Goal: Contribute content: Contribute content

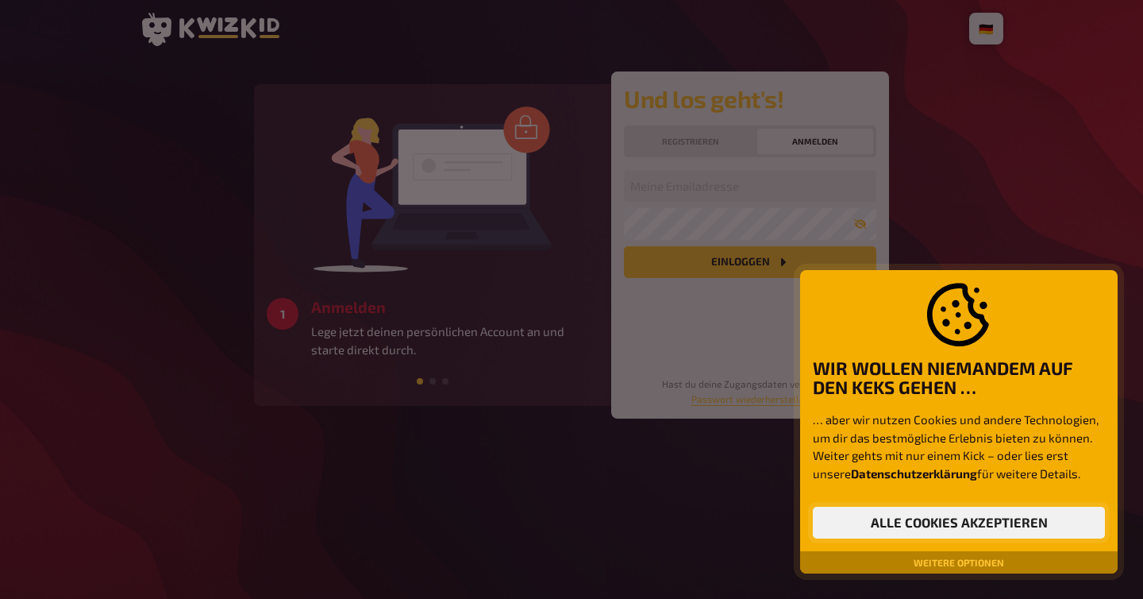
click at [887, 518] on button "Alle Cookies akzeptieren" at bounding box center [959, 523] width 292 height 32
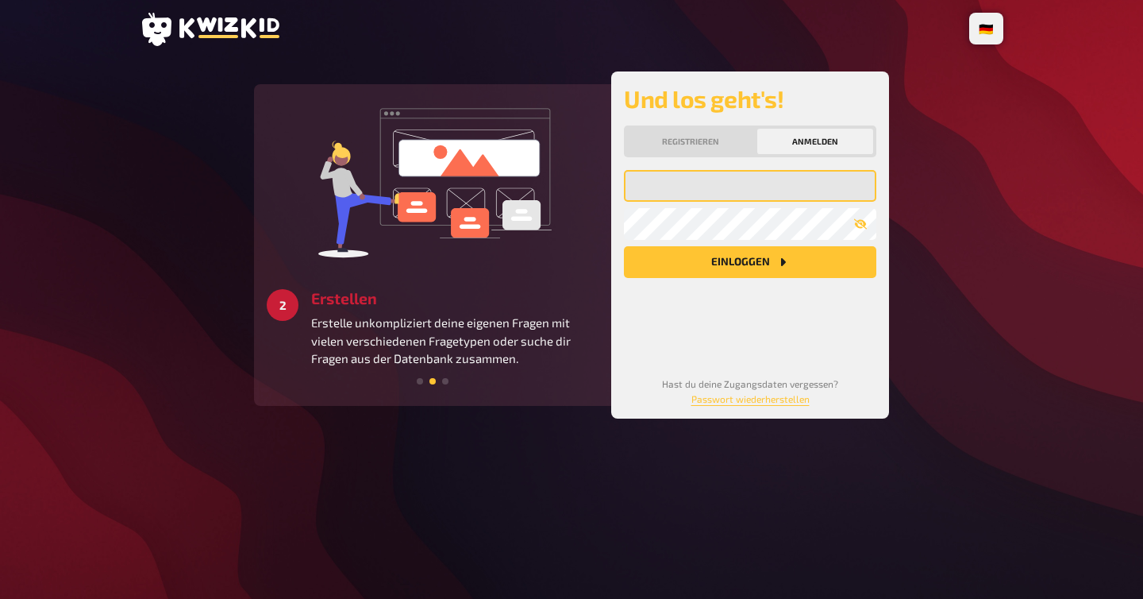
click at [696, 190] on input "email" at bounding box center [750, 186] width 252 height 32
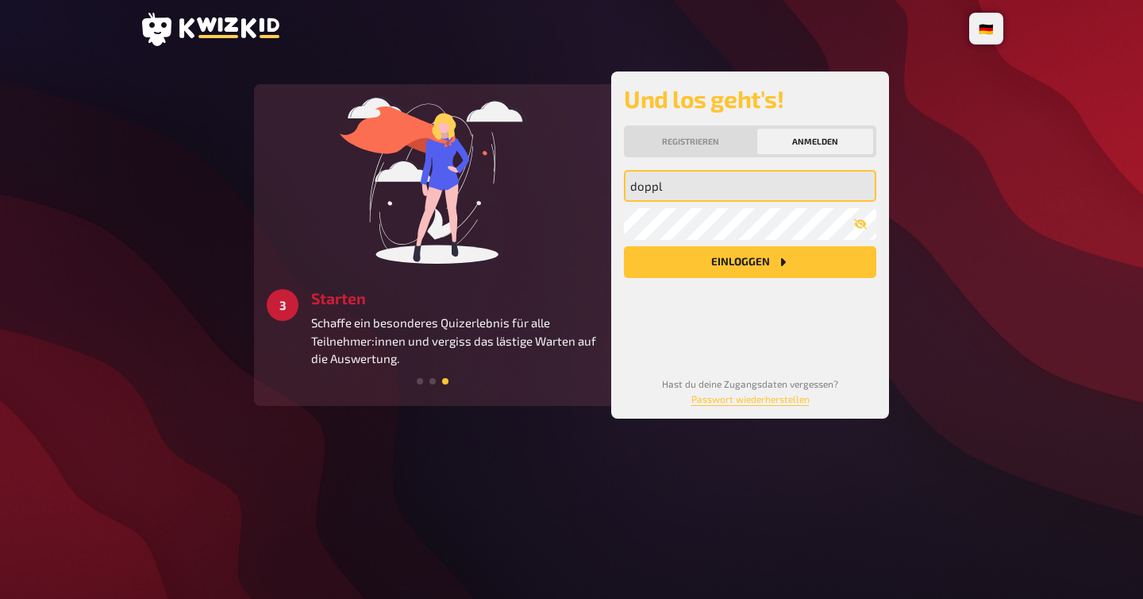
type input "doppl"
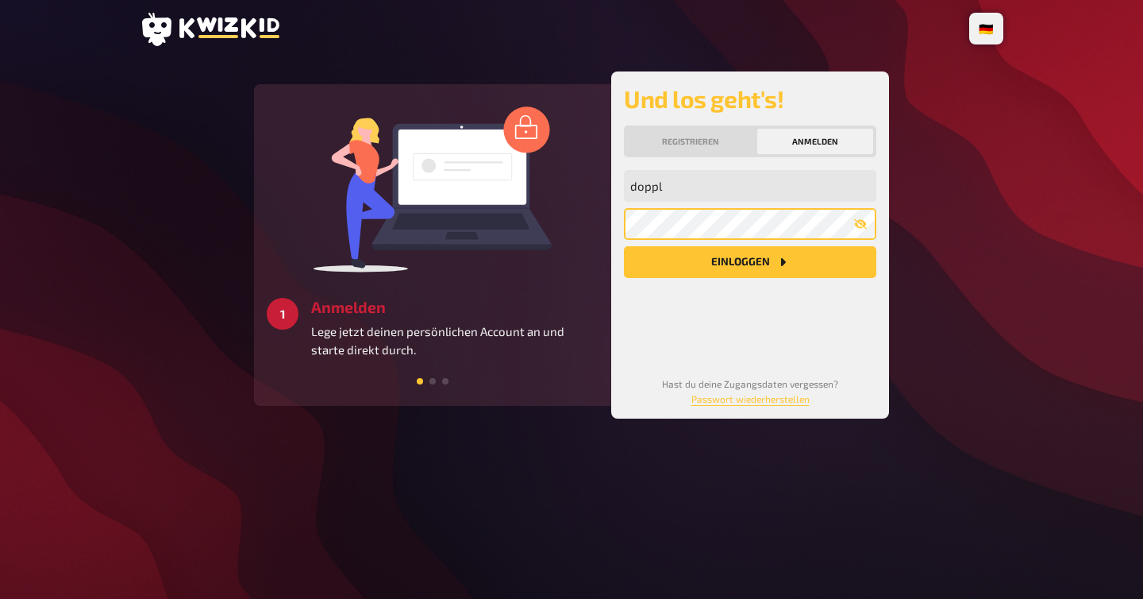
click at [624, 246] on button "Einloggen" at bounding box center [750, 262] width 252 height 32
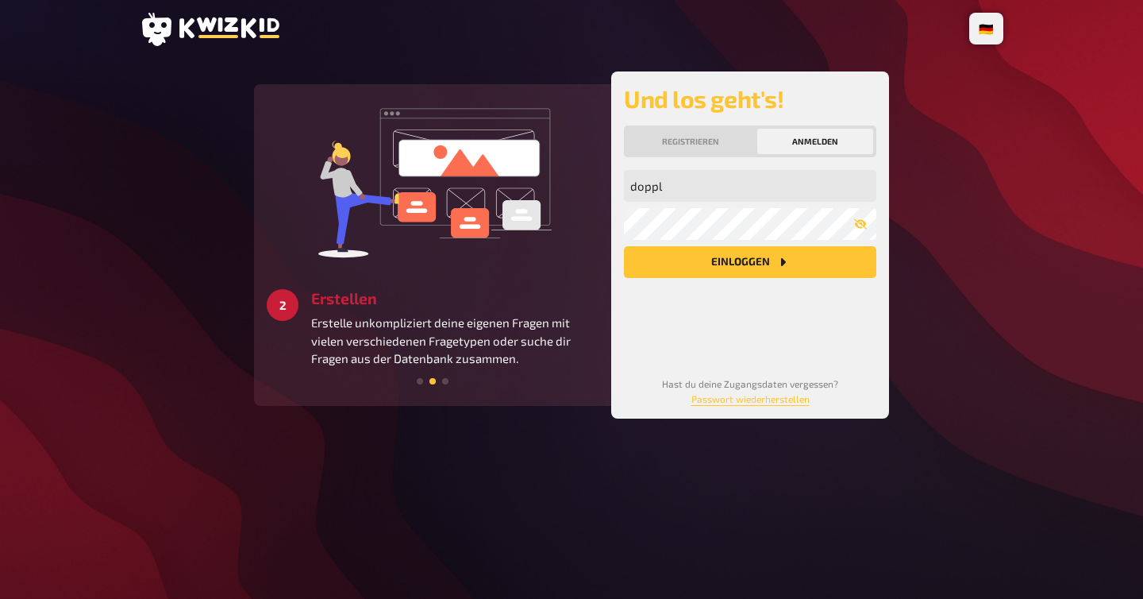
click at [706, 329] on div "doppl Meine Emailadresse Mein Passwort Einloggen" at bounding box center [750, 260] width 252 height 180
click at [244, 30] on icon at bounding box center [229, 27] width 100 height 21
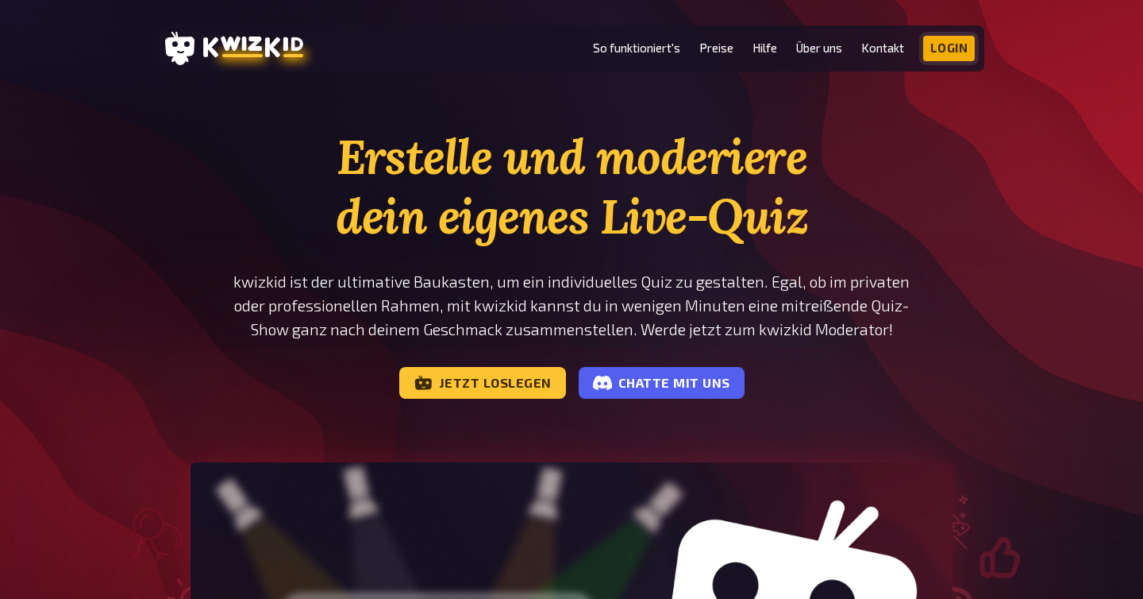
click at [938, 58] on link "Login" at bounding box center [949, 48] width 52 height 25
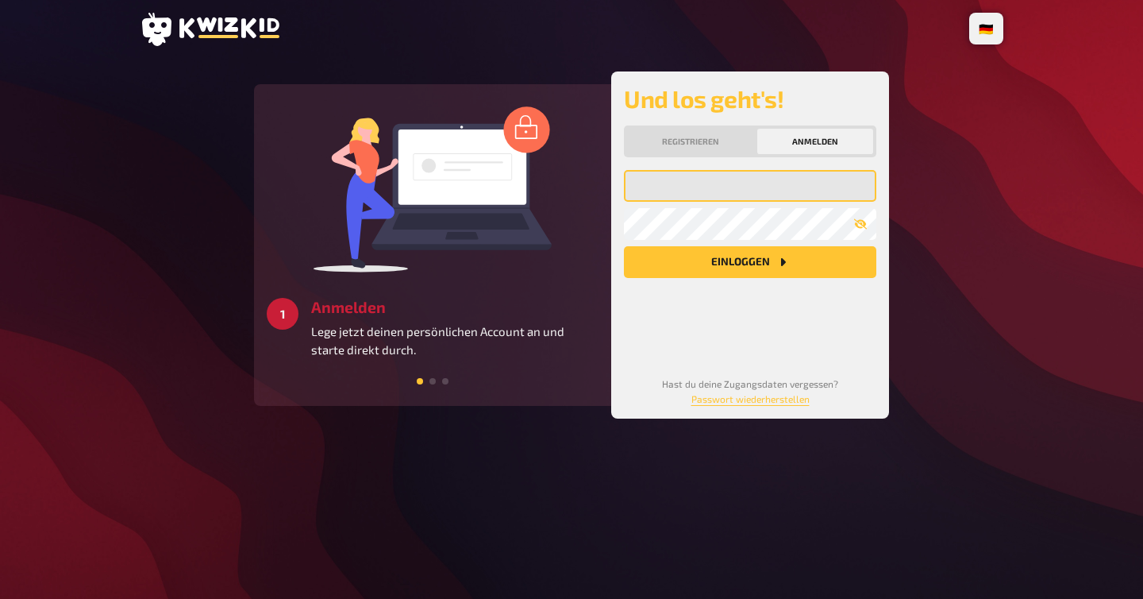
click at [688, 183] on input "email" at bounding box center [750, 186] width 252 height 32
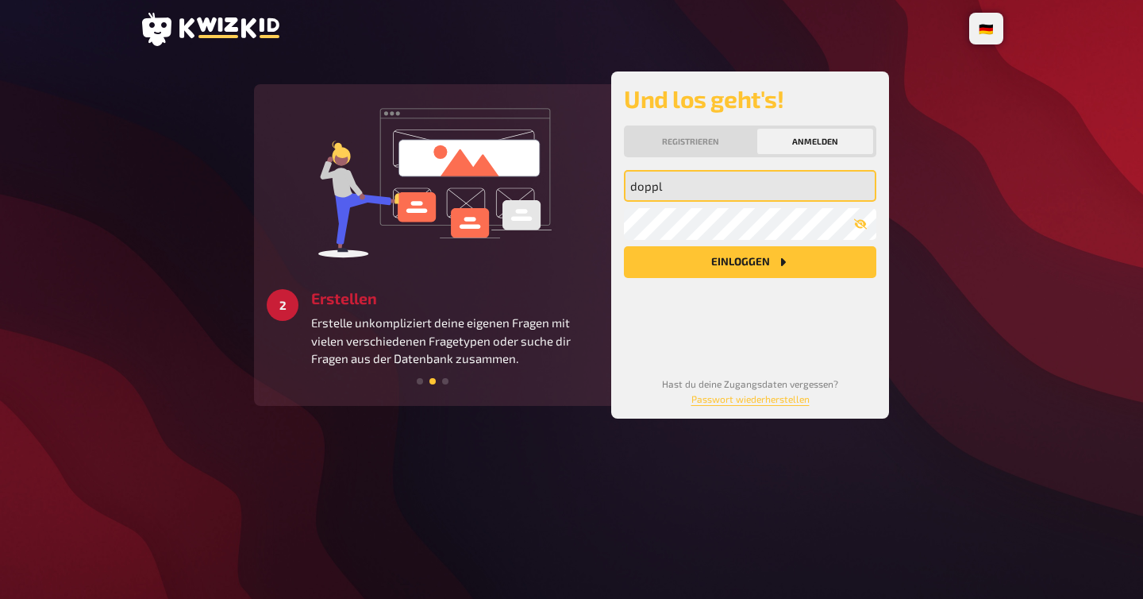
click at [715, 183] on input "doppl" at bounding box center [750, 186] width 252 height 32
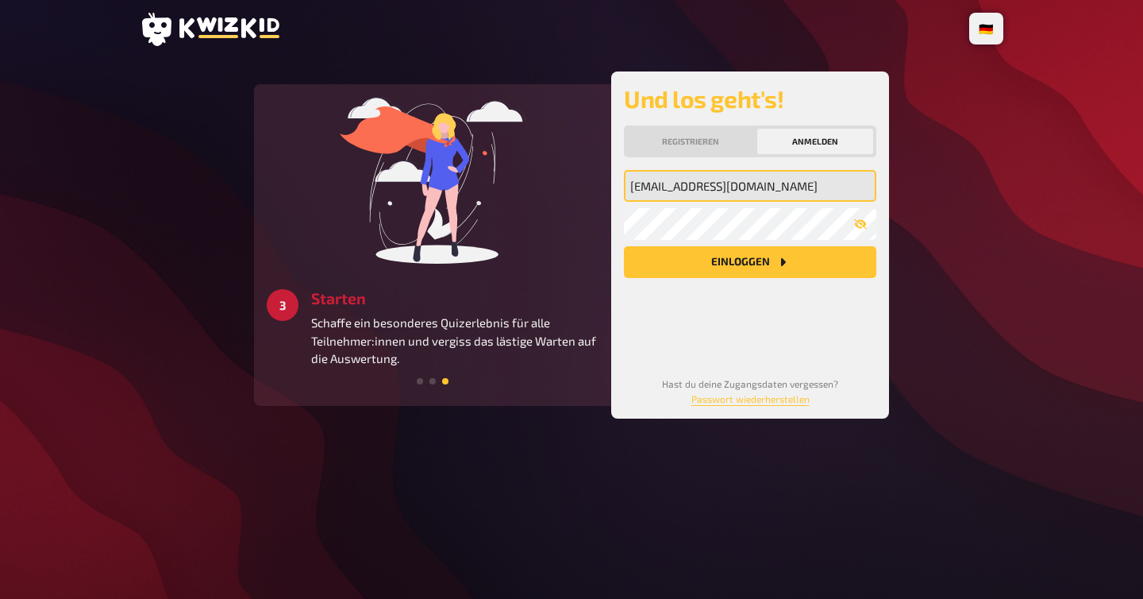
type input "[EMAIL_ADDRESS][DOMAIN_NAME]"
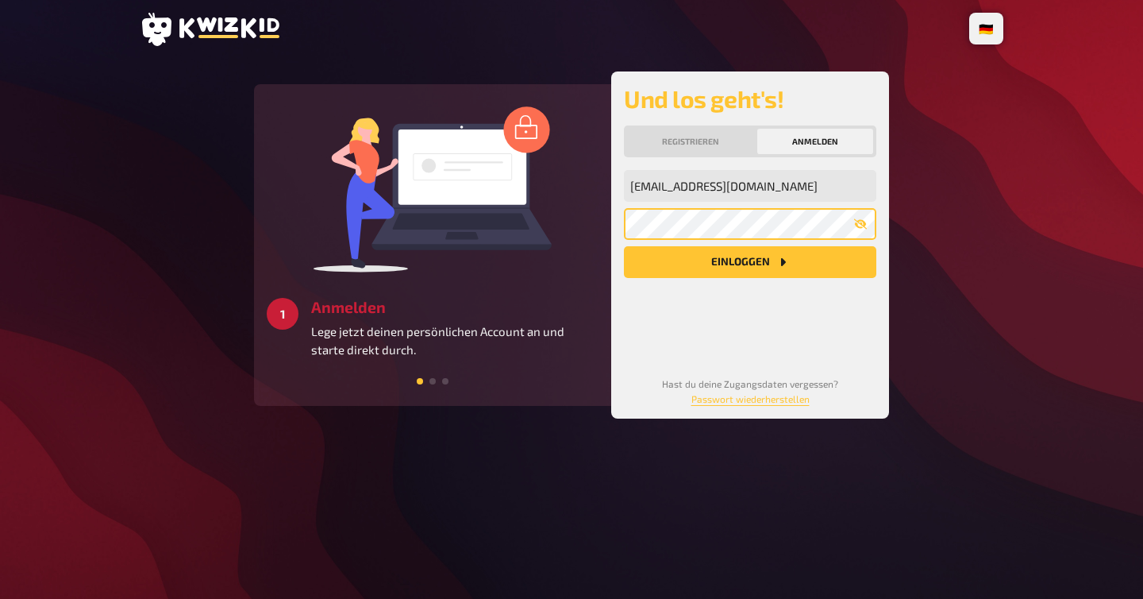
click at [624, 246] on button "Einloggen" at bounding box center [750, 262] width 252 height 32
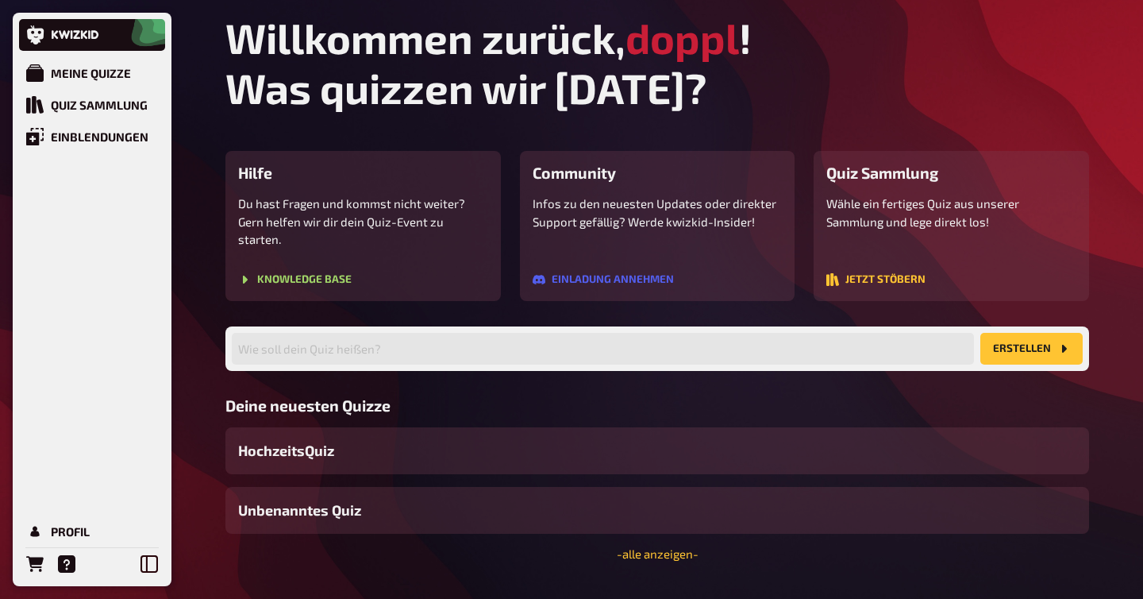
scroll to position [21, 0]
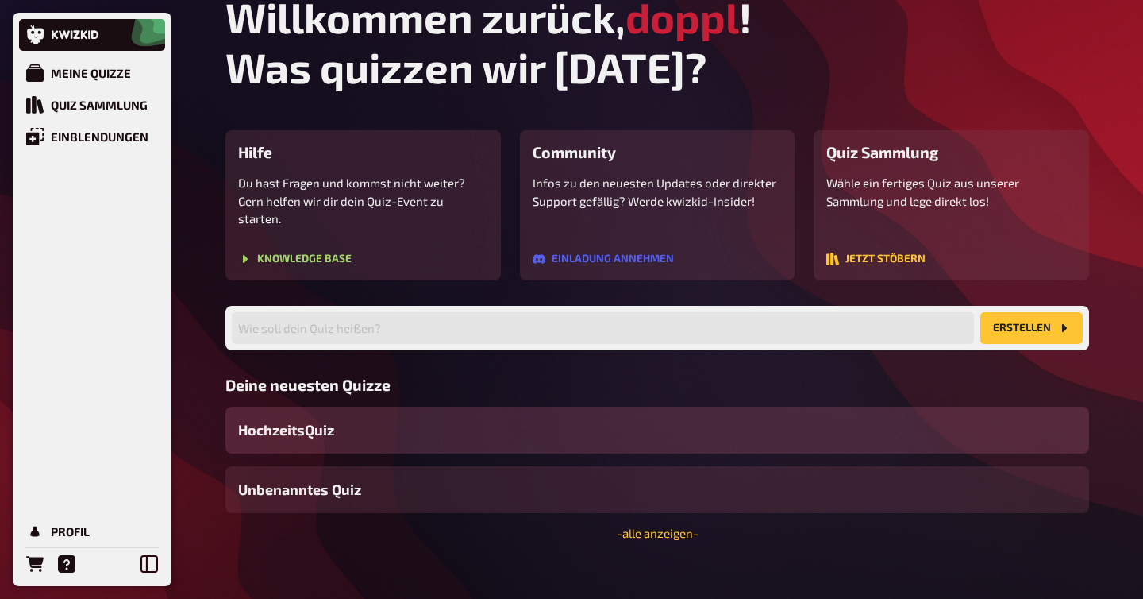
click at [373, 420] on div "HochzeitsQuiz" at bounding box center [657, 430] width 864 height 47
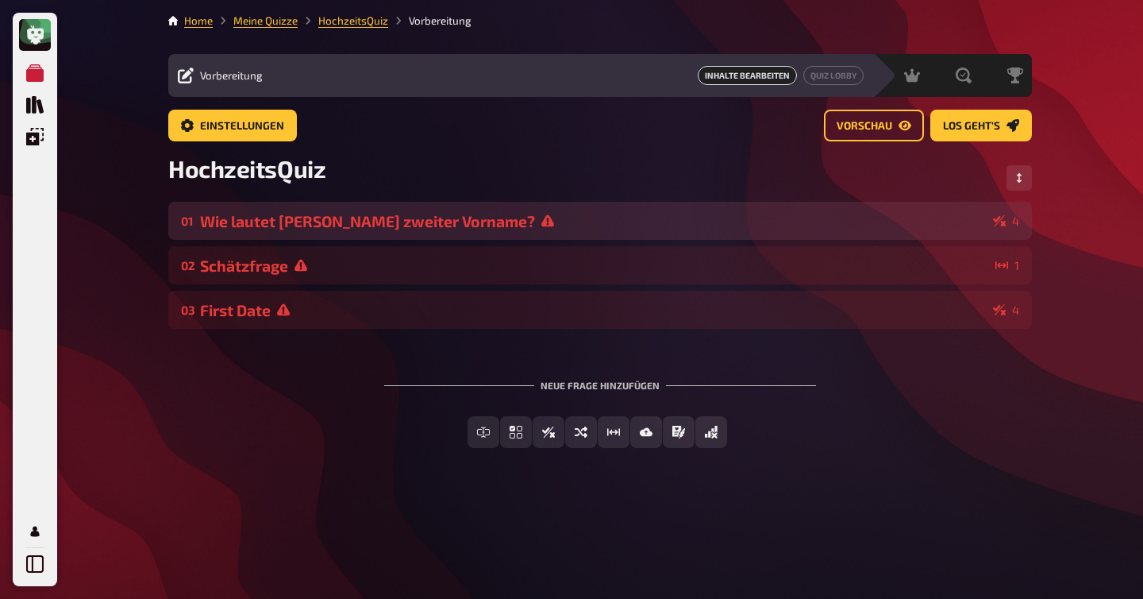
click at [302, 222] on div "Wie lautet [PERSON_NAME] zweiter Vorname?" at bounding box center [593, 221] width 787 height 18
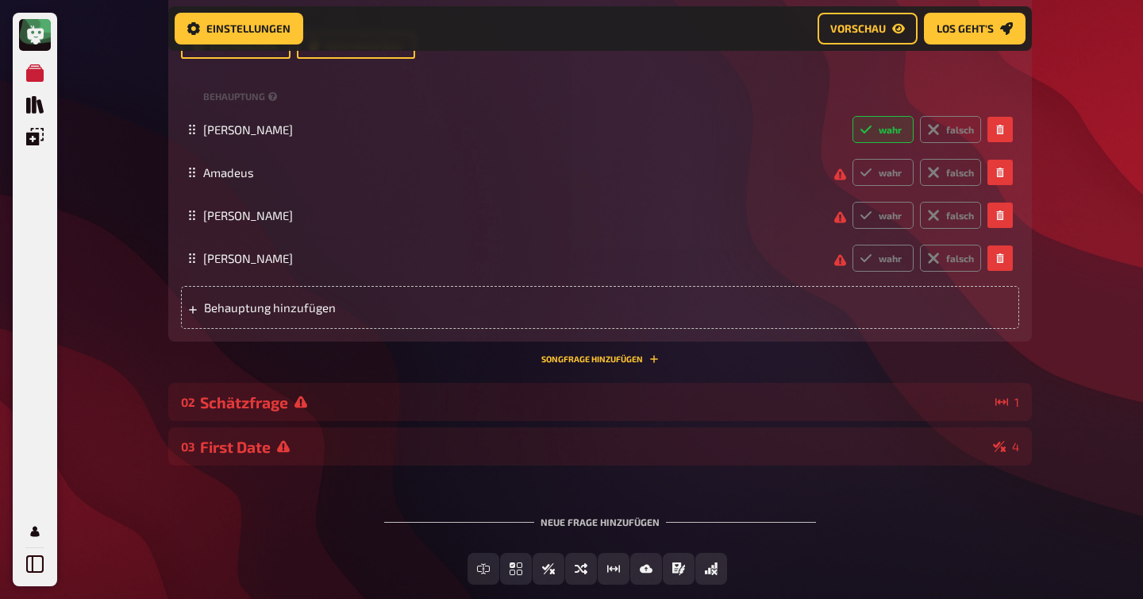
scroll to position [390, 0]
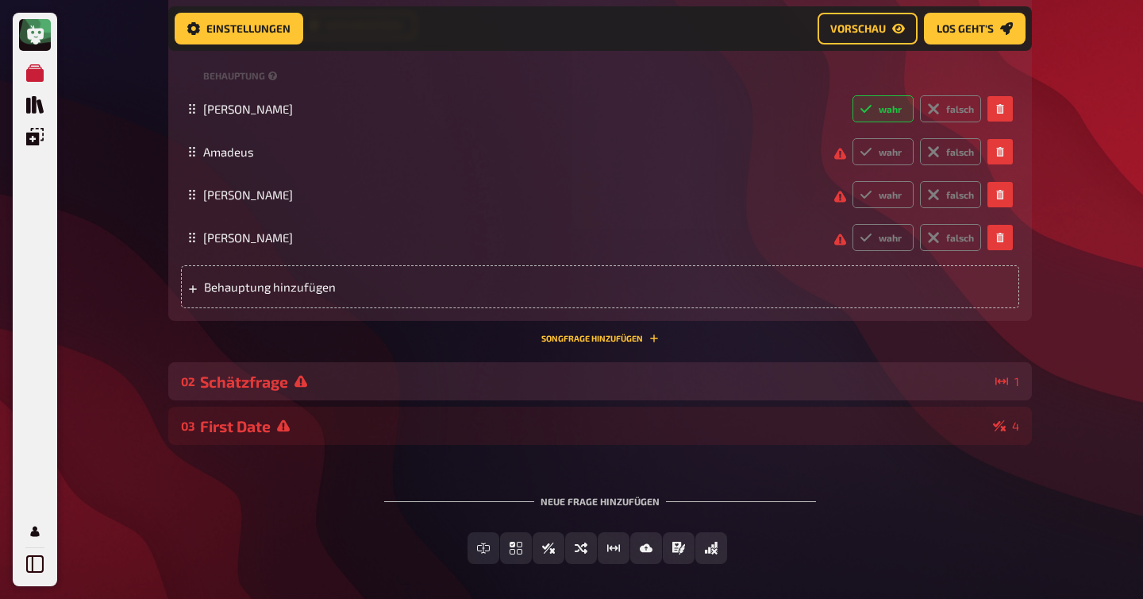
click at [412, 379] on div "Schätzfrage" at bounding box center [594, 381] width 789 height 18
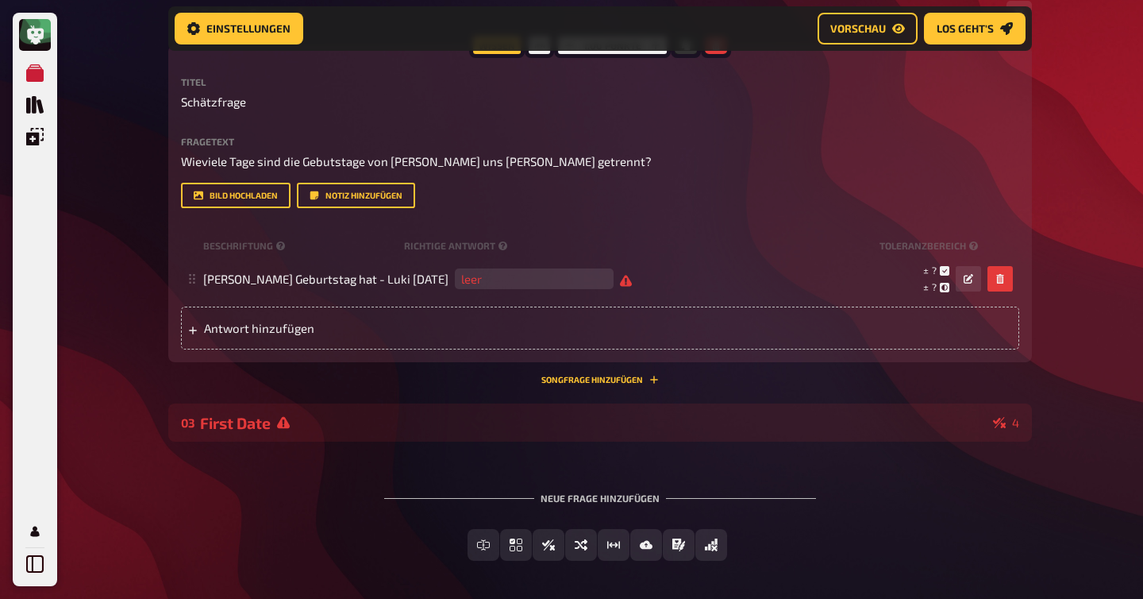
scroll to position [769, 0]
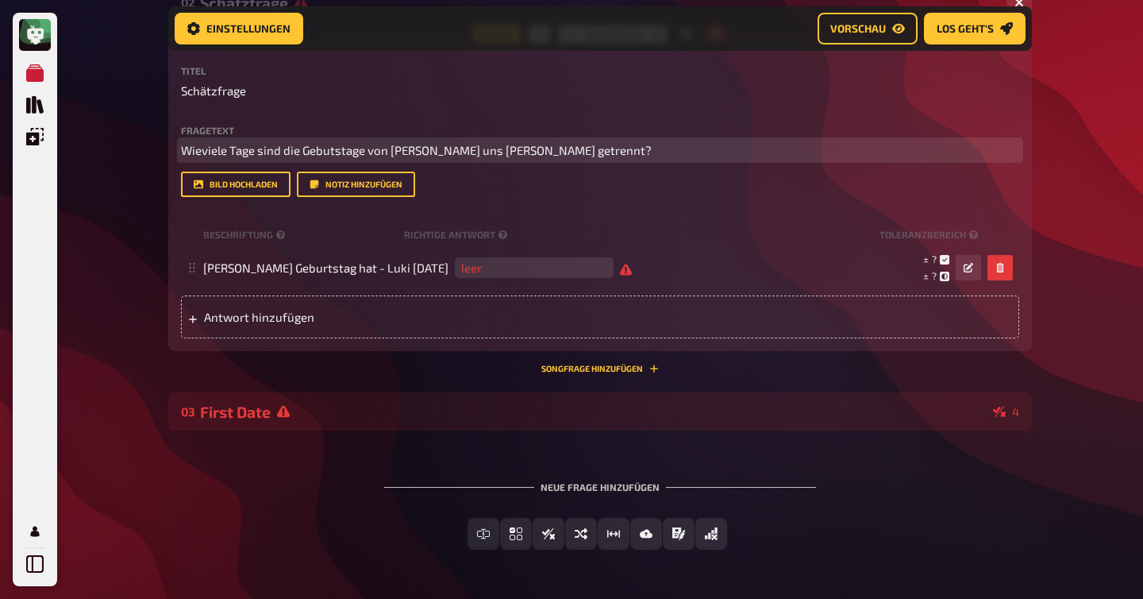
click at [443, 153] on span "Wieviele Tage sind die Gebutstage von Lukas uns Sophie getrennt?" at bounding box center [416, 150] width 471 height 14
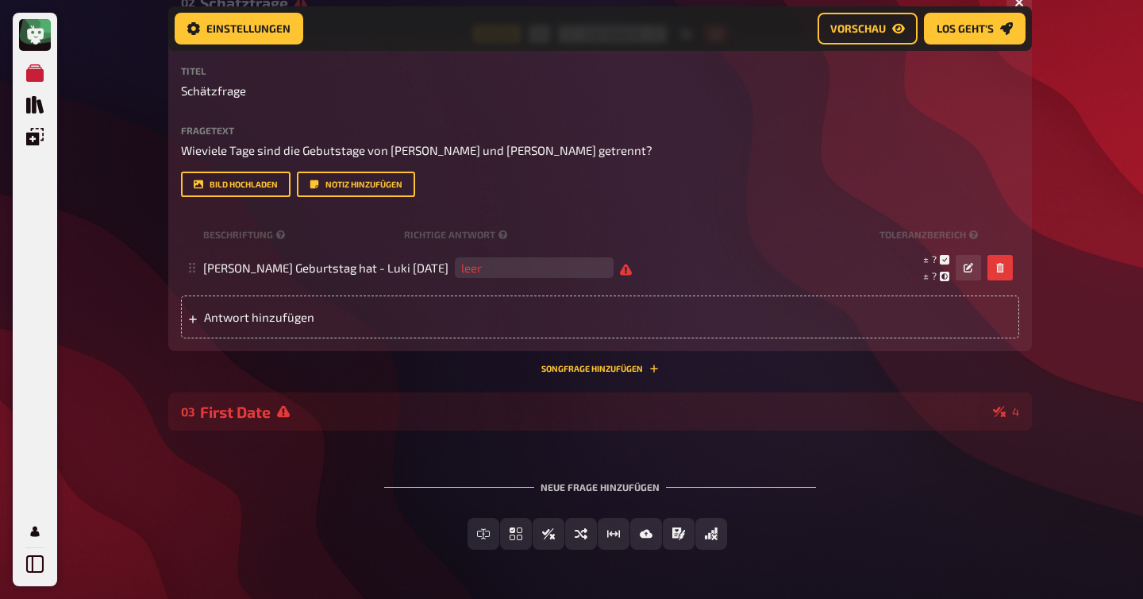
click at [561, 213] on div "Titel Schätzfrage Fragetext Wieviele Tage sind die Gebutstage von Lukas und Sop…" at bounding box center [600, 202] width 838 height 272
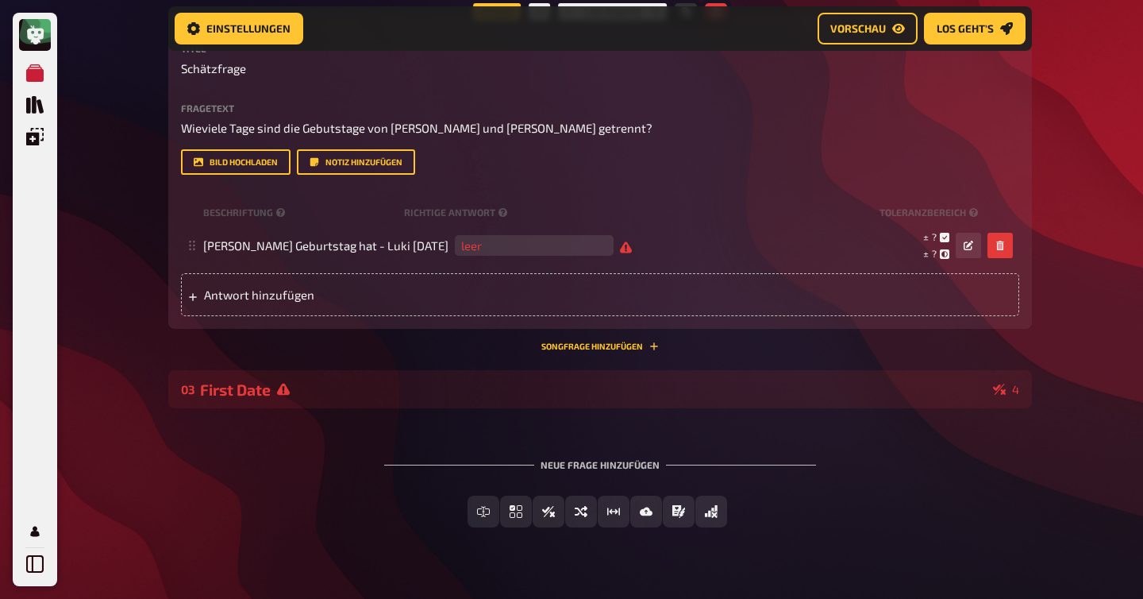
scroll to position [801, 0]
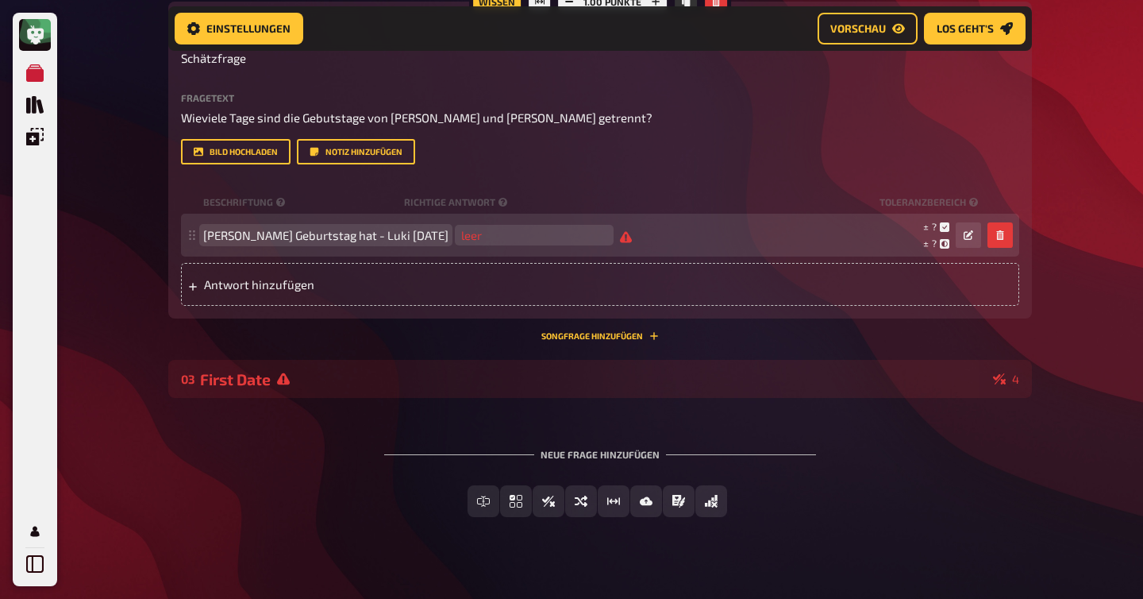
click at [260, 242] on span "KA wann Sophie Geburtstag hat - Luki 22.10.85" at bounding box center [325, 235] width 245 height 14
drag, startPoint x: 373, startPoint y: 237, endPoint x: 202, endPoint y: 236, distance: 170.7
click at [202, 236] on div "KA wann Sophie Geburtstag hat - Luki 22.10.85 leer ± ? ± ? ± ?" at bounding box center [600, 235] width 838 height 43
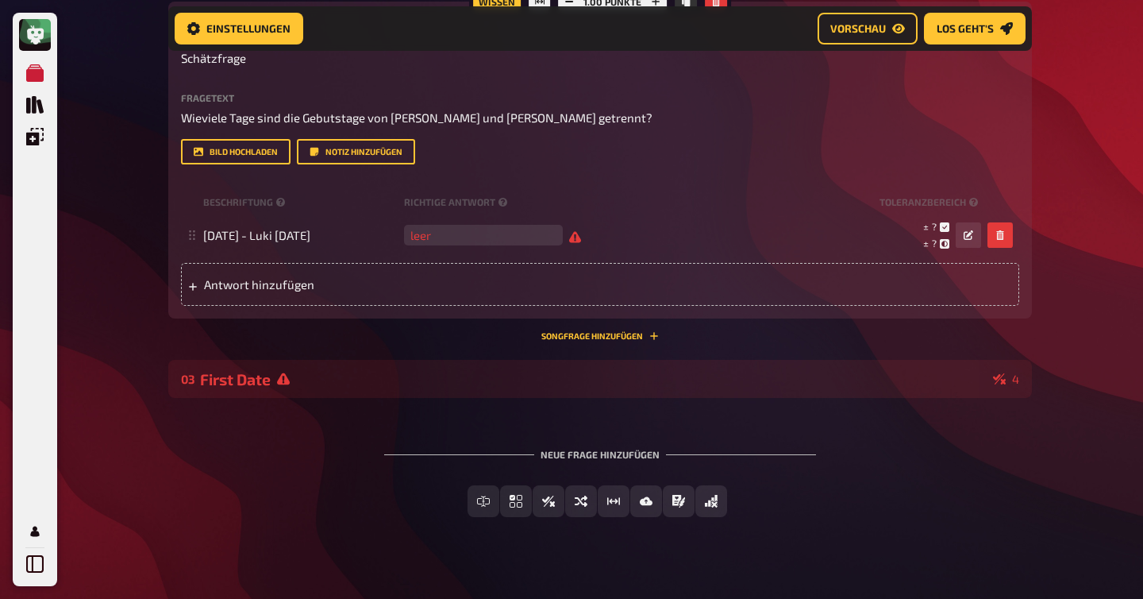
click at [640, 177] on div "Titel Schätzfrage Fragetext Wieviele Tage sind die Gebutstage von Lukas und Sop…" at bounding box center [600, 169] width 838 height 272
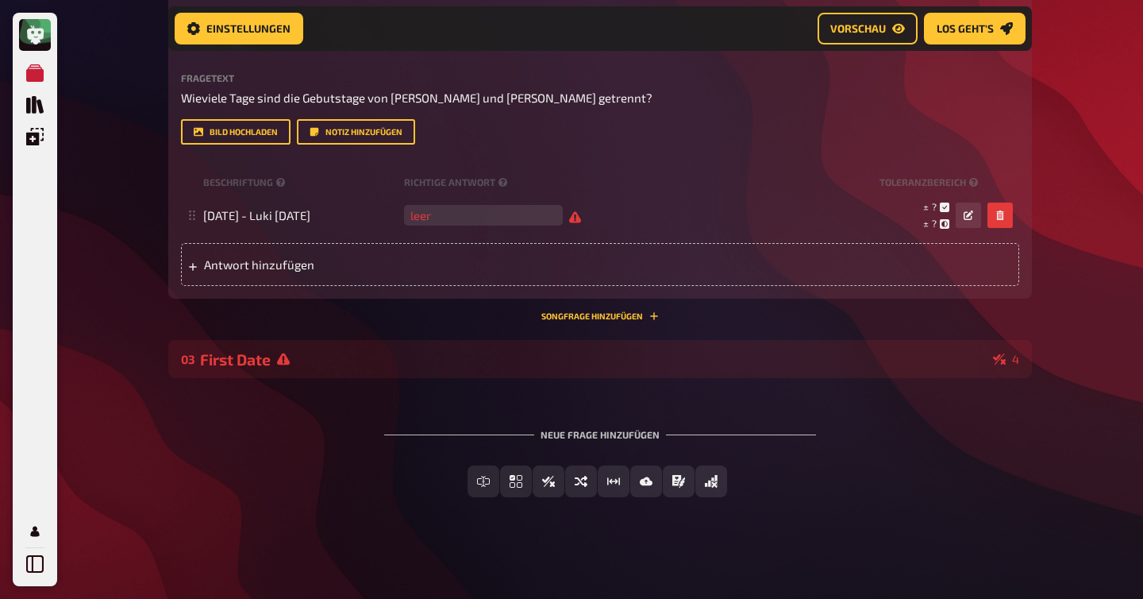
scroll to position [822, 0]
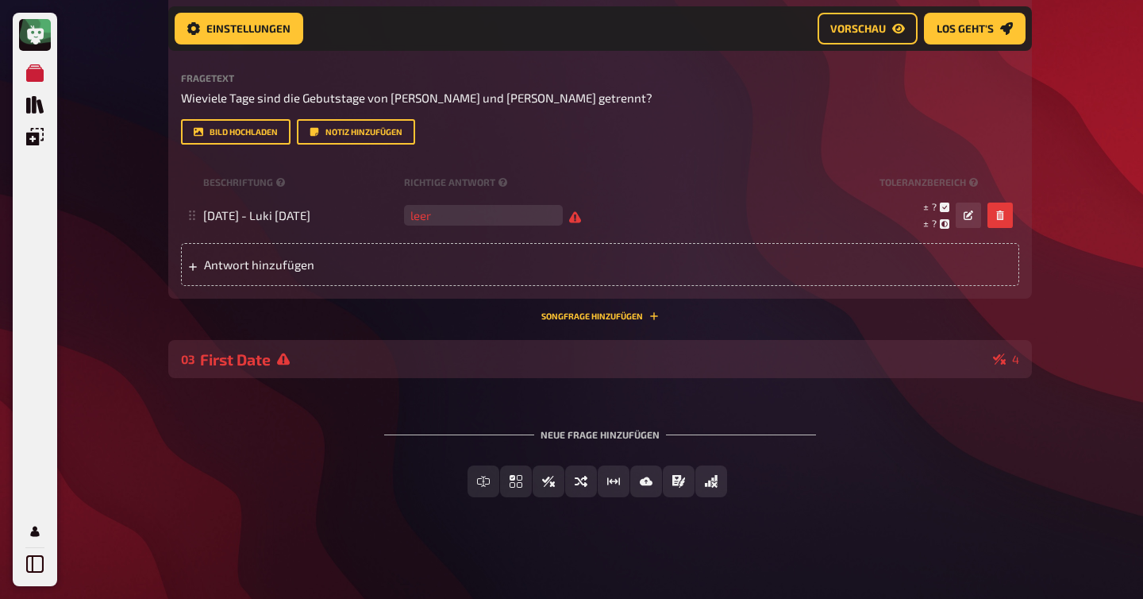
click at [355, 364] on div "First Date" at bounding box center [593, 359] width 787 height 18
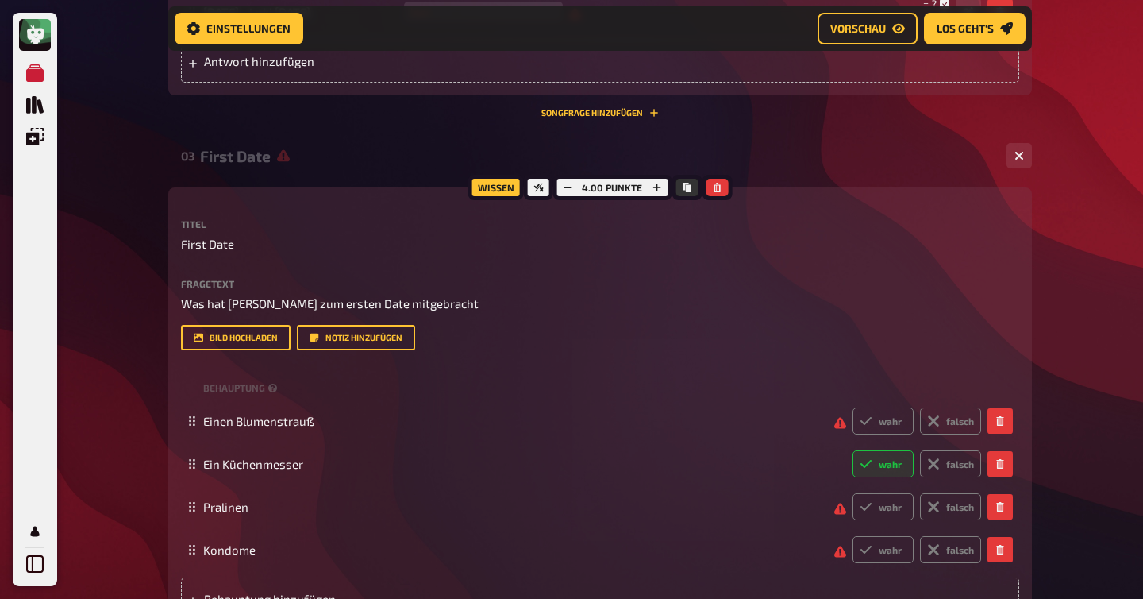
scroll to position [1035, 0]
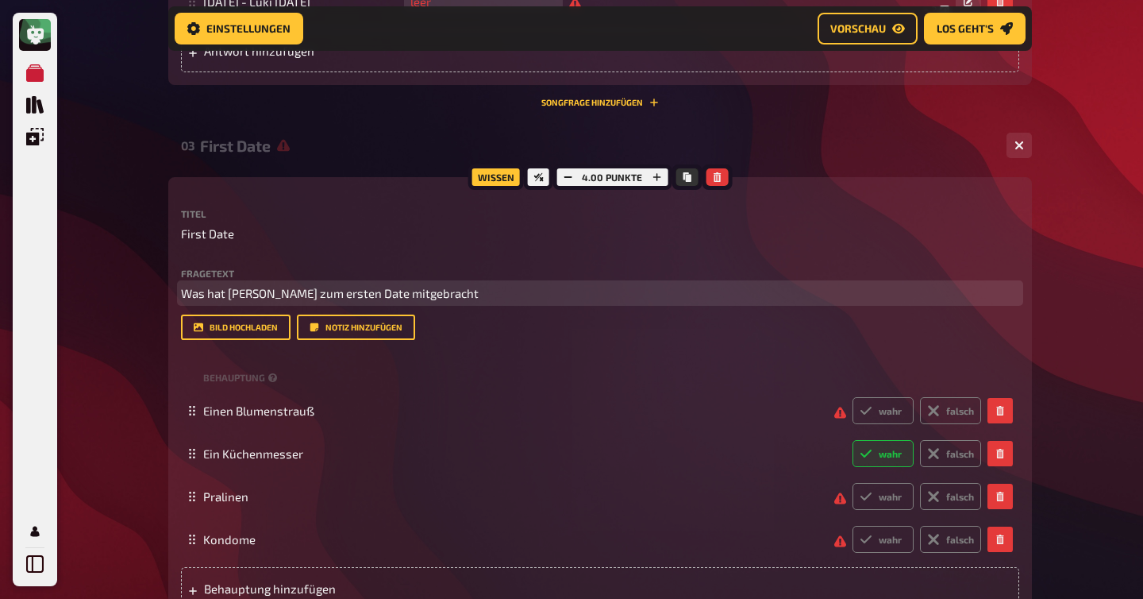
click at [428, 293] on p "Was hat Luki zum ersten Date mitgebracht" at bounding box center [600, 293] width 838 height 18
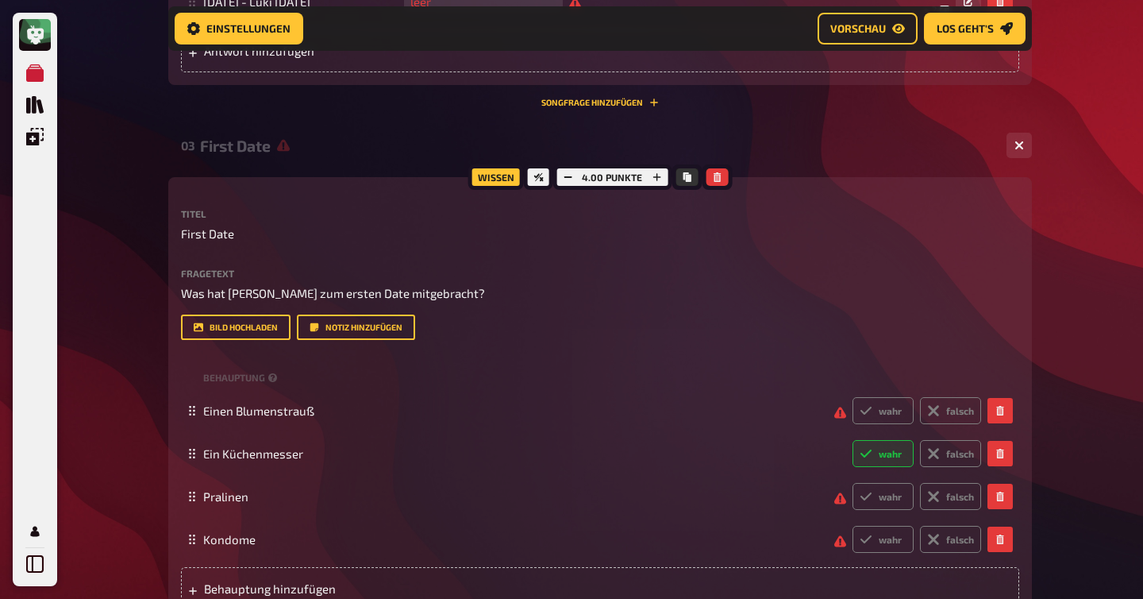
click at [498, 348] on div "Titel First Date Fragetext Was hat Luki zum ersten Date mitgebracht? Hier hinzi…" at bounding box center [600, 409] width 838 height 401
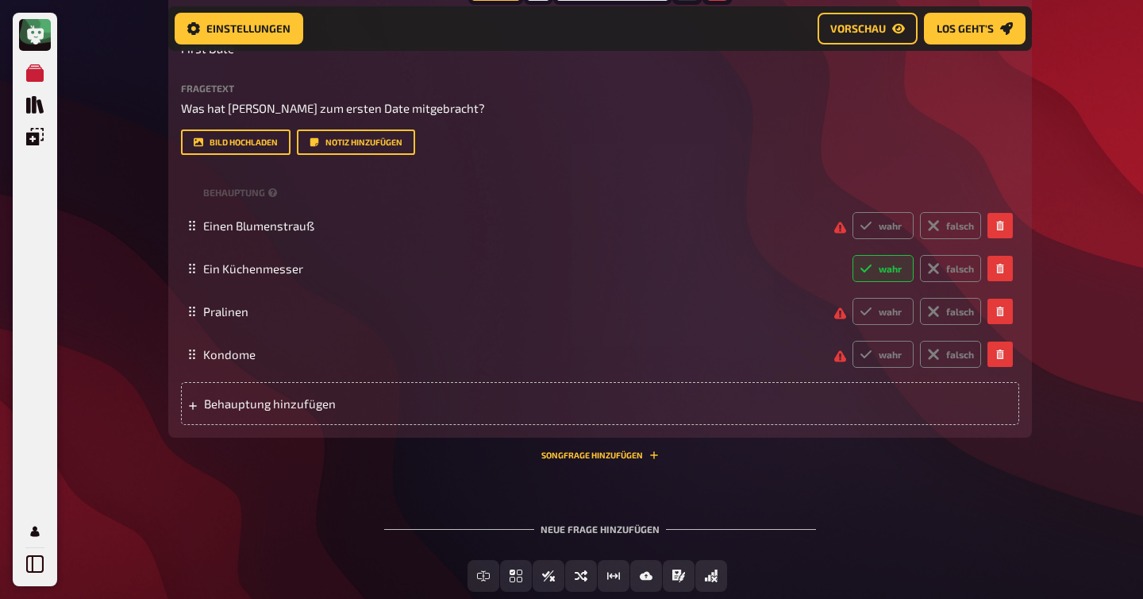
scroll to position [1315, 0]
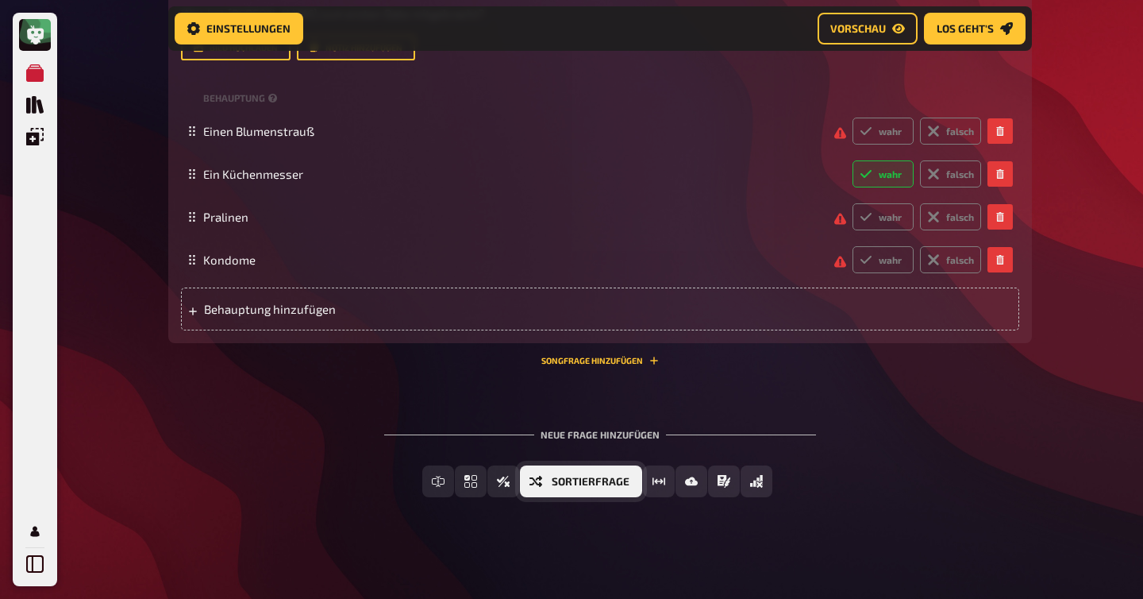
click at [549, 479] on button "Sortierfrage" at bounding box center [581, 481] width 122 height 32
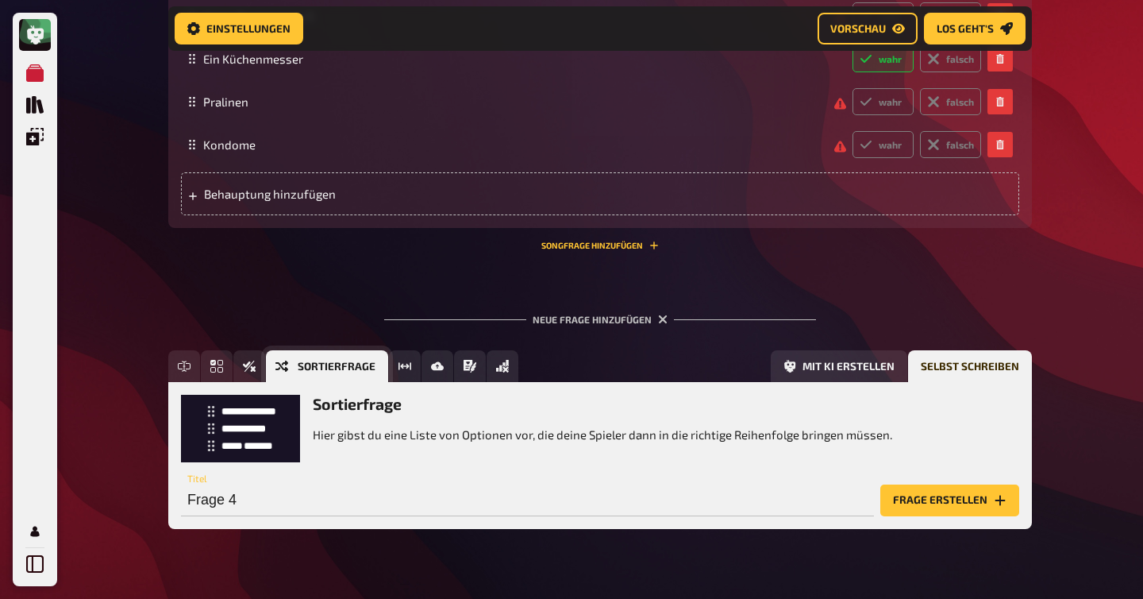
scroll to position [1461, 0]
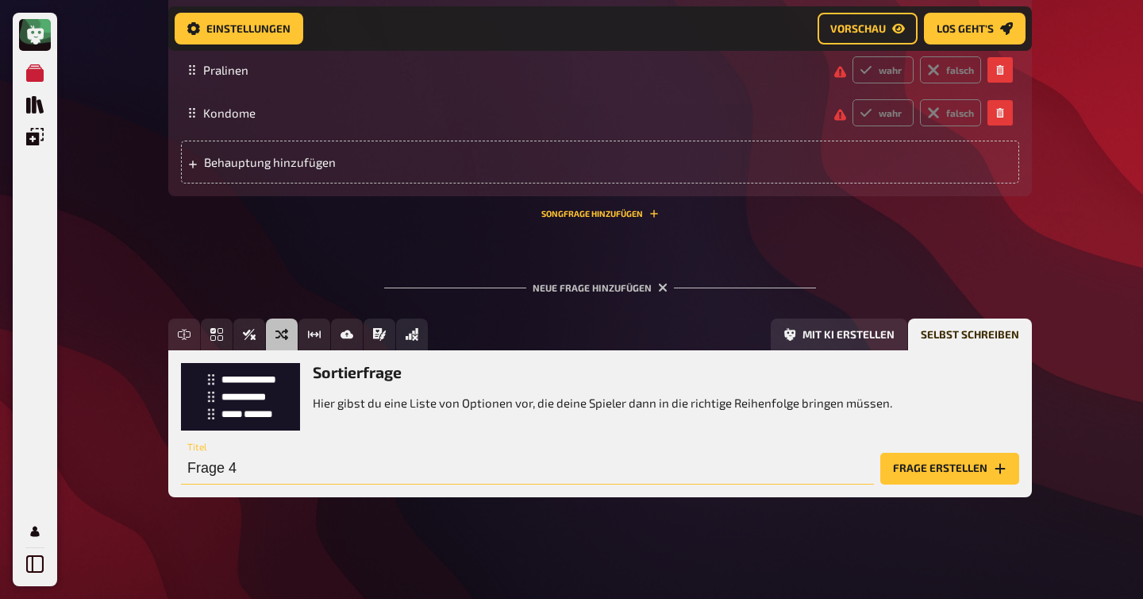
click at [219, 476] on input "Frage 4" at bounding box center [527, 469] width 693 height 32
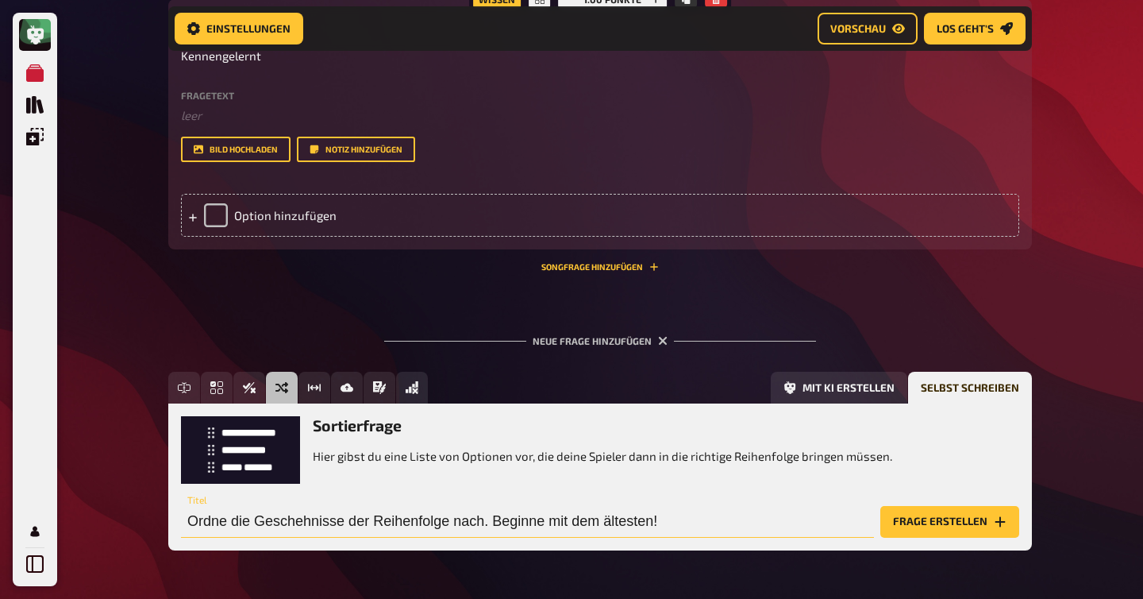
scroll to position [1803, 0]
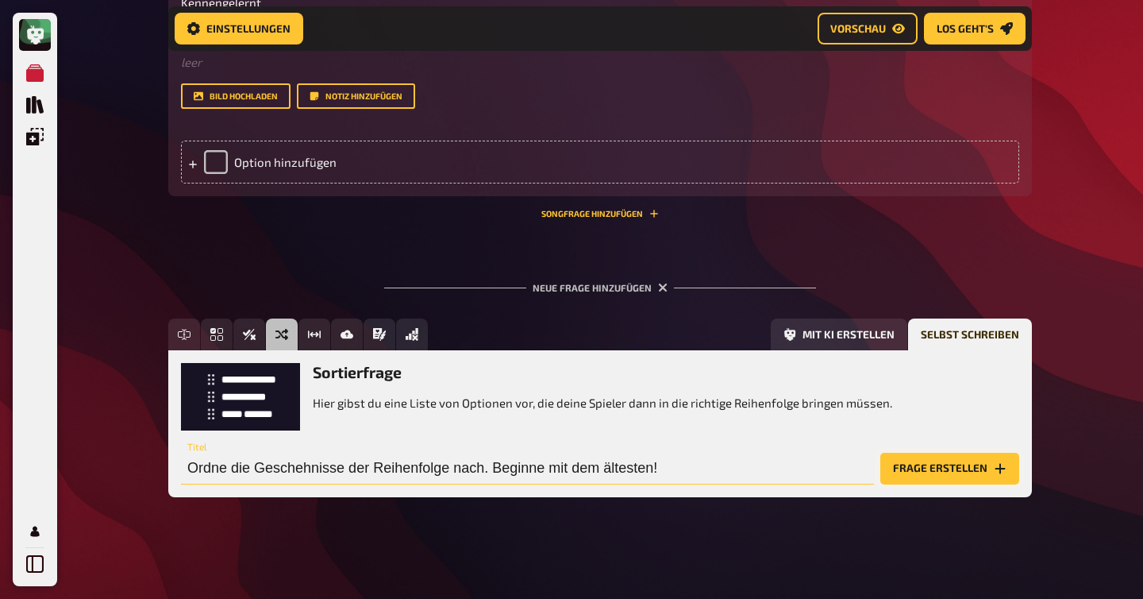
type input "Ordne die Geschehnisse der Reihenfolge nach. Beginne mit dem ältesten!"
click at [924, 468] on button "Frage erstellen" at bounding box center [950, 469] width 139 height 32
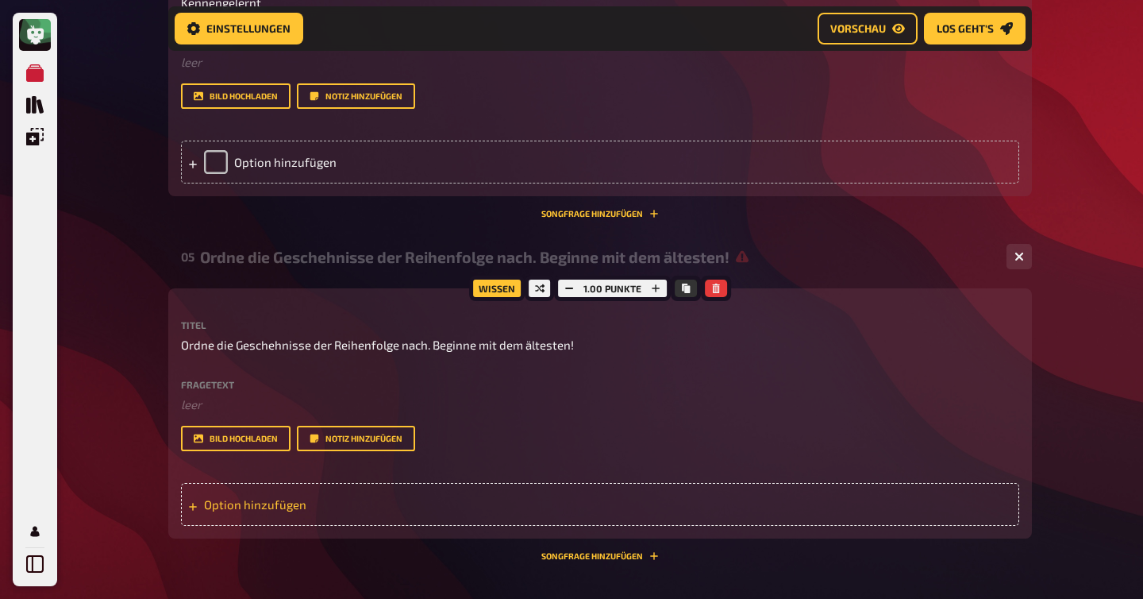
click at [247, 507] on div "Option hinzufügen" at bounding box center [600, 504] width 838 height 43
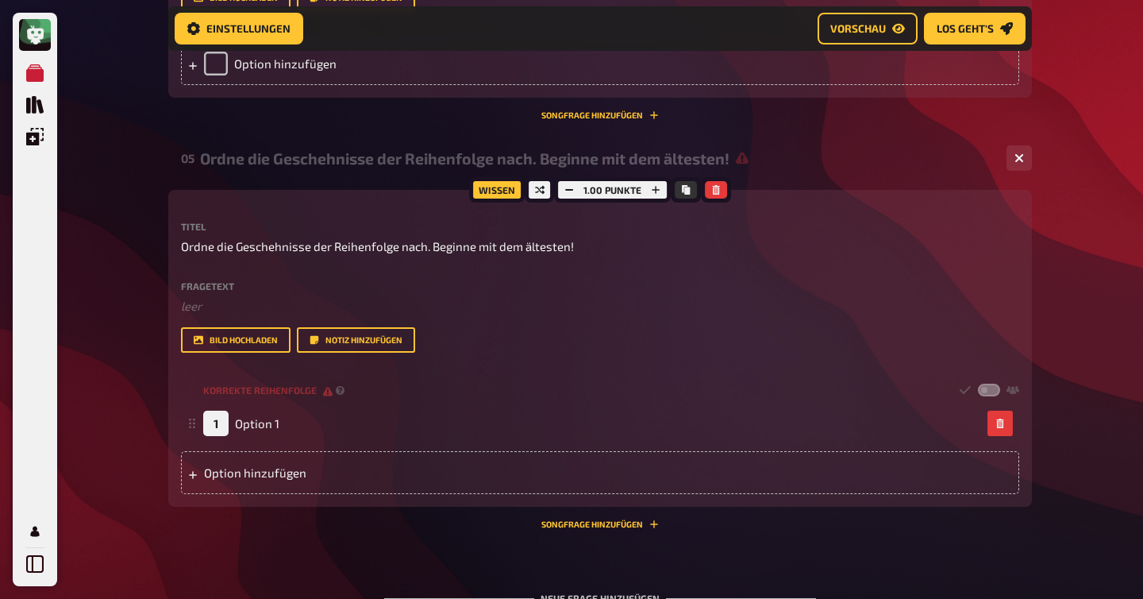
scroll to position [1902, 0]
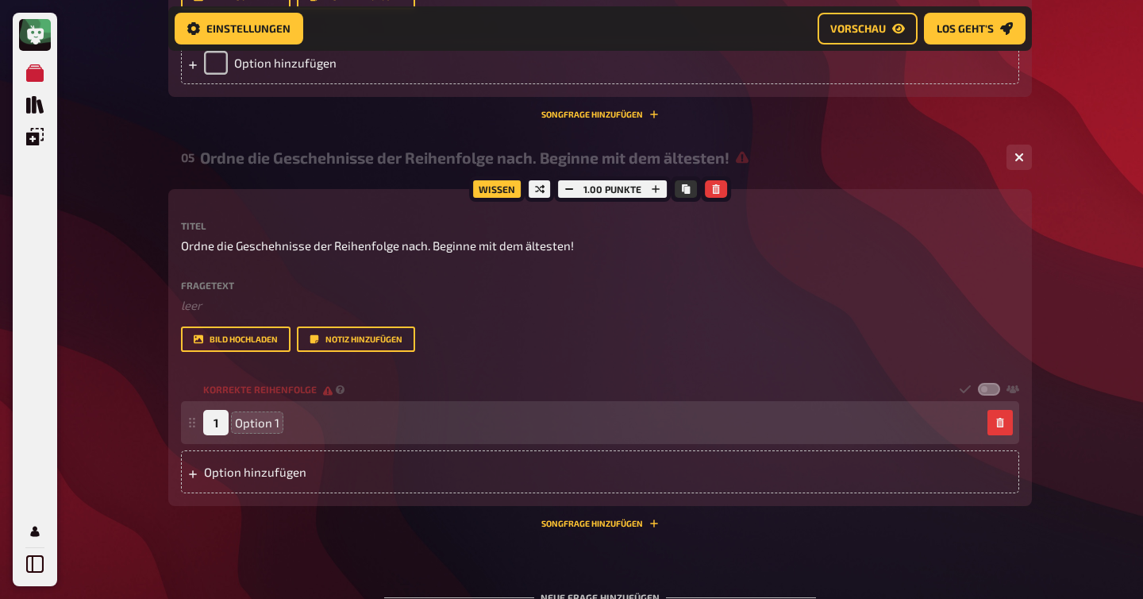
click at [268, 426] on span "Option 1" at bounding box center [257, 422] width 44 height 14
drag, startPoint x: 279, startPoint y: 422, endPoint x: 259, endPoint y: 422, distance: 19.8
click at [259, 422] on div "1 Option 1" at bounding box center [592, 422] width 778 height 25
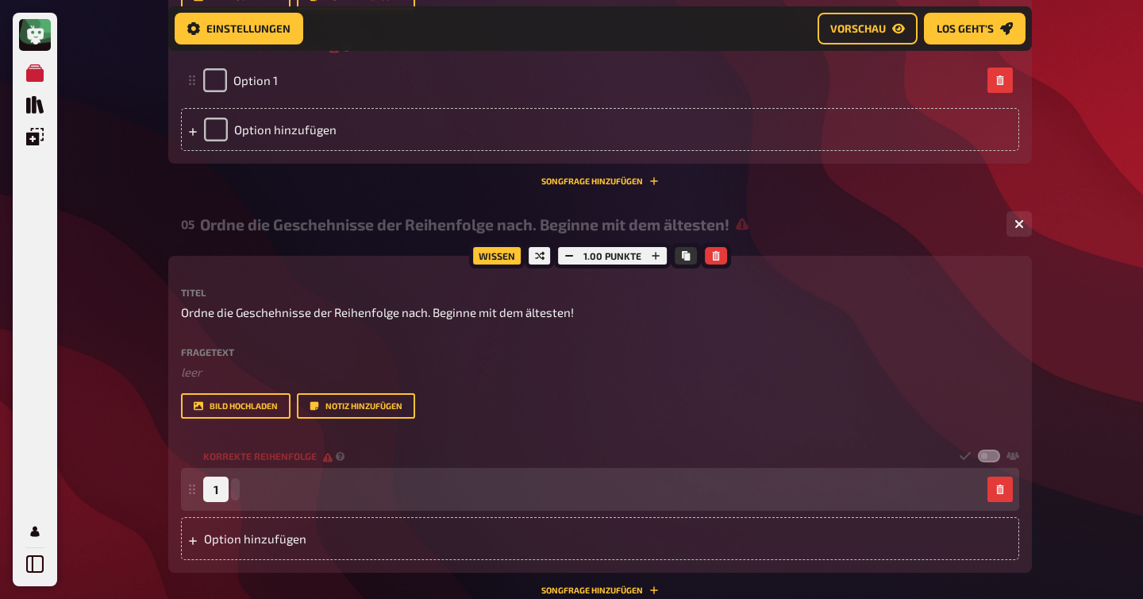
scroll to position [1969, 0]
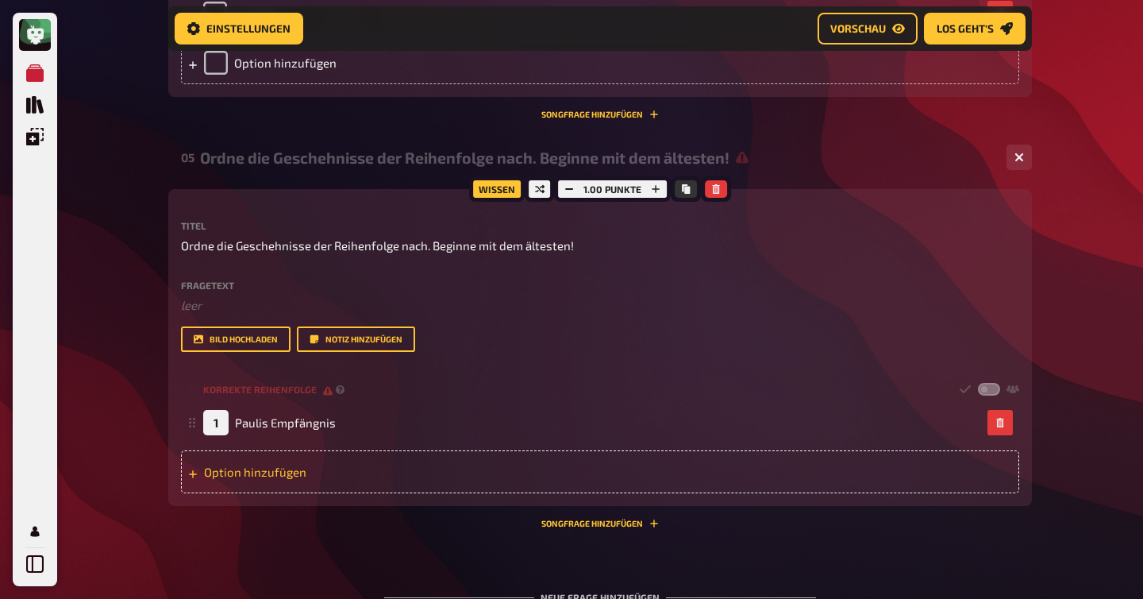
click at [249, 469] on div "Option hinzufügen" at bounding box center [600, 471] width 838 height 43
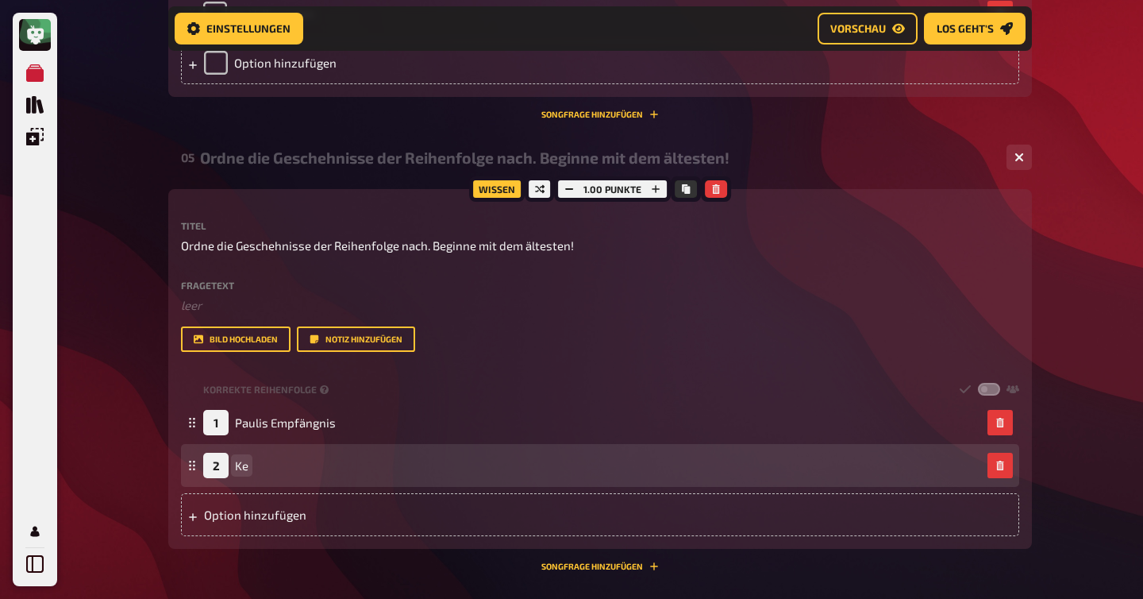
scroll to position [2012, 0]
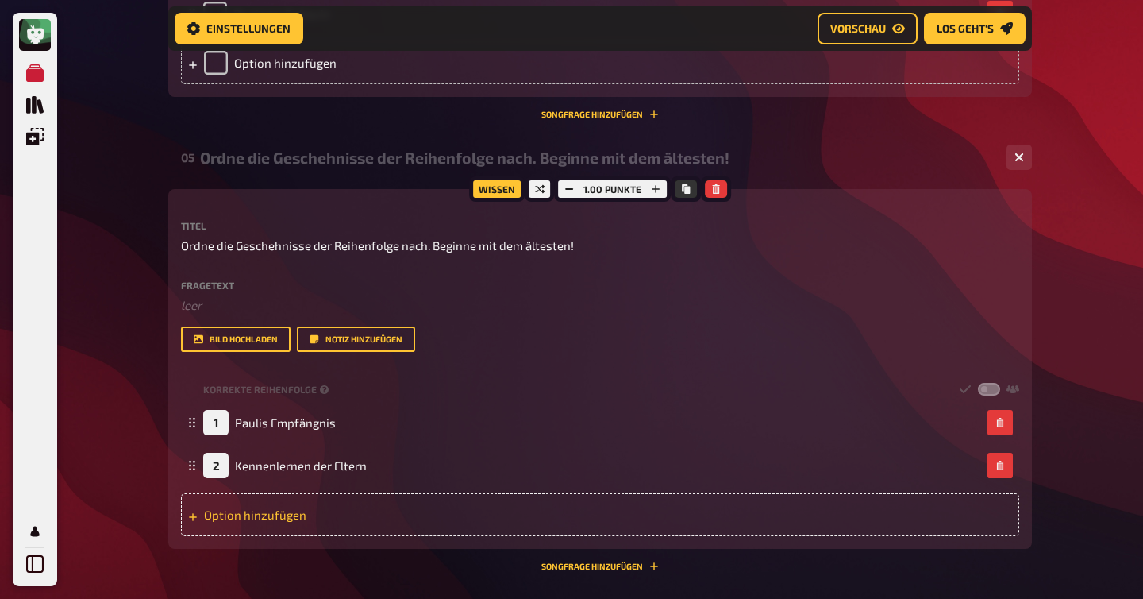
click at [256, 520] on div "Option hinzufügen" at bounding box center [600, 514] width 838 height 43
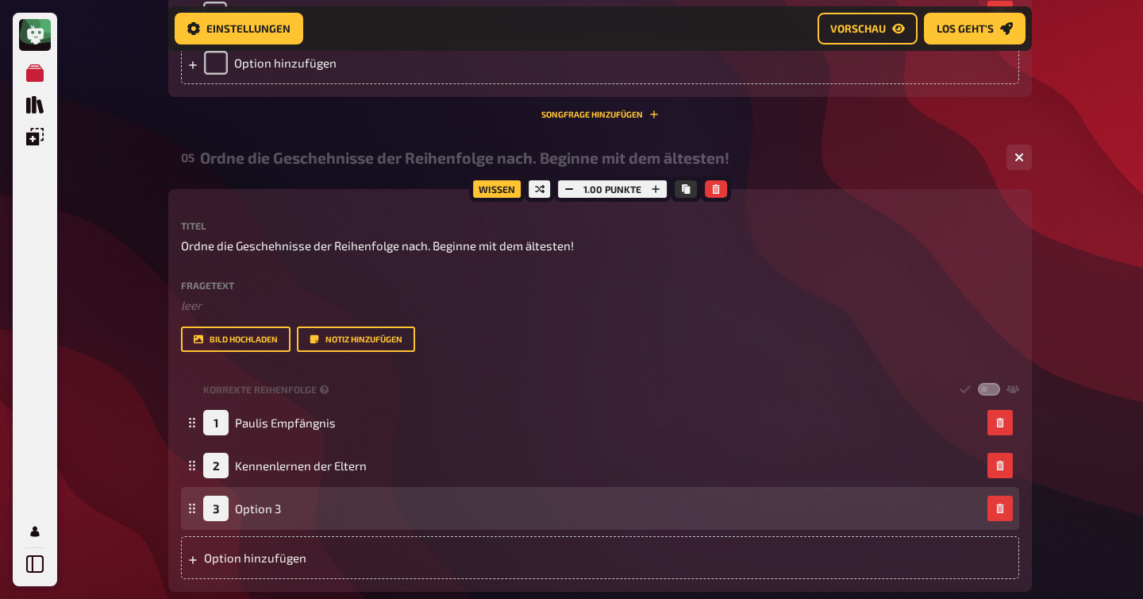
scroll to position [2098, 0]
checkbox input "true"
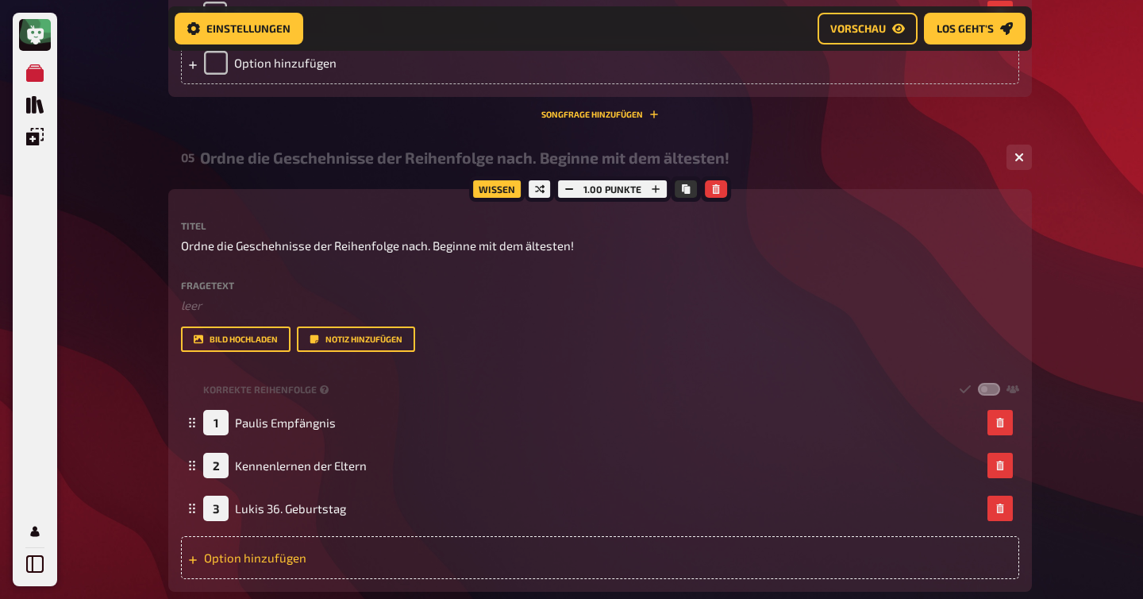
click at [285, 566] on div "Option hinzufügen" at bounding box center [600, 557] width 838 height 43
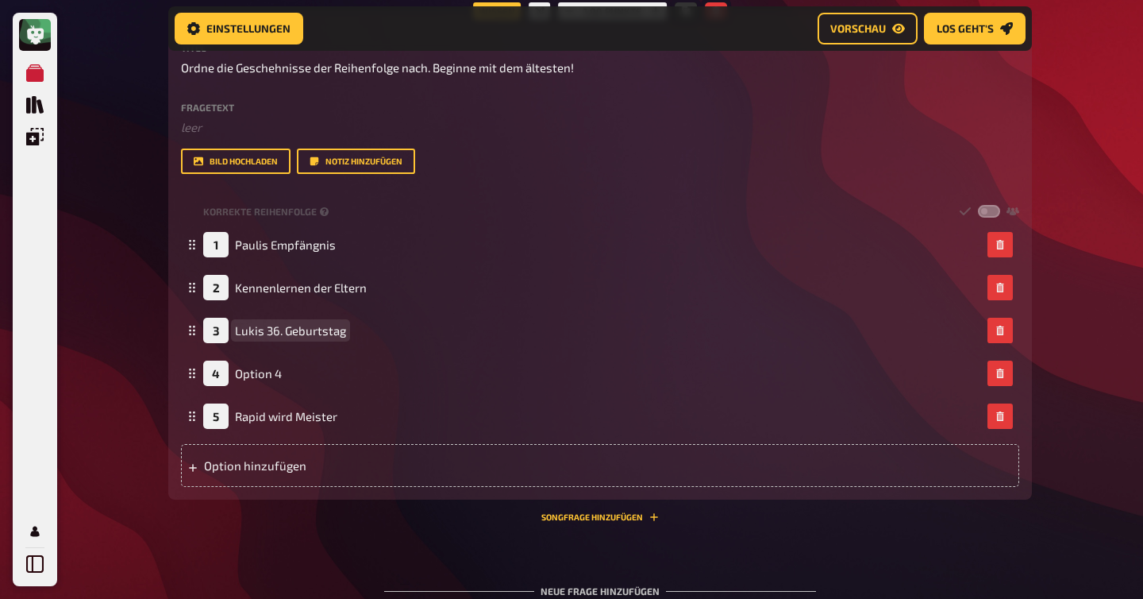
scroll to position [2338, 0]
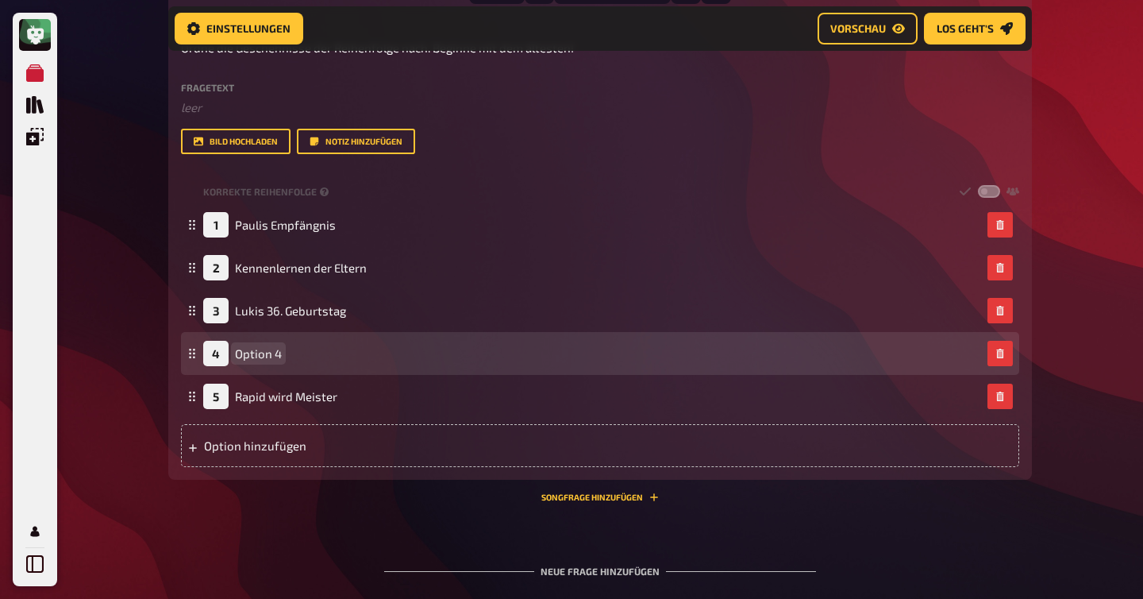
click at [270, 363] on div "4 Option 4" at bounding box center [242, 353] width 79 height 25
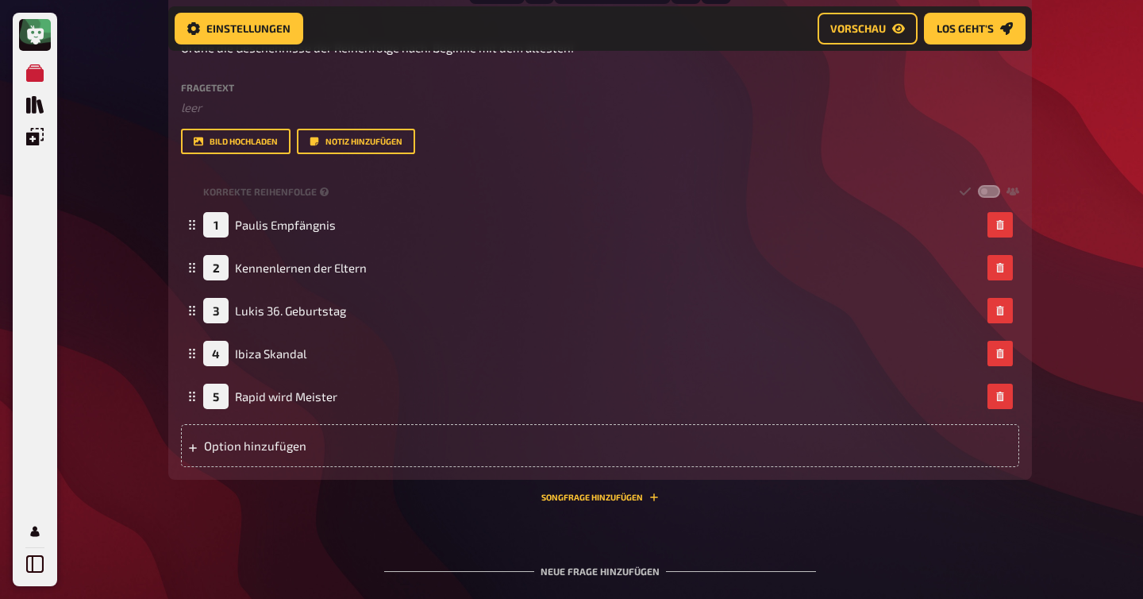
click at [567, 167] on div "Titel Ordne die Geschehnisse der Reihenfolge nach. Beginne mit dem ältesten! Fr…" at bounding box center [600, 245] width 838 height 444
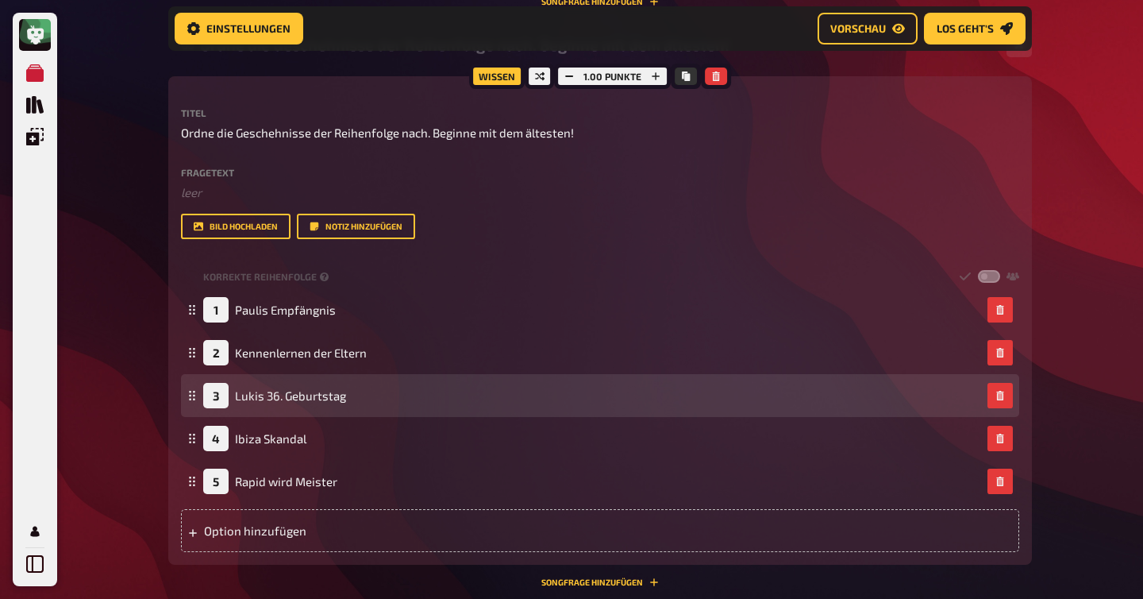
scroll to position [2255, 0]
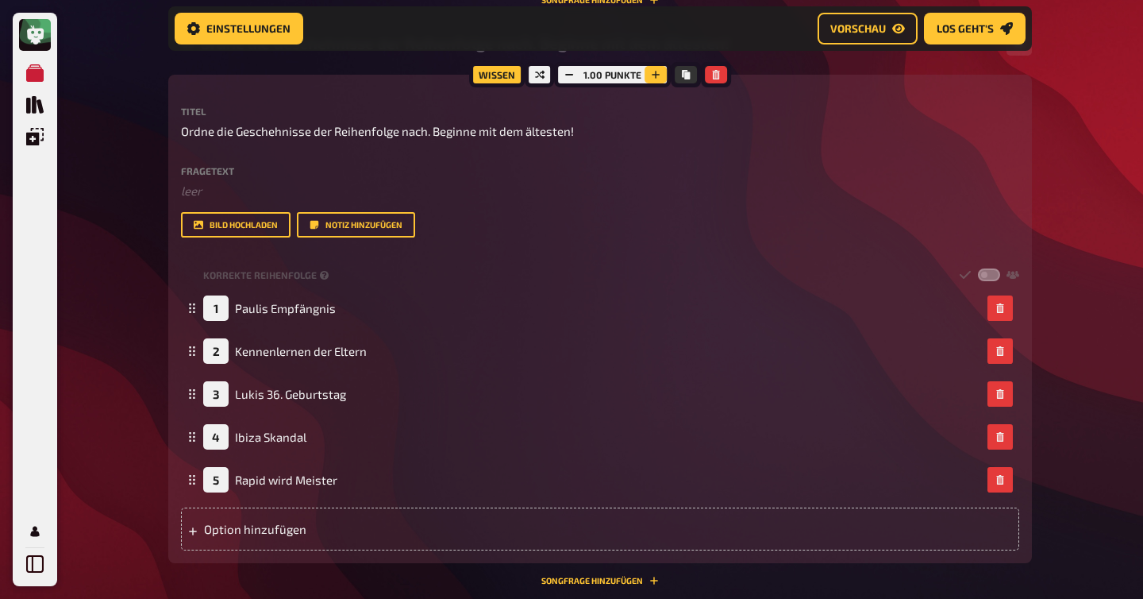
click at [656, 78] on icon "button" at bounding box center [656, 75] width 10 height 10
click at [656, 78] on icon "button" at bounding box center [655, 75] width 10 height 10
click at [656, 78] on icon "button" at bounding box center [657, 75] width 10 height 10
click at [656, 78] on icon "button" at bounding box center [656, 75] width 10 height 10
click at [656, 78] on icon "button" at bounding box center [657, 75] width 10 height 10
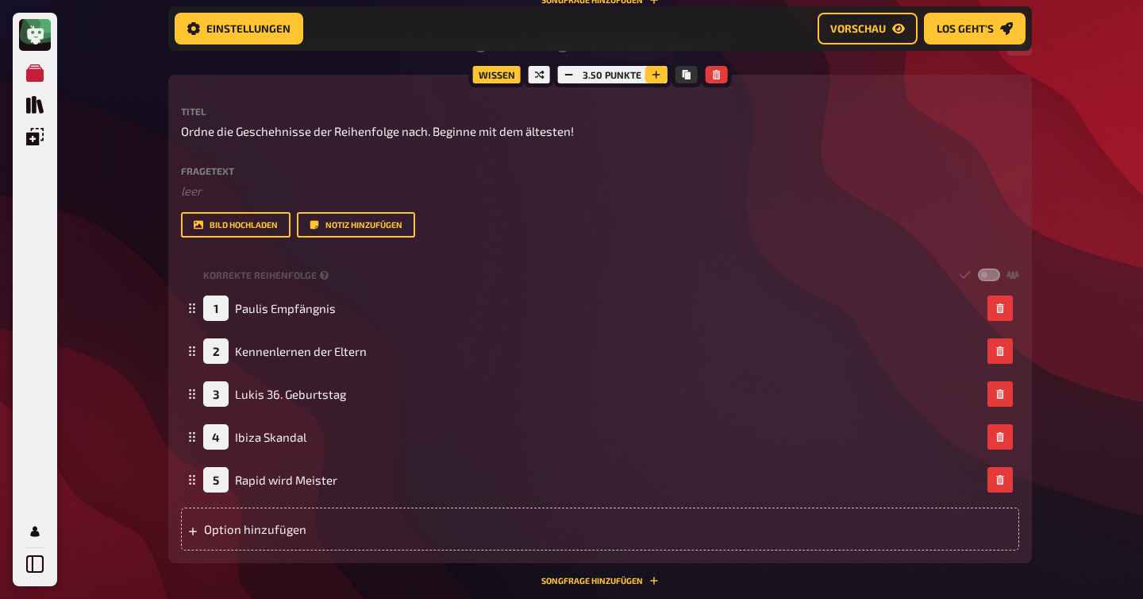
click at [656, 78] on icon "button" at bounding box center [656, 75] width 10 height 10
click at [656, 78] on icon "button" at bounding box center [657, 75] width 8 height 8
click at [656, 78] on icon "button" at bounding box center [657, 75] width 10 height 10
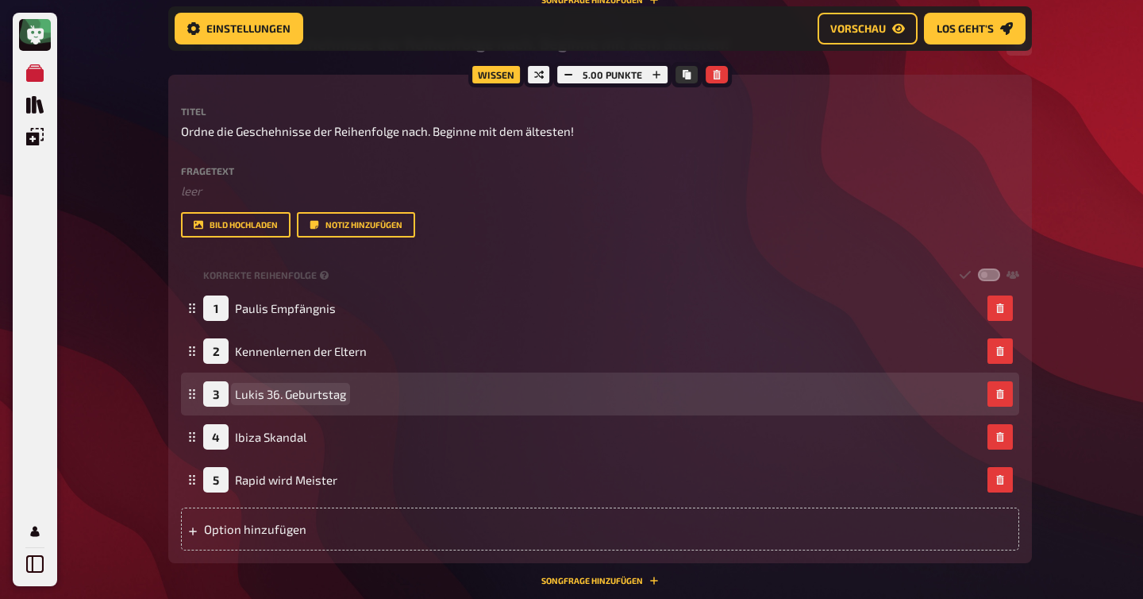
drag, startPoint x: 383, startPoint y: 401, endPoint x: 386, endPoint y: 375, distance: 26.3
click at [386, 374] on div "3 Lukis 36. Geburtstag" at bounding box center [600, 393] width 838 height 43
click at [194, 392] on icon at bounding box center [192, 394] width 10 height 10
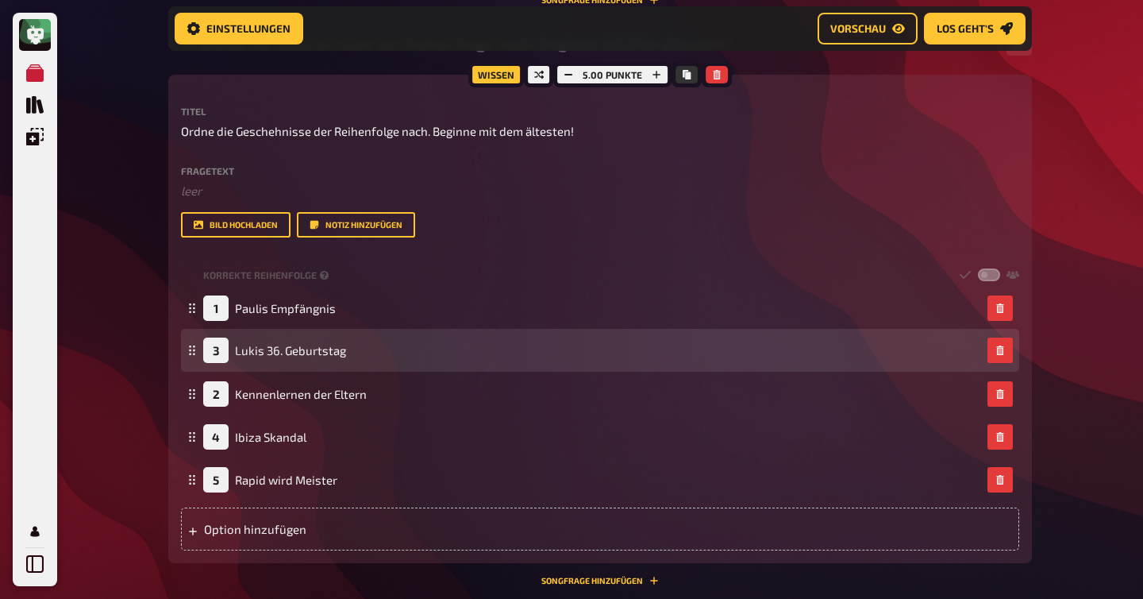
drag, startPoint x: 194, startPoint y: 392, endPoint x: 194, endPoint y: 349, distance: 43.7
click at [194, 349] on icon at bounding box center [192, 350] width 10 height 10
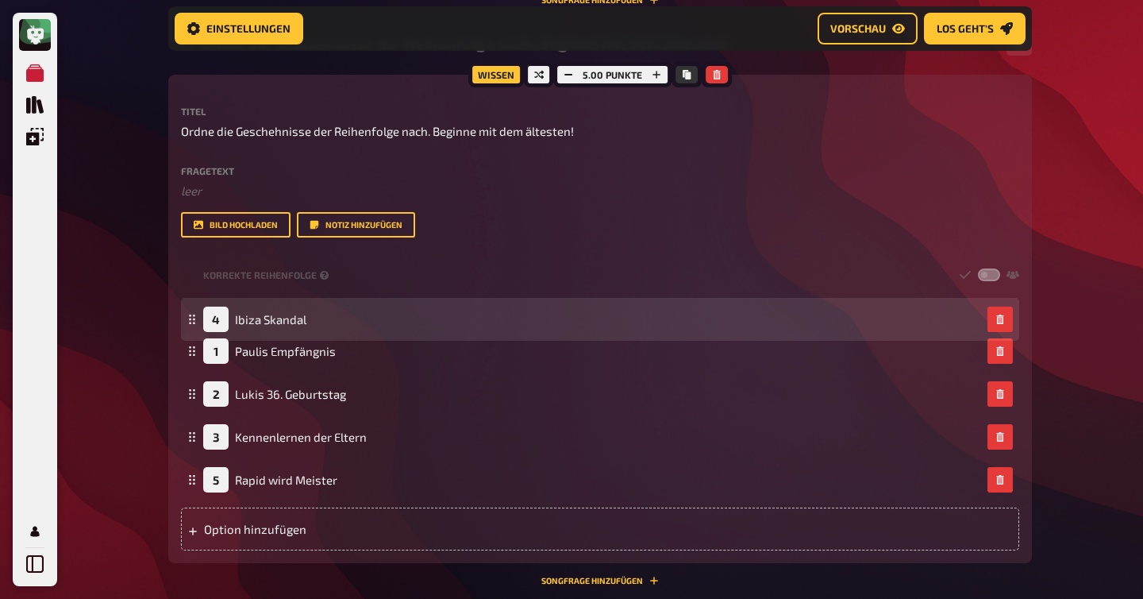
drag, startPoint x: 192, startPoint y: 441, endPoint x: 189, endPoint y: 323, distance: 117.6
click at [189, 323] on icon at bounding box center [192, 319] width 10 height 10
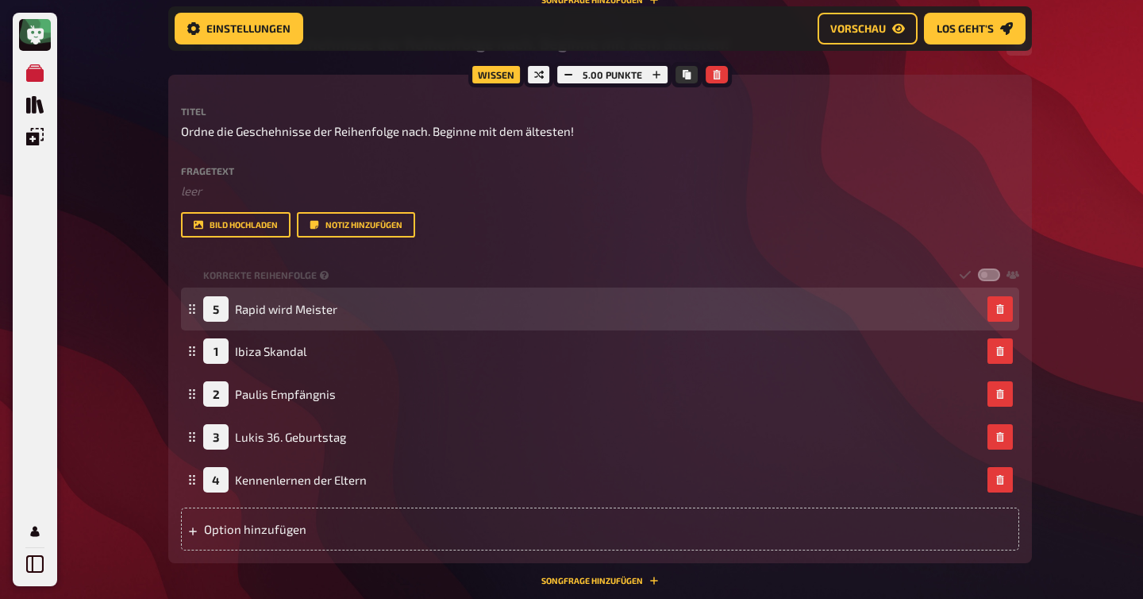
drag, startPoint x: 191, startPoint y: 480, endPoint x: 189, endPoint y: 309, distance: 170.7
click at [189, 309] on icon at bounding box center [192, 309] width 10 height 10
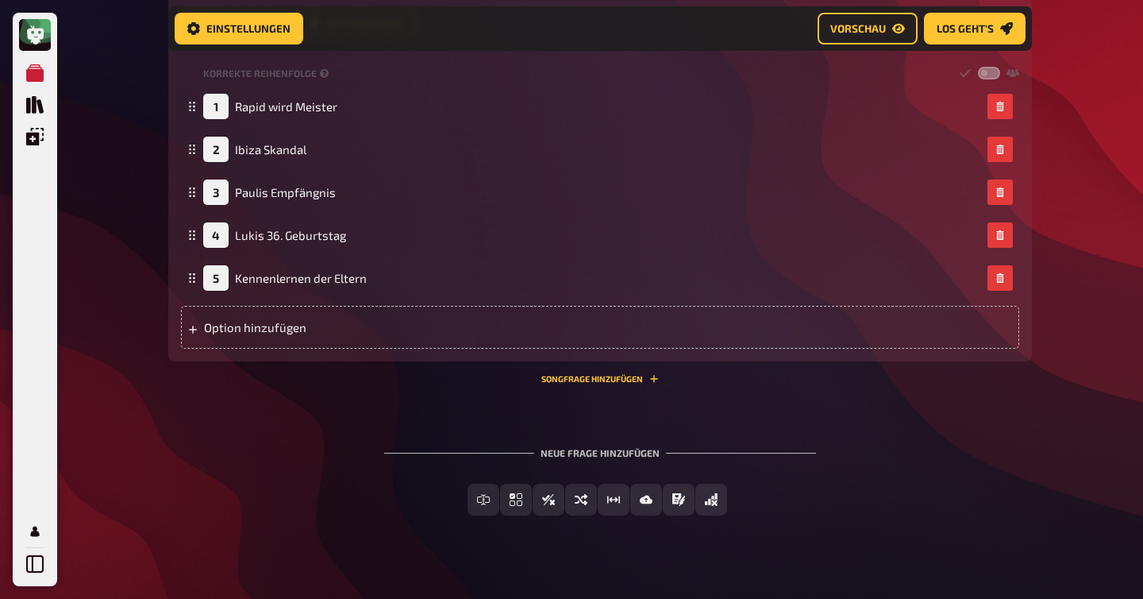
scroll to position [2476, 0]
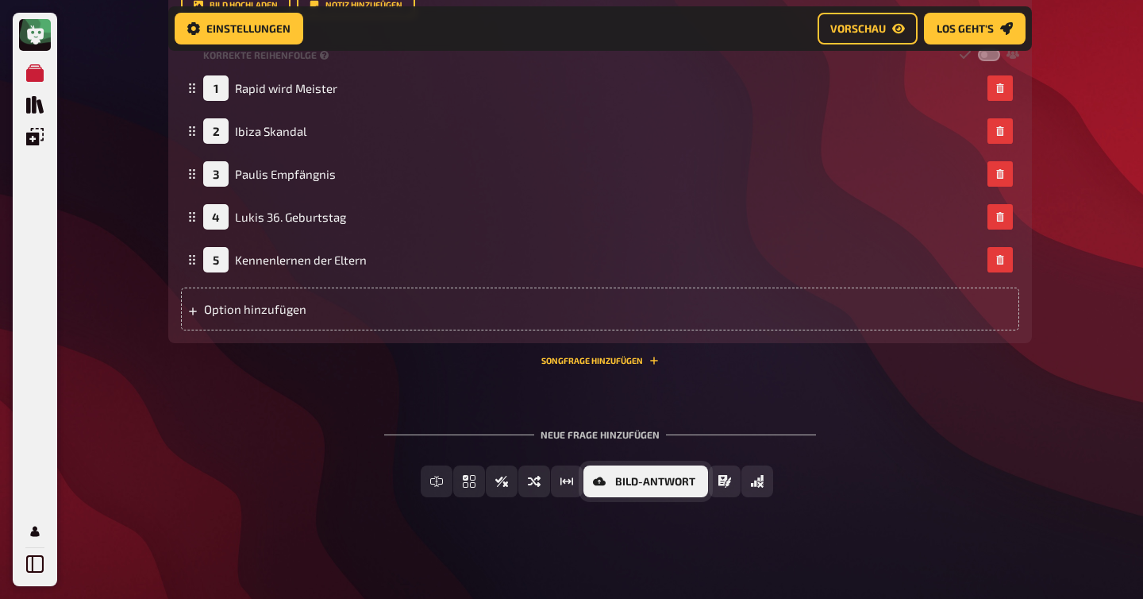
click at [672, 480] on span "Bild-Antwort" at bounding box center [655, 481] width 80 height 11
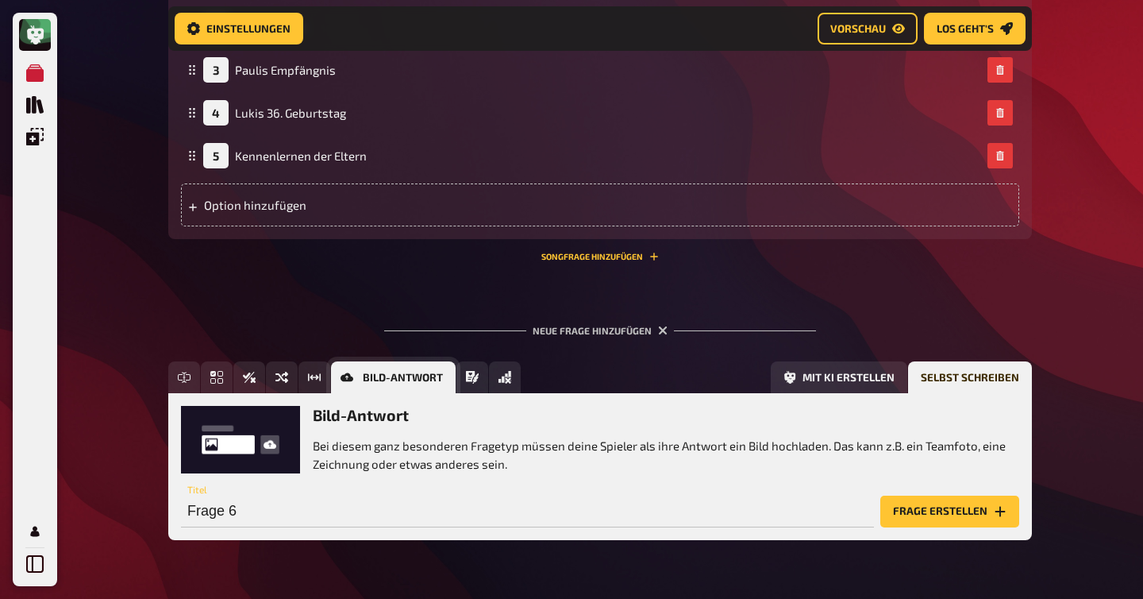
scroll to position [2622, 0]
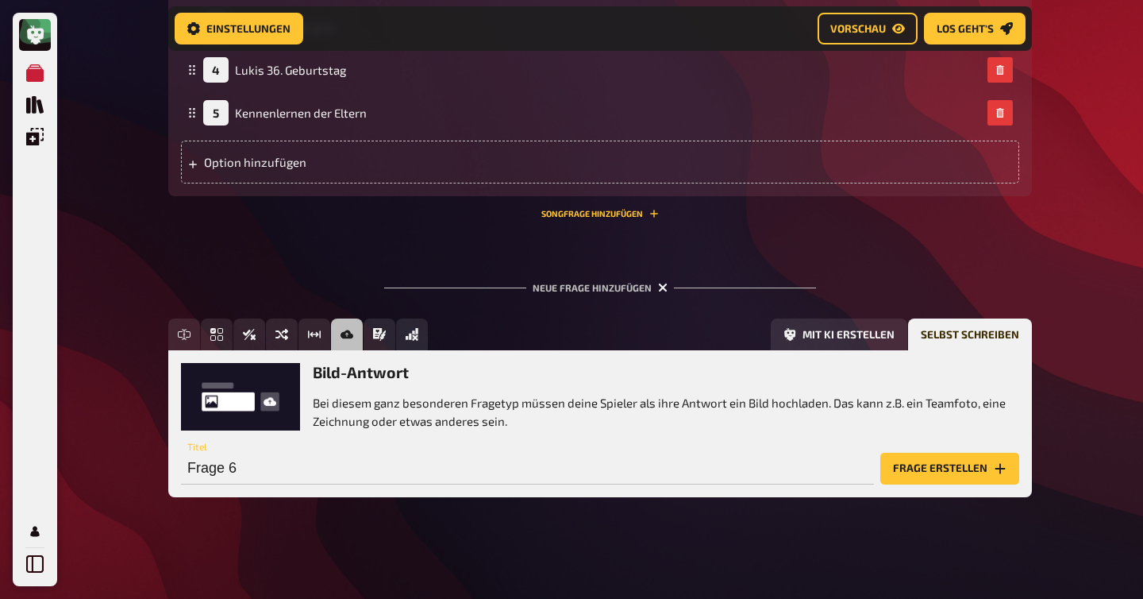
click at [662, 289] on icon "button" at bounding box center [663, 287] width 15 height 15
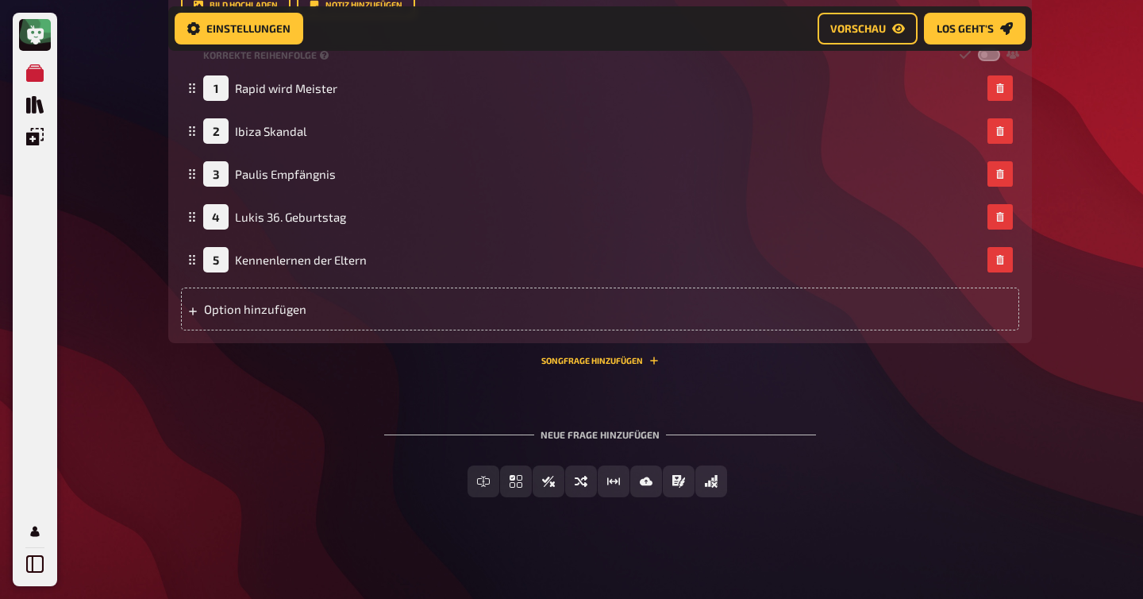
scroll to position [2476, 0]
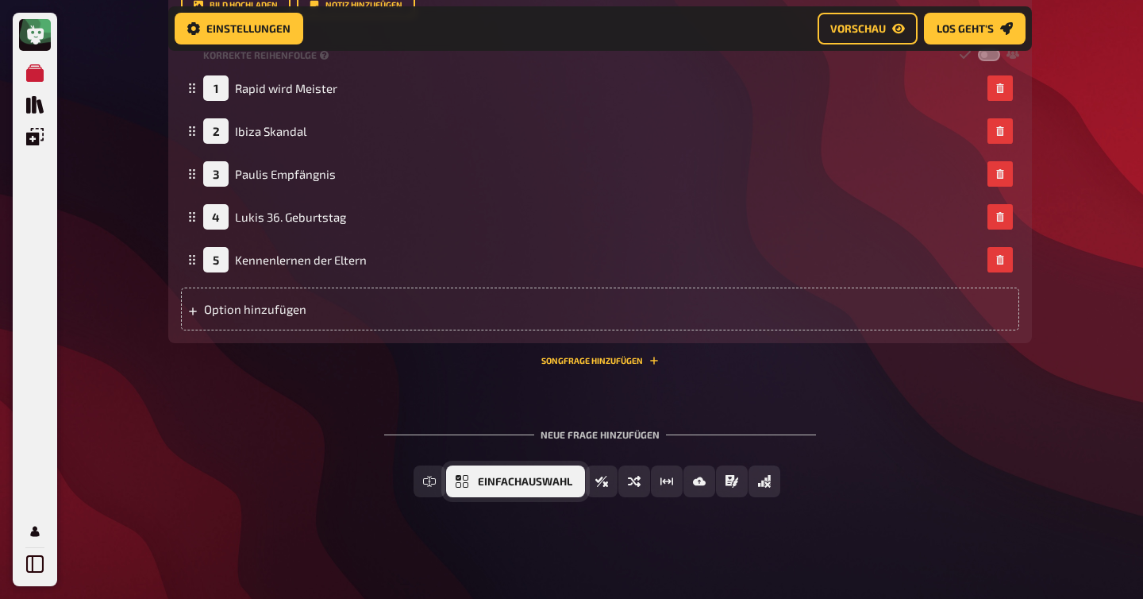
click at [547, 485] on span "Einfachauswahl" at bounding box center [525, 481] width 94 height 11
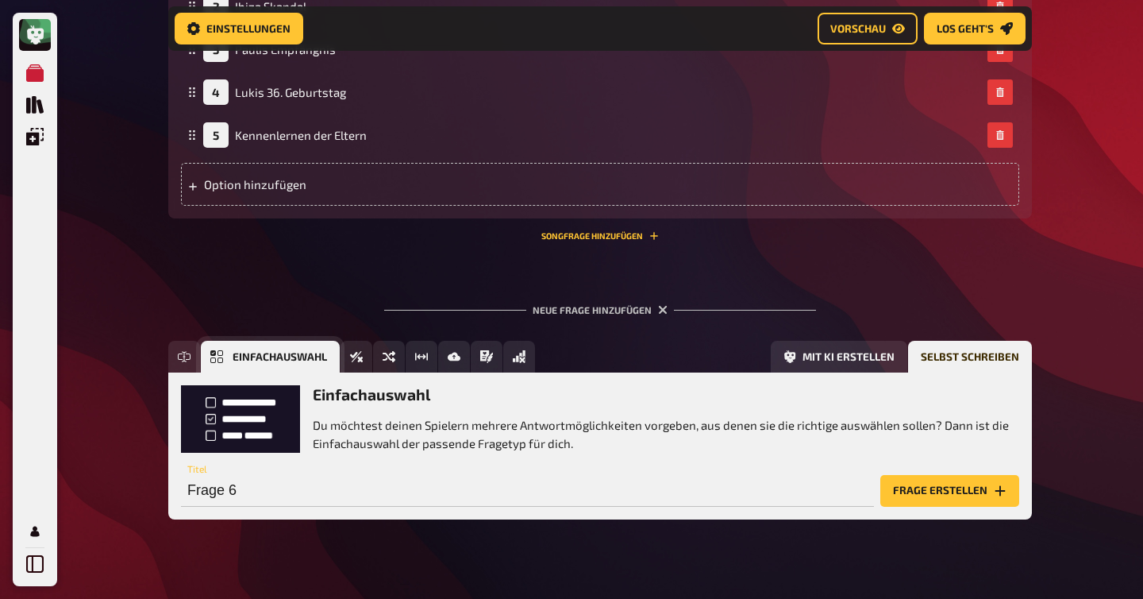
scroll to position [2622, 0]
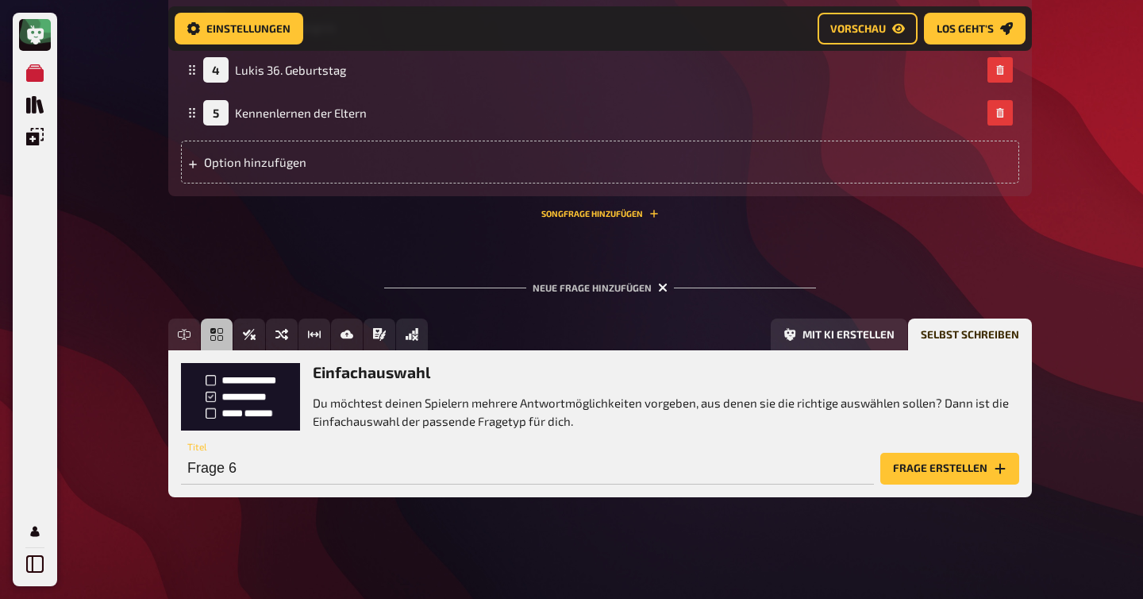
click at [663, 287] on icon "button" at bounding box center [663, 288] width 10 height 10
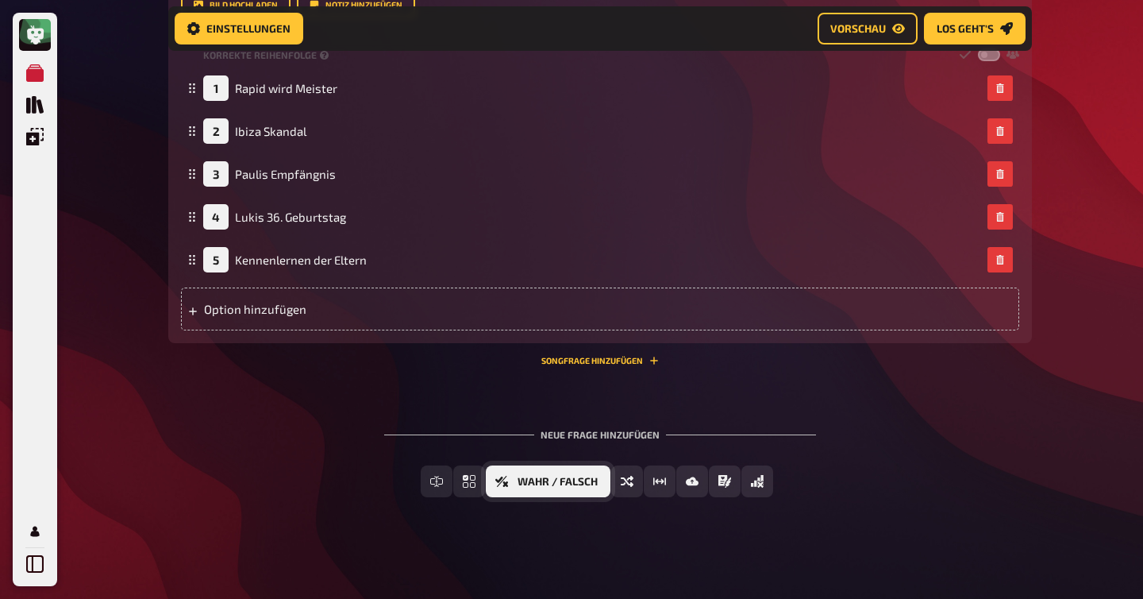
click at [533, 484] on span "Wahr / Falsch" at bounding box center [558, 481] width 80 height 11
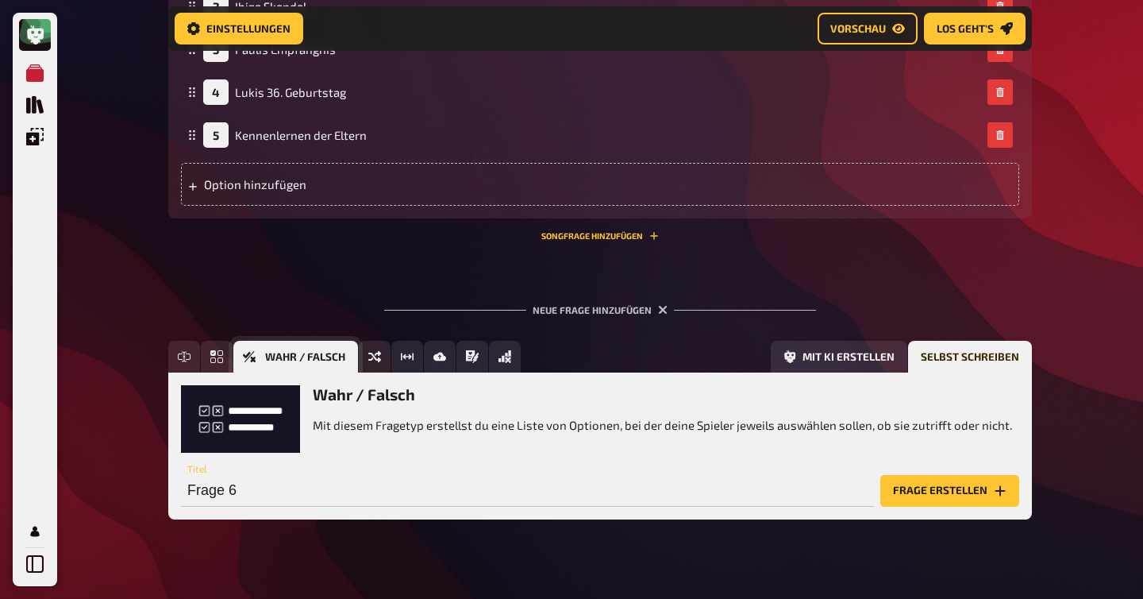
scroll to position [2622, 0]
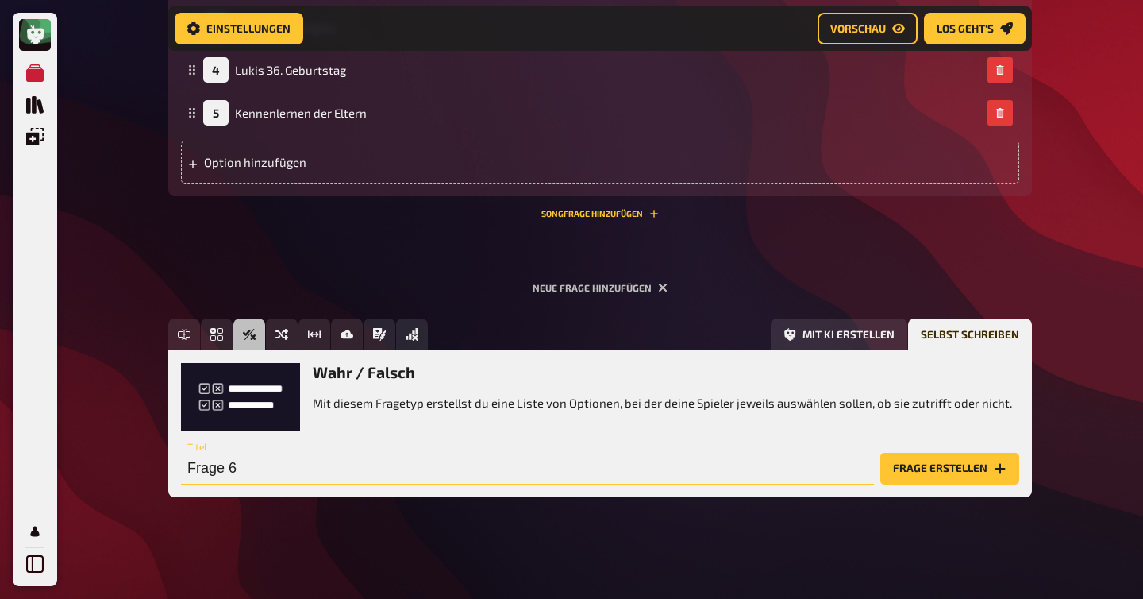
click at [294, 467] on input "Frage 6" at bounding box center [527, 469] width 693 height 32
drag, startPoint x: 541, startPoint y: 469, endPoint x: 180, endPoint y: 464, distance: 360.5
click at [180, 464] on div "Wahr / Falsch Mit diesem Fragetyp erstellst du eine Liste von Optionen, bei der…" at bounding box center [600, 423] width 864 height 146
click at [604, 462] on input "Sophie hat schon 8 verschiedene Wohnsitze gehabt" at bounding box center [527, 469] width 693 height 32
type input "Sophie hat schon 8 verschiedene Wohnsitze gehabt"
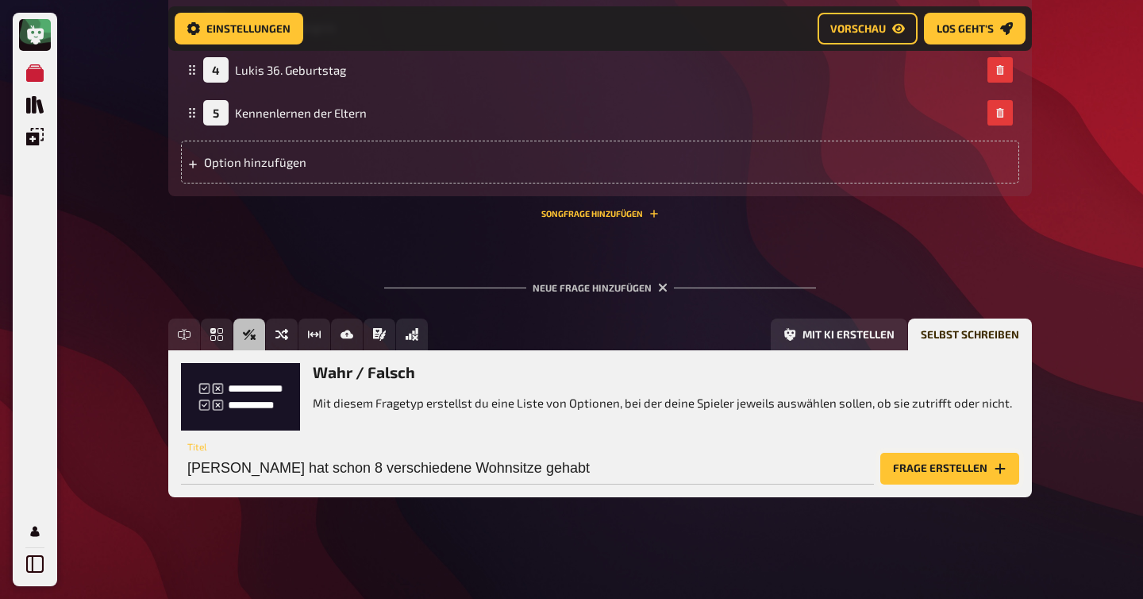
click at [910, 464] on button "Frage erstellen" at bounding box center [950, 469] width 139 height 32
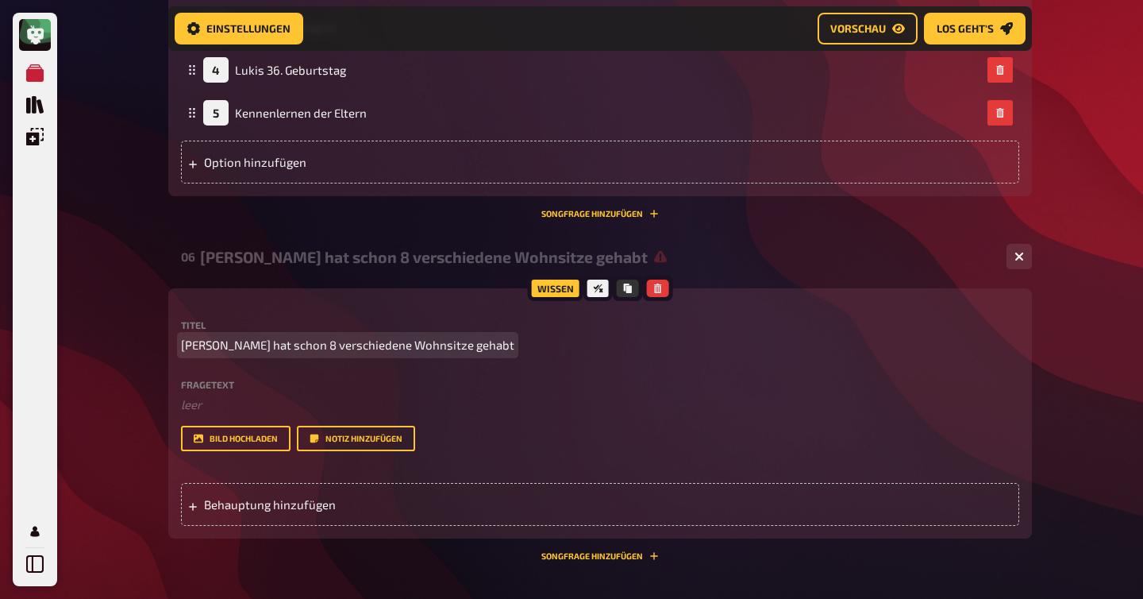
click at [443, 353] on span "Sophie hat schon 8 verschiedene Wohnsitze gehabt" at bounding box center [347, 345] width 333 height 18
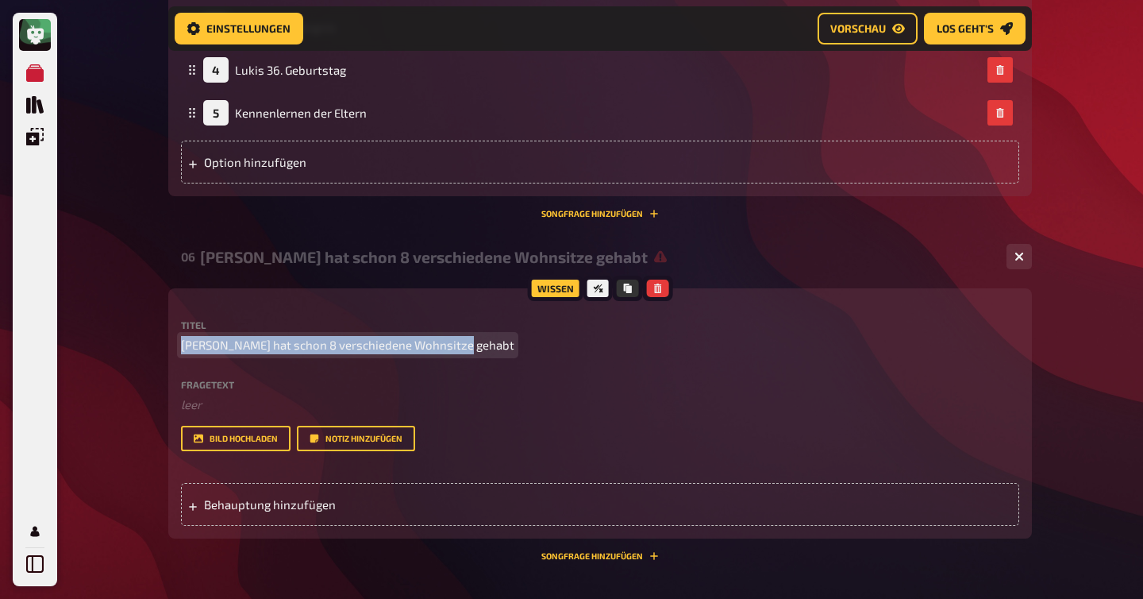
drag, startPoint x: 458, startPoint y: 345, endPoint x: 176, endPoint y: 343, distance: 281.9
click at [176, 343] on div "Wissen Titel Sophie hat schon 8 verschiedene Wohnsitze gehabt Fragetext ﻿ leer …" at bounding box center [600, 413] width 864 height 250
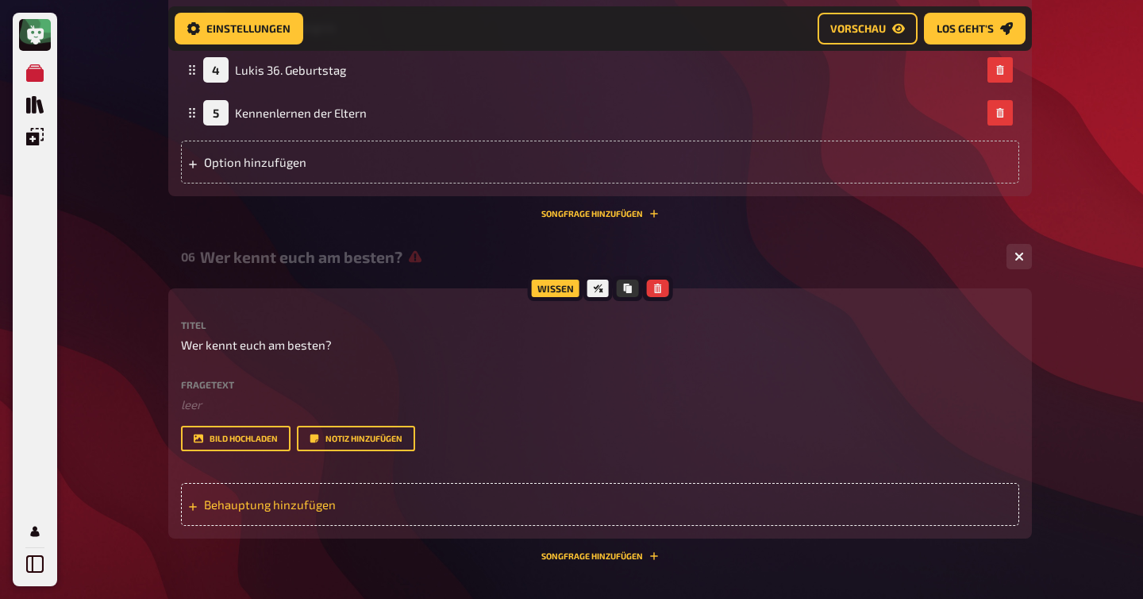
click at [243, 506] on span "Behauptung hinzufügen" at bounding box center [327, 504] width 247 height 14
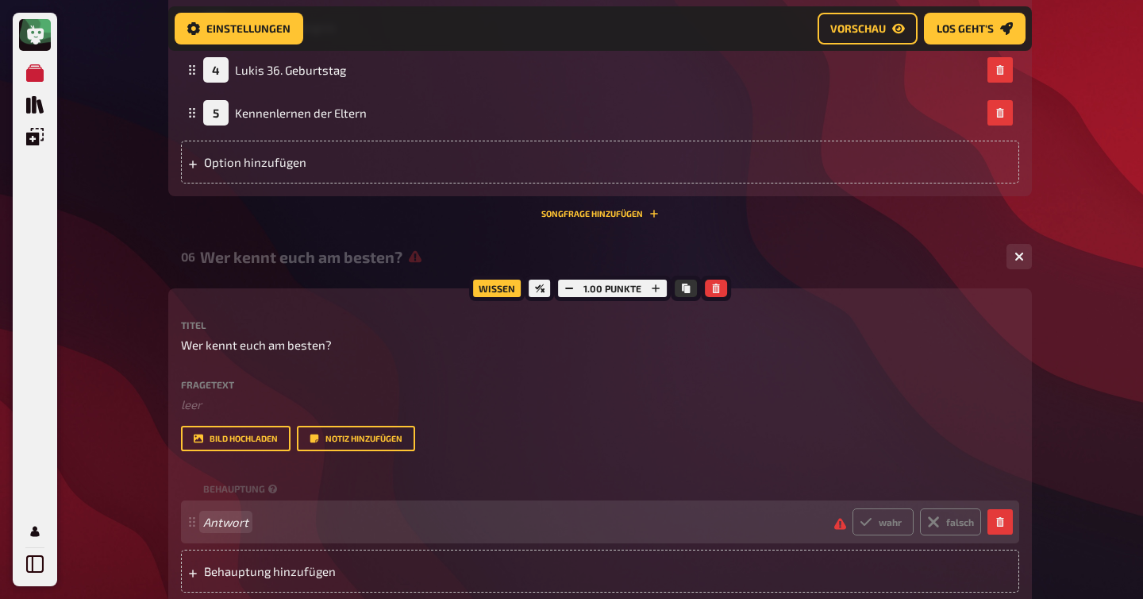
click at [249, 526] on span "Antwort" at bounding box center [512, 521] width 619 height 14
paste span
click at [883, 523] on label "wahr" at bounding box center [883, 521] width 61 height 27
click at [853, 508] on input "wahr" at bounding box center [852, 507] width 1 height 1
radio input "true"
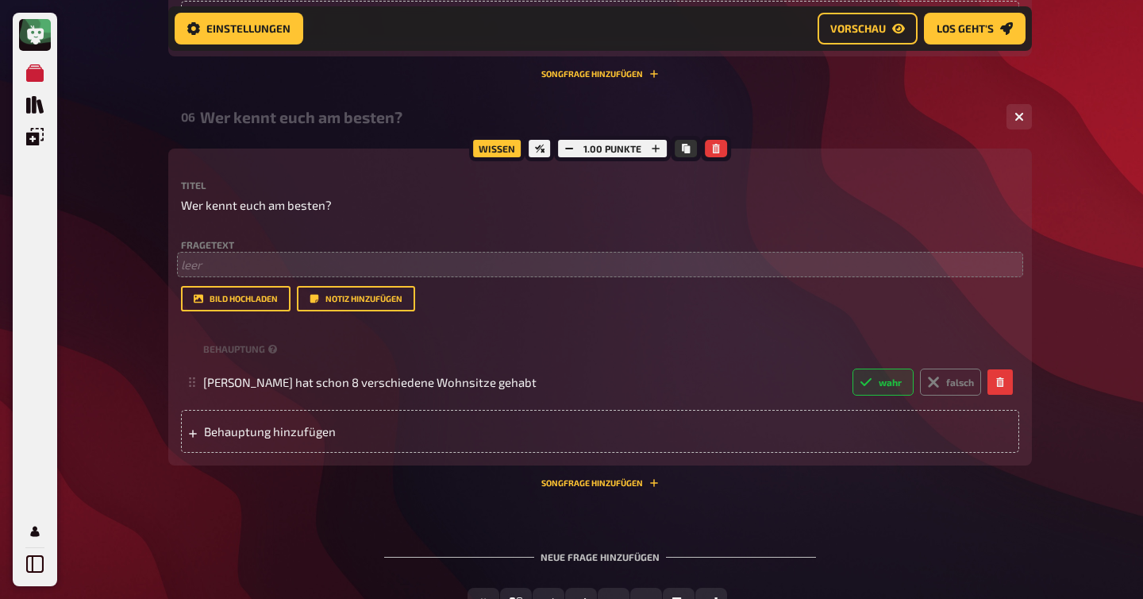
scroll to position [2780, 0]
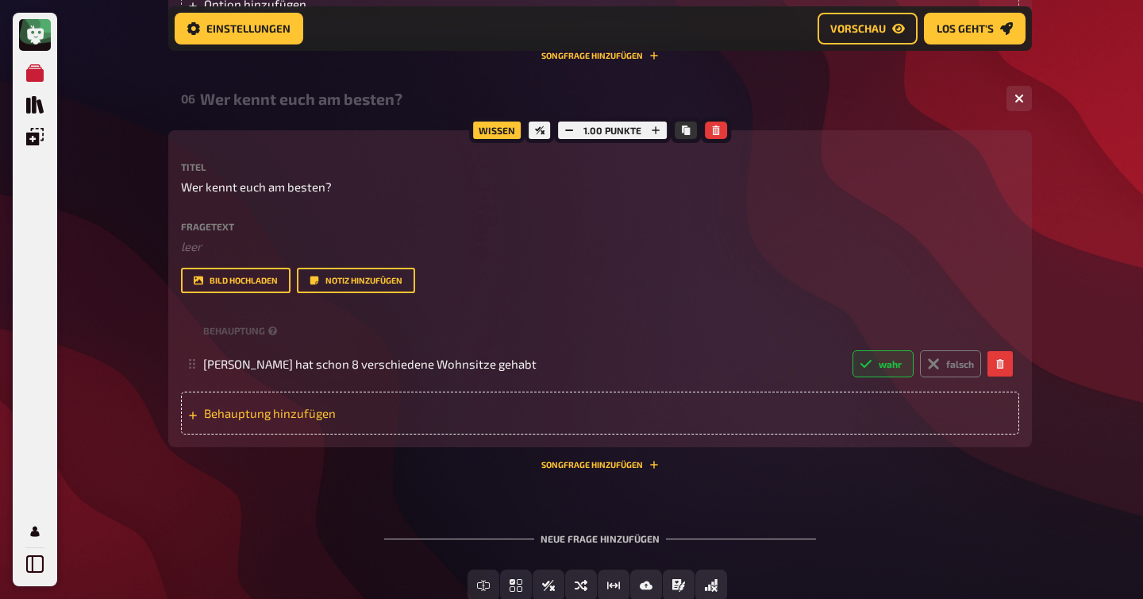
click at [299, 412] on span "Behauptung hinzufügen" at bounding box center [327, 413] width 247 height 14
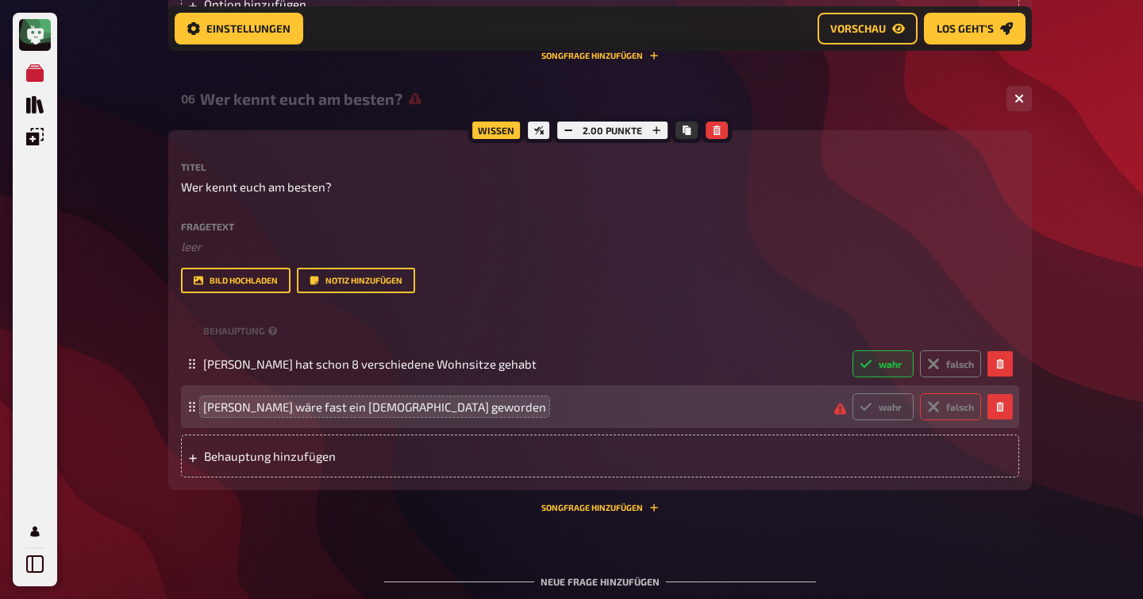
click at [954, 415] on label "falsch" at bounding box center [950, 406] width 61 height 27
click at [853, 393] on input "falsch" at bounding box center [852, 392] width 1 height 1
radio input "true"
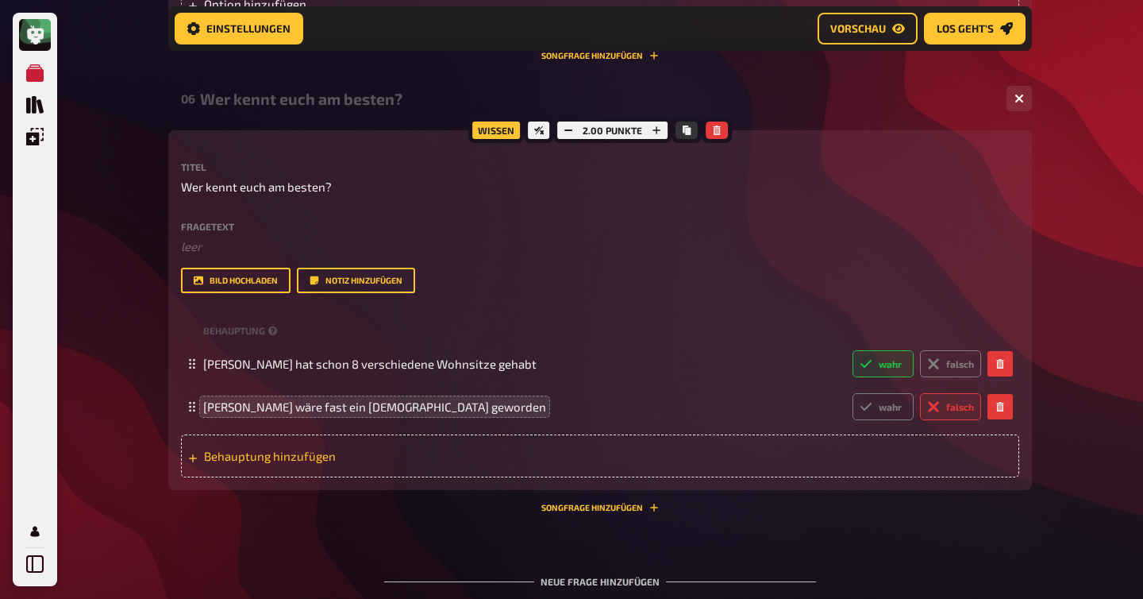
click at [296, 456] on span "Behauptung hinzufügen" at bounding box center [327, 456] width 247 height 14
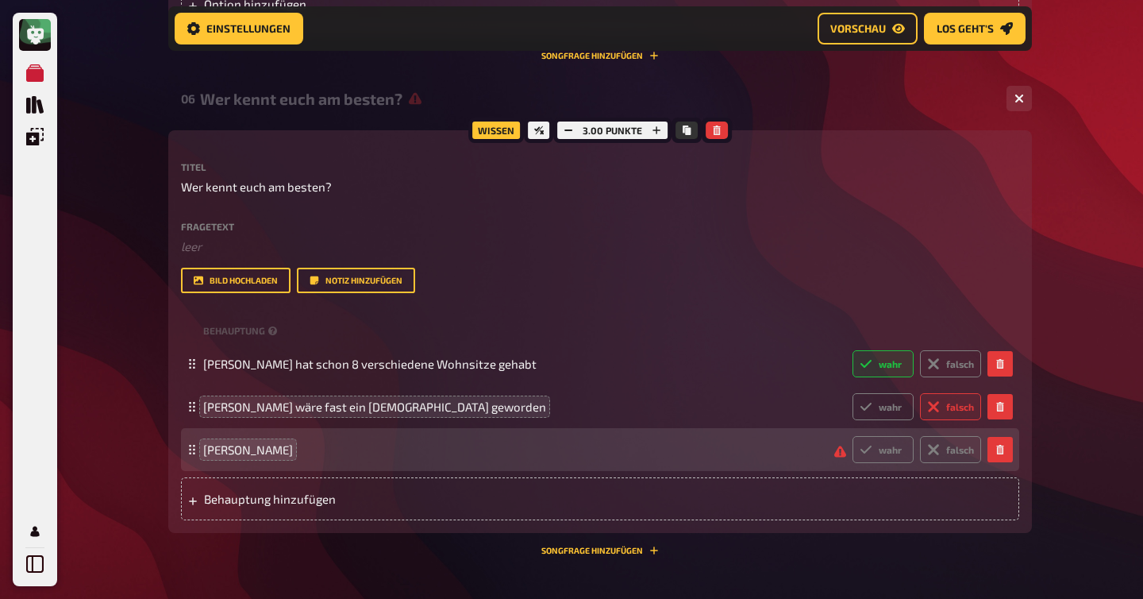
click at [228, 457] on div "Lukas wahr falsch" at bounding box center [592, 449] width 778 height 27
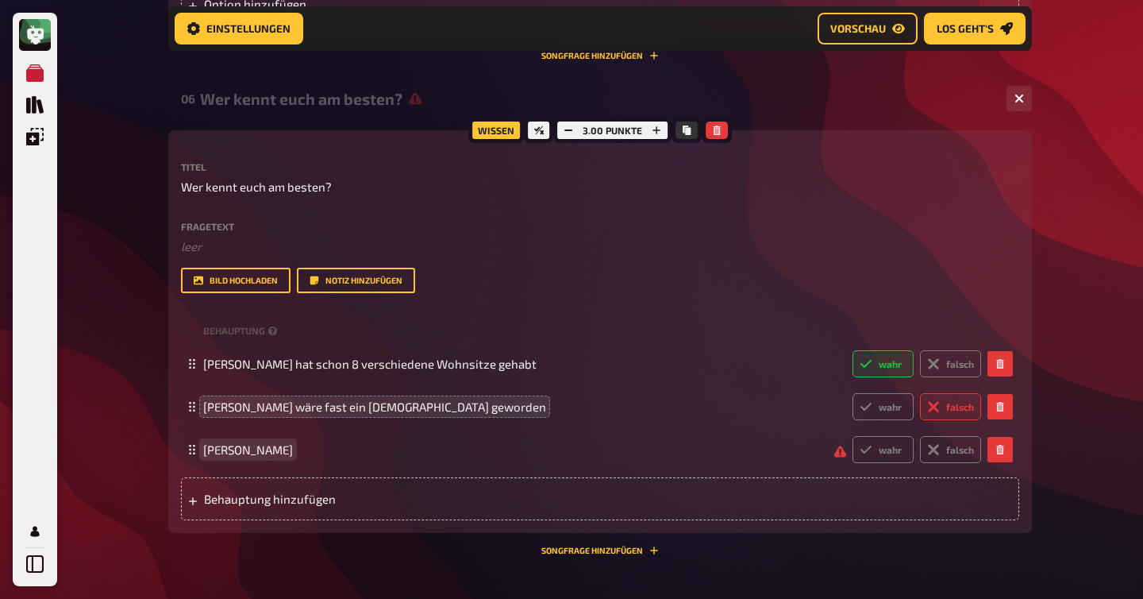
click at [232, 454] on span "Lukas" at bounding box center [248, 449] width 90 height 14
click at [255, 503] on span "Behauptung hinzufügen" at bounding box center [327, 498] width 247 height 14
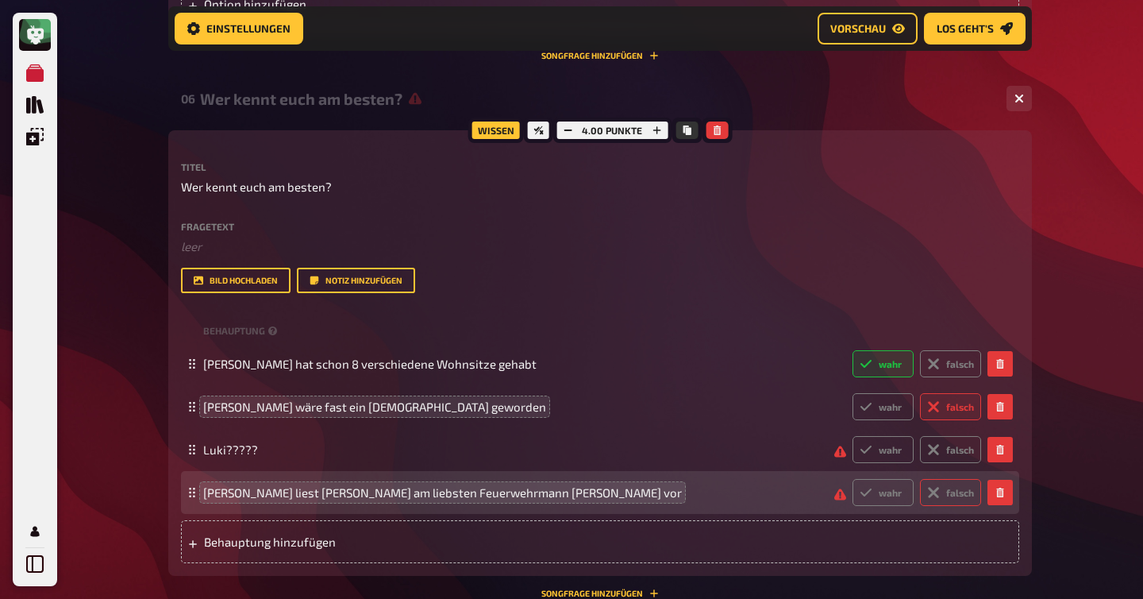
click at [959, 503] on label "falsch" at bounding box center [950, 492] width 61 height 27
click at [853, 479] on input "falsch" at bounding box center [852, 478] width 1 height 1
radio input "true"
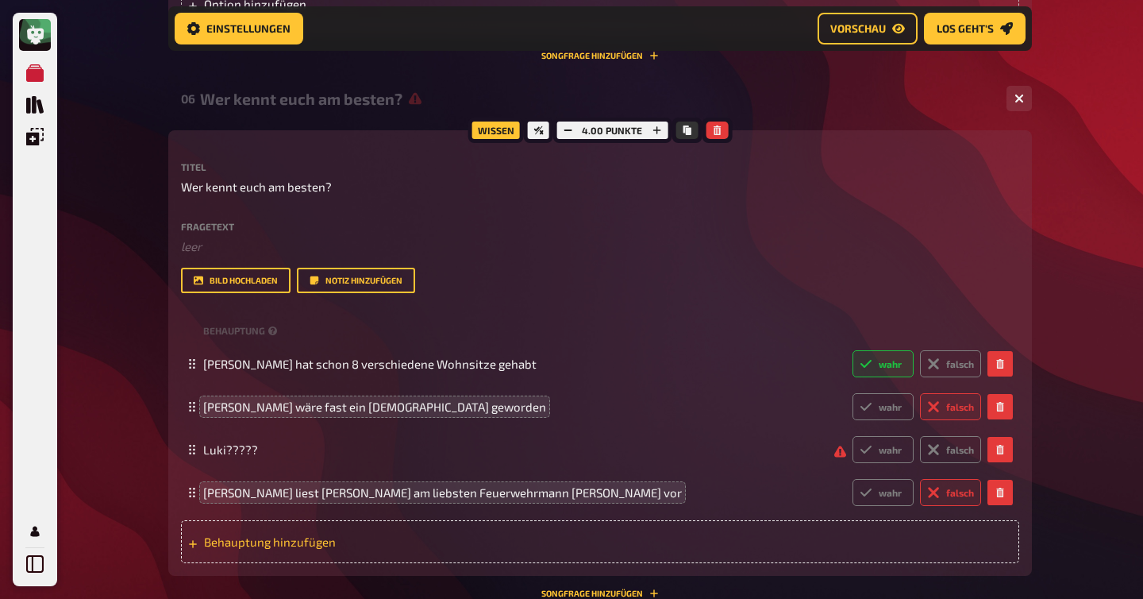
click at [266, 543] on span "Behauptung hinzufügen" at bounding box center [327, 541] width 247 height 14
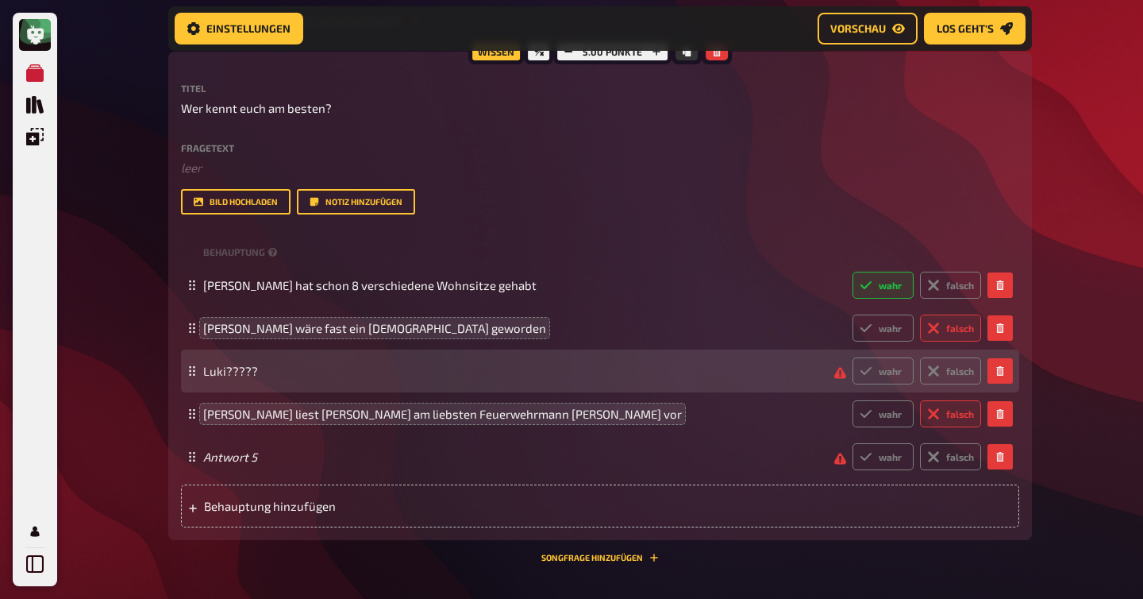
scroll to position [2876, 0]
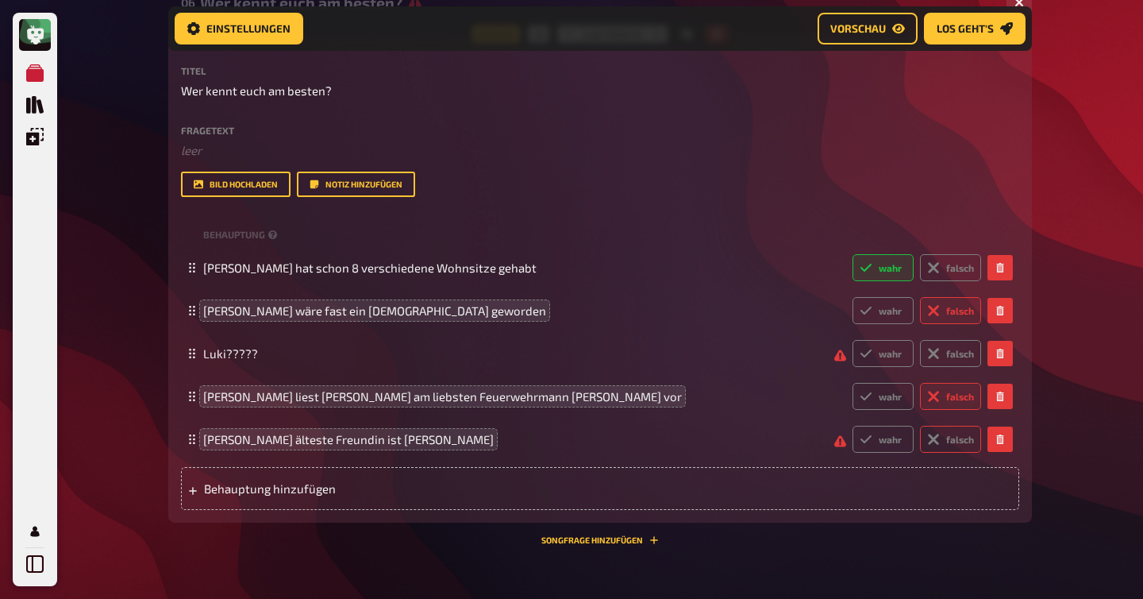
click at [943, 447] on label "falsch" at bounding box center [950, 439] width 61 height 27
click at [853, 426] on input "falsch" at bounding box center [852, 425] width 1 height 1
radio input "true"
click at [288, 491] on span "Behauptung hinzufügen" at bounding box center [327, 488] width 247 height 14
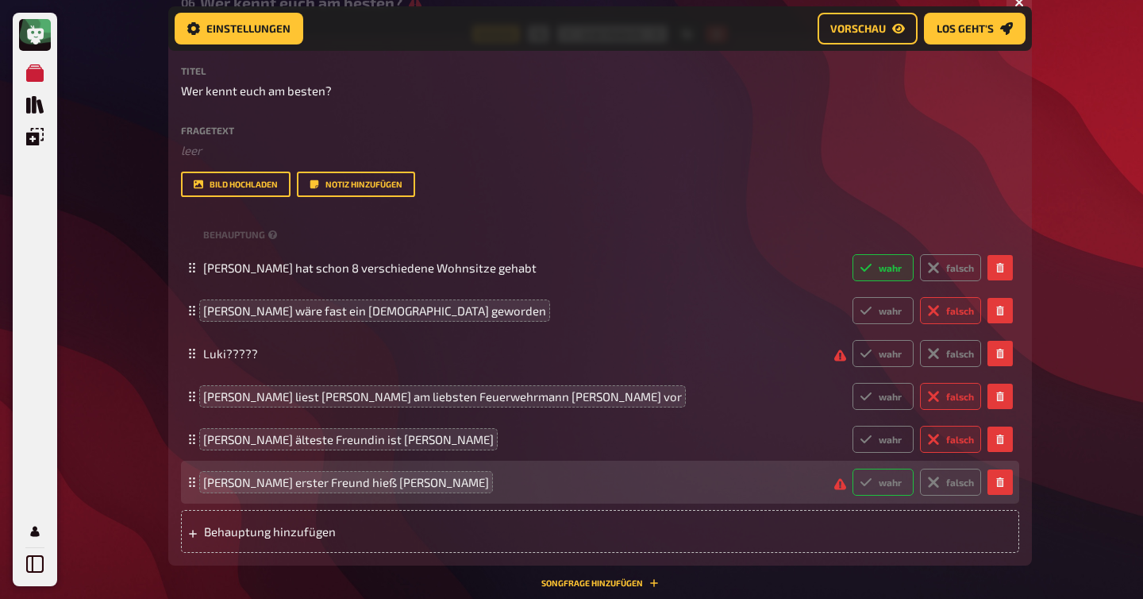
click at [890, 491] on label "wahr" at bounding box center [883, 481] width 61 height 27
click at [853, 468] on input "wahr" at bounding box center [852, 468] width 1 height 1
radio input "true"
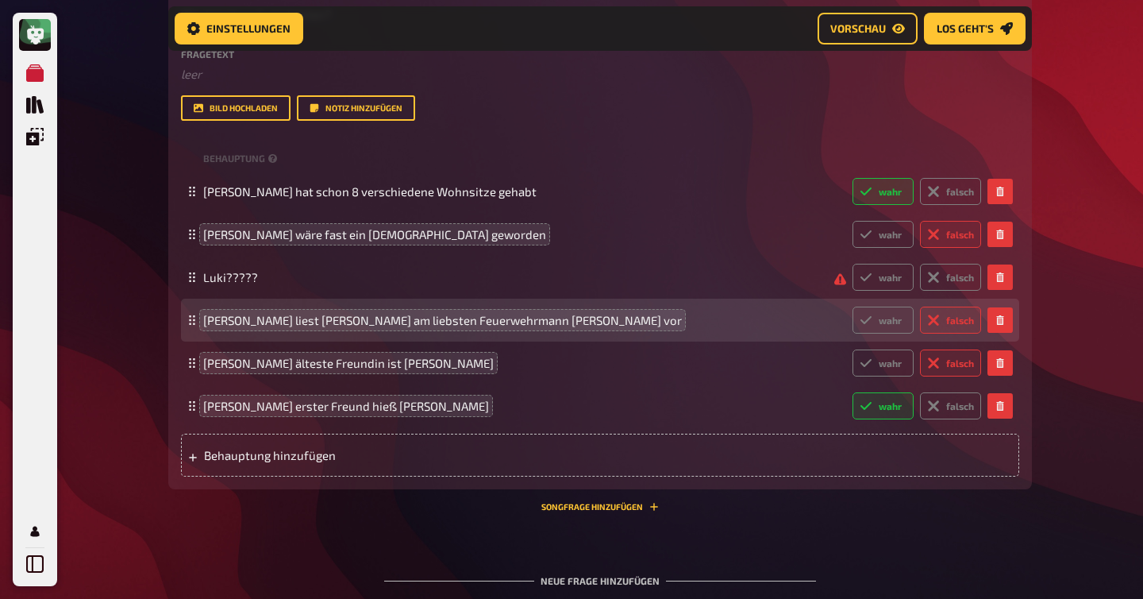
scroll to position [2964, 0]
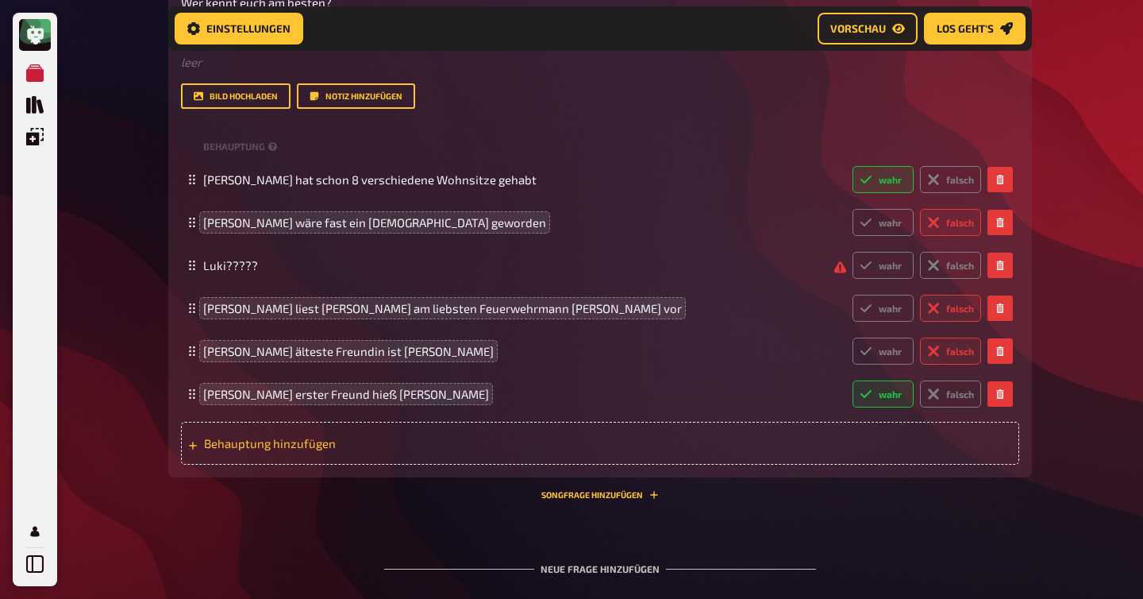
click at [209, 443] on span "Behauptung hinzufügen" at bounding box center [327, 443] width 247 height 14
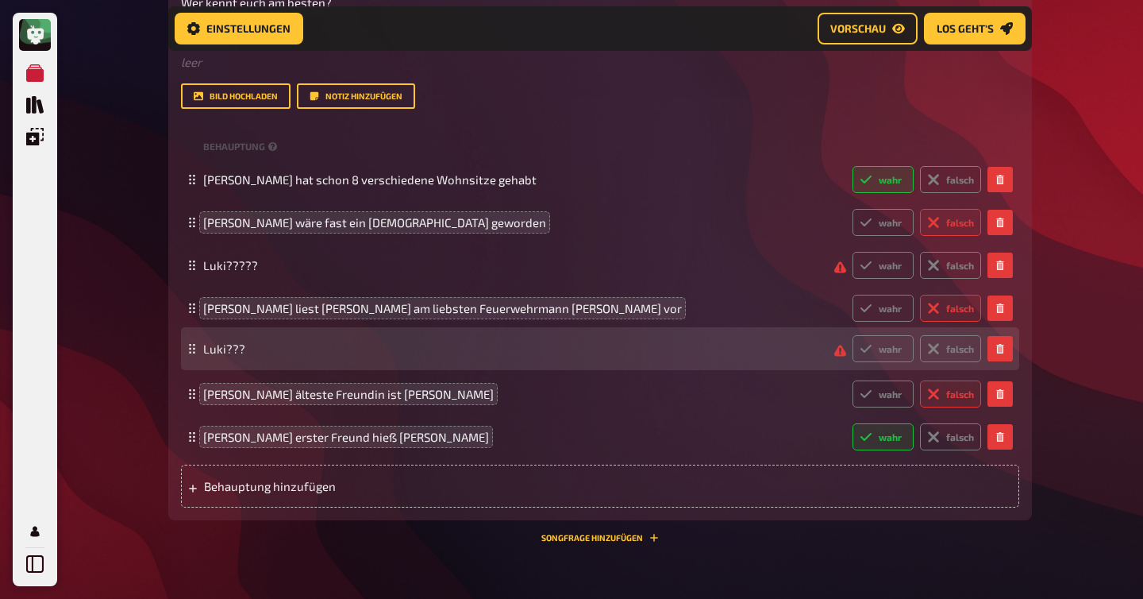
drag, startPoint x: 193, startPoint y: 435, endPoint x: 192, endPoint y: 348, distance: 87.3
click at [192, 348] on icon at bounding box center [192, 349] width 10 height 10
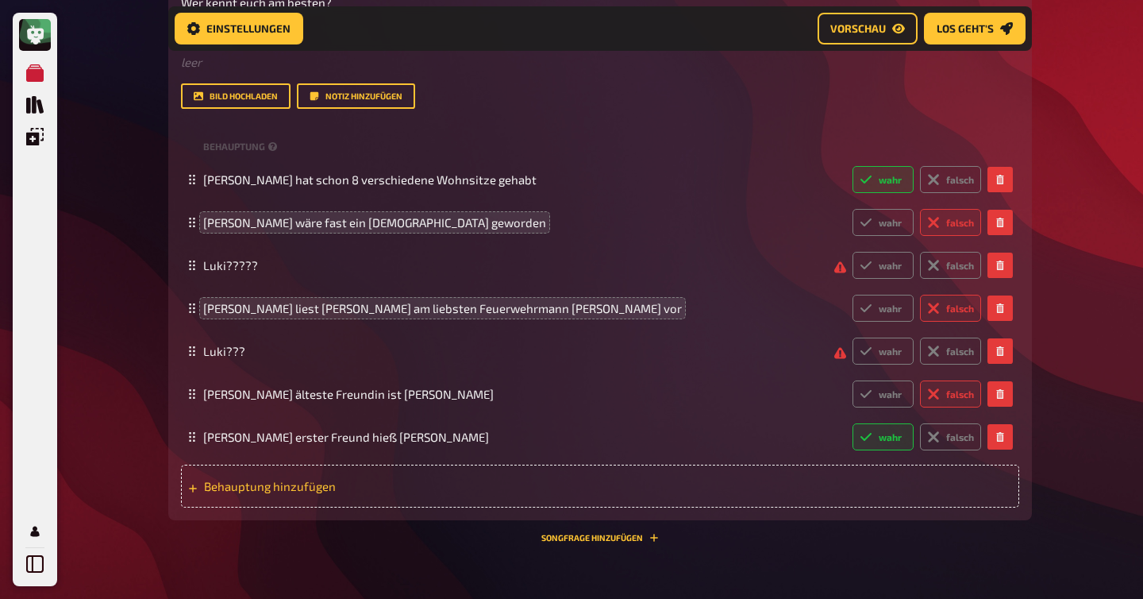
click at [214, 491] on span "Behauptung hinzufügen" at bounding box center [327, 486] width 247 height 14
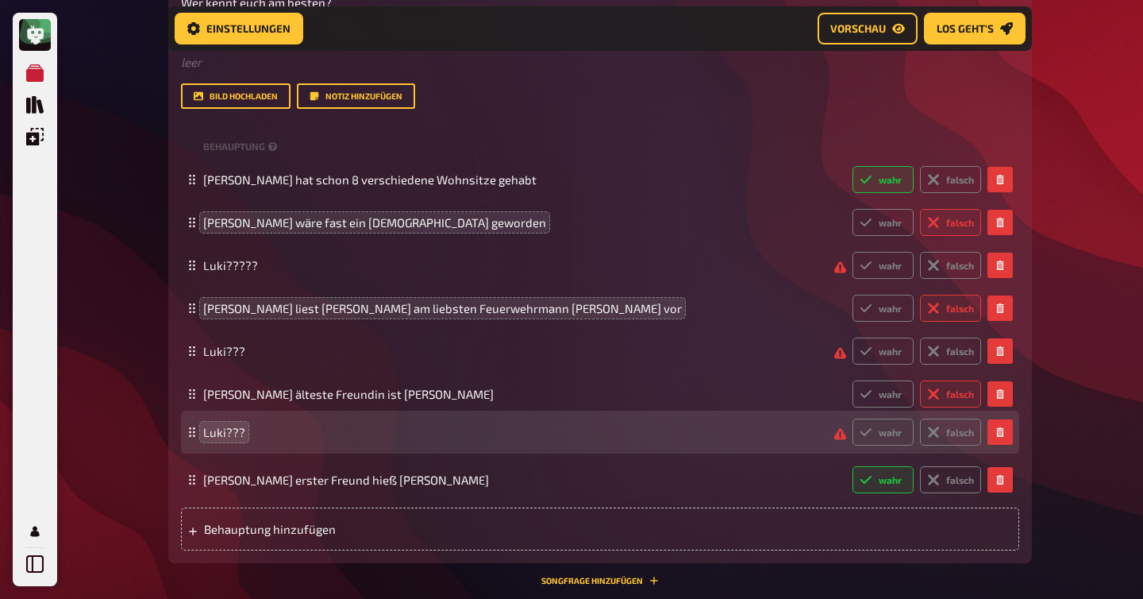
drag, startPoint x: 191, startPoint y: 481, endPoint x: 197, endPoint y: 441, distance: 40.9
click at [197, 441] on div "Luki??? wahr falsch" at bounding box center [600, 431] width 838 height 43
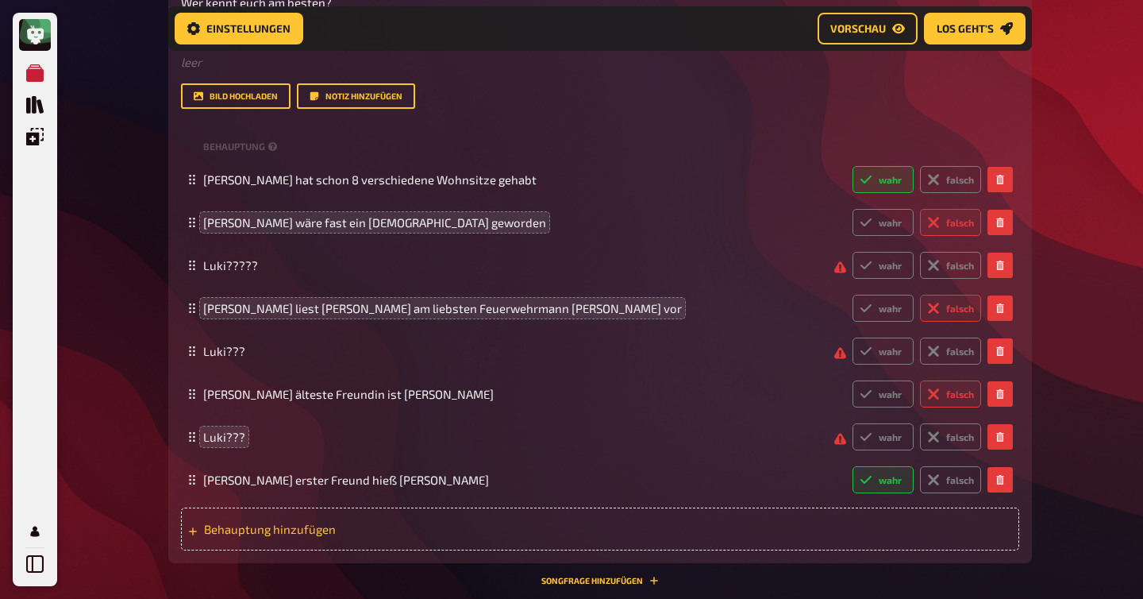
click at [262, 527] on span "Behauptung hinzufügen" at bounding box center [327, 529] width 247 height 14
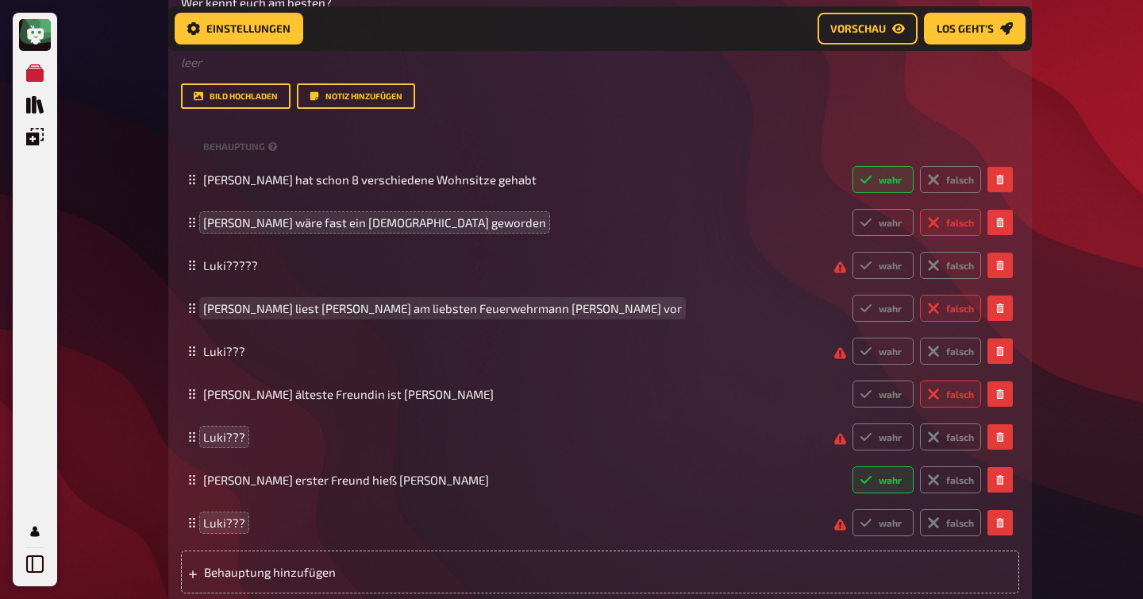
click at [252, 313] on span "Sophie liest Pauli am liebsten Feuerwehrmann Sam Bücher vor" at bounding box center [442, 308] width 479 height 14
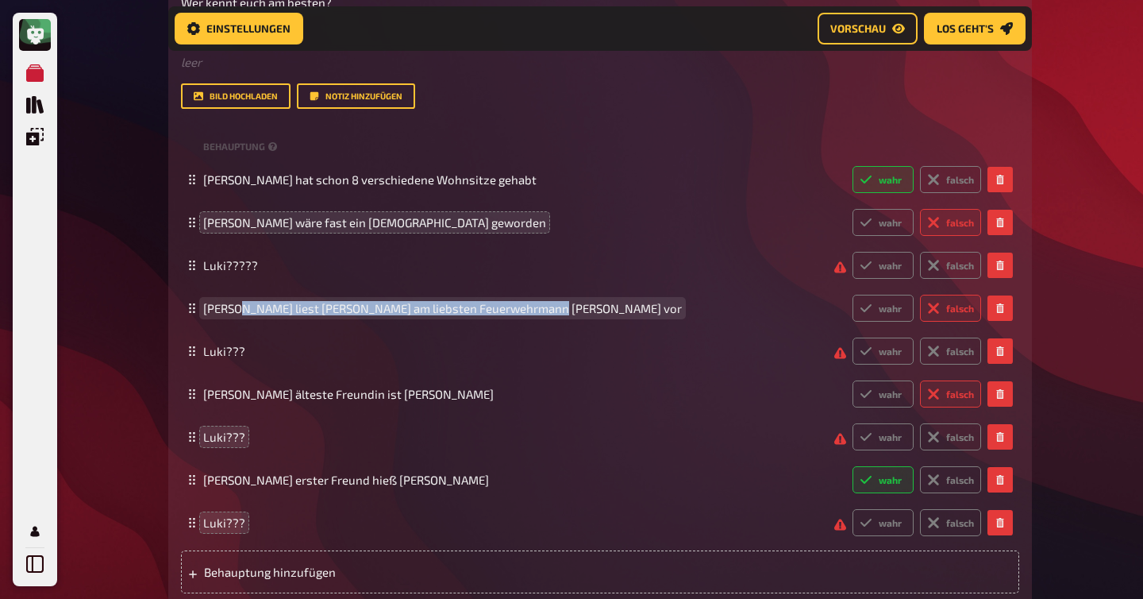
drag, startPoint x: 540, startPoint y: 310, endPoint x: 239, endPoint y: 312, distance: 300.9
click at [239, 312] on span "Sophie liest Pauli am liebsten Feuerwehrmann Sam Bücher vor" at bounding box center [442, 308] width 479 height 14
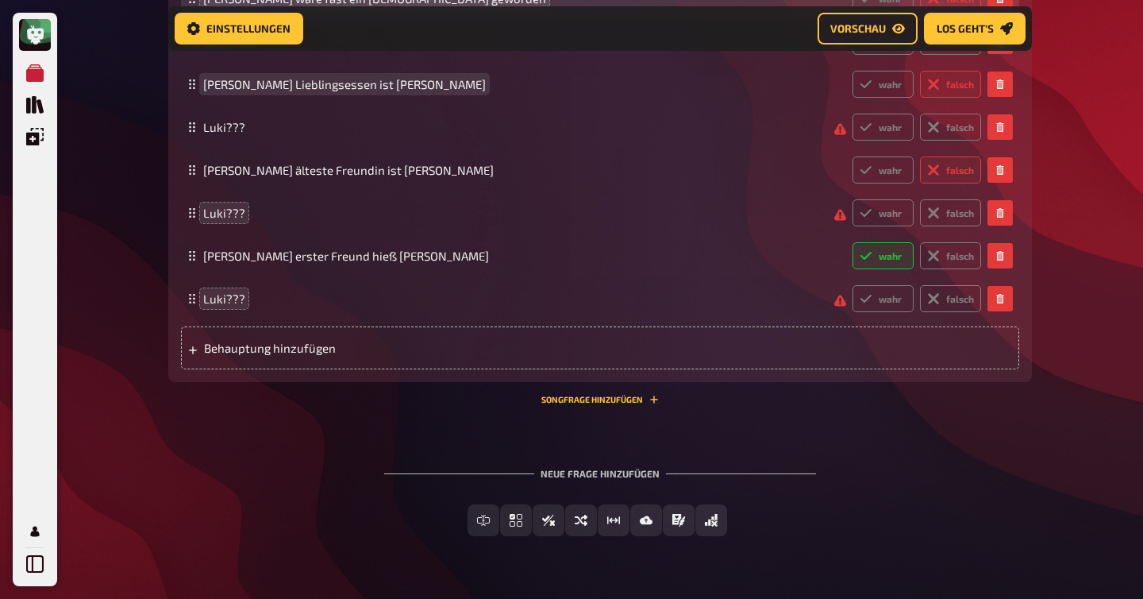
scroll to position [3228, 0]
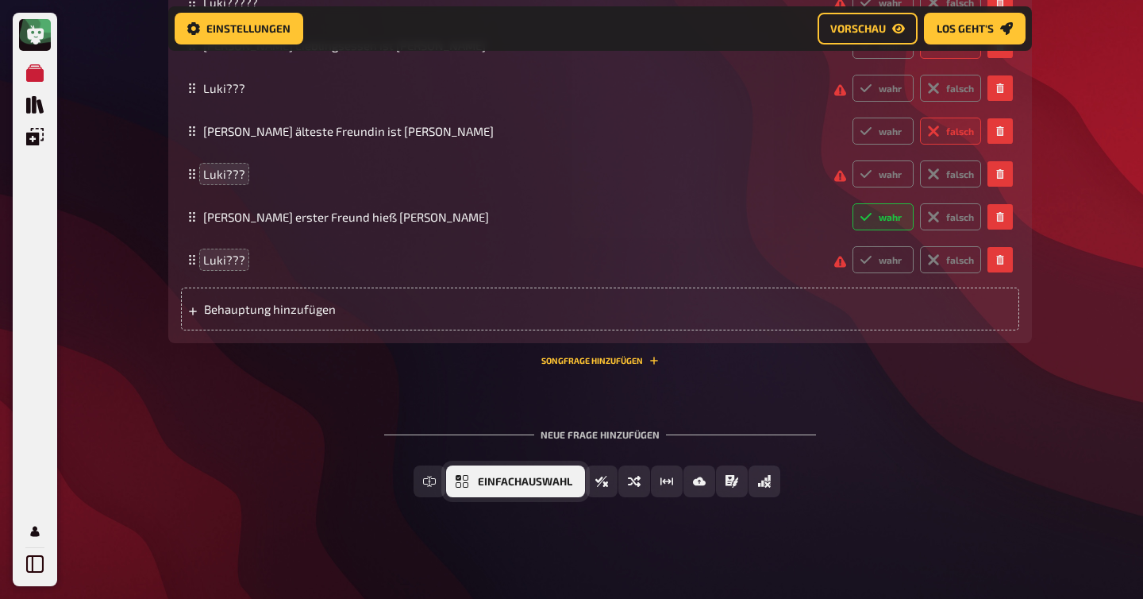
click at [487, 481] on span "Einfachauswahl" at bounding box center [525, 481] width 94 height 11
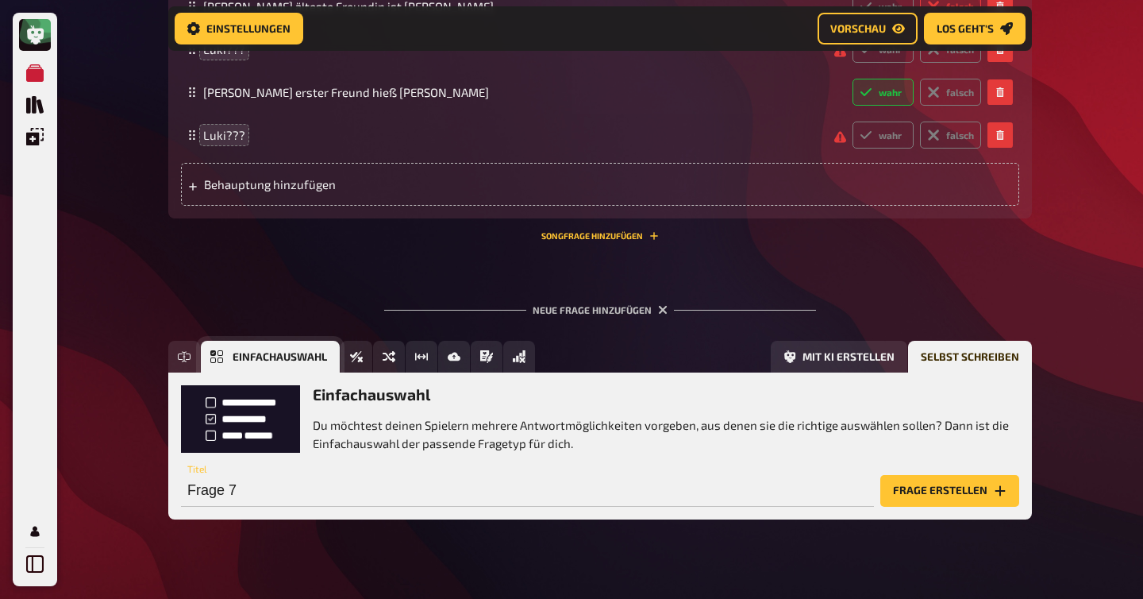
scroll to position [3374, 0]
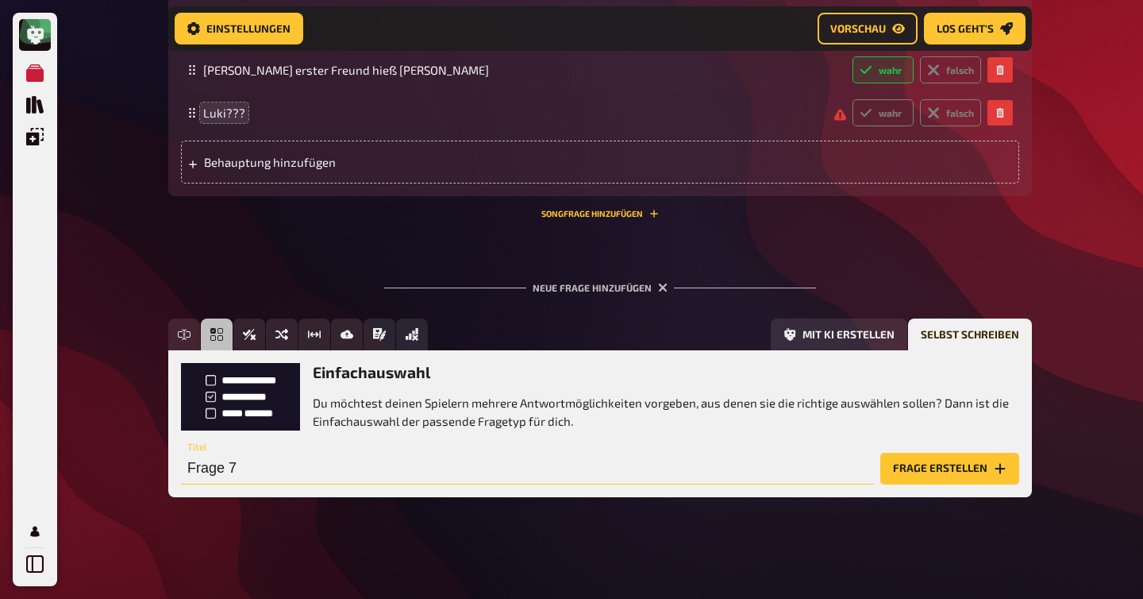
click at [218, 470] on input "Frage 7" at bounding box center [527, 469] width 693 height 32
type input "Was hat Sophie in der Schwangerschaft täglich gemacht?"
click at [921, 459] on button "Frage erstellen" at bounding box center [950, 469] width 139 height 32
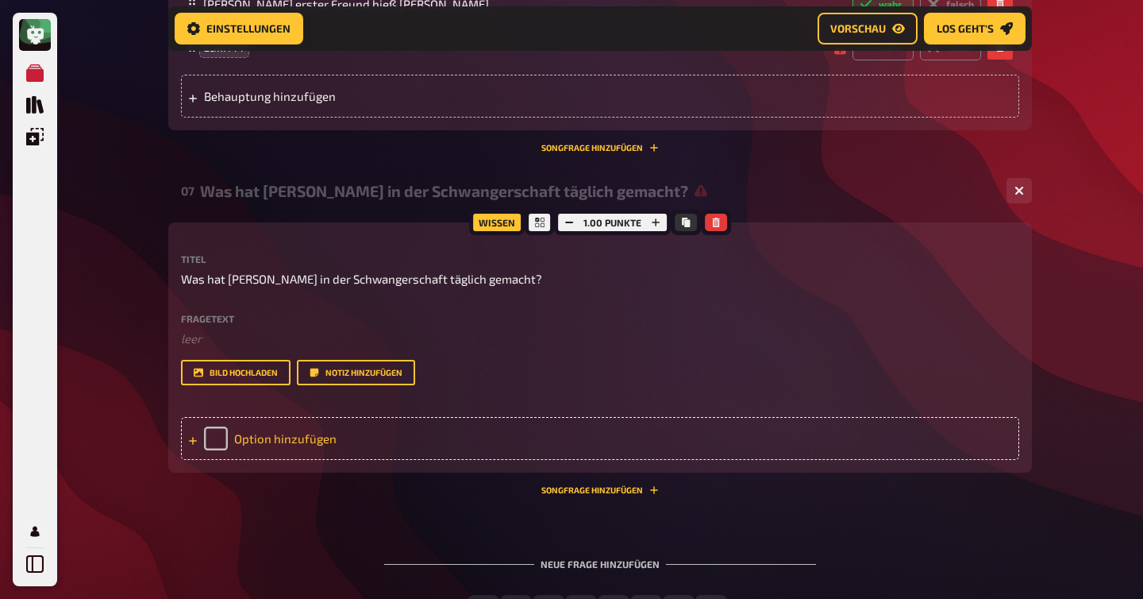
scroll to position [3440, 0]
click at [256, 434] on div "Option hinzufügen" at bounding box center [600, 437] width 838 height 43
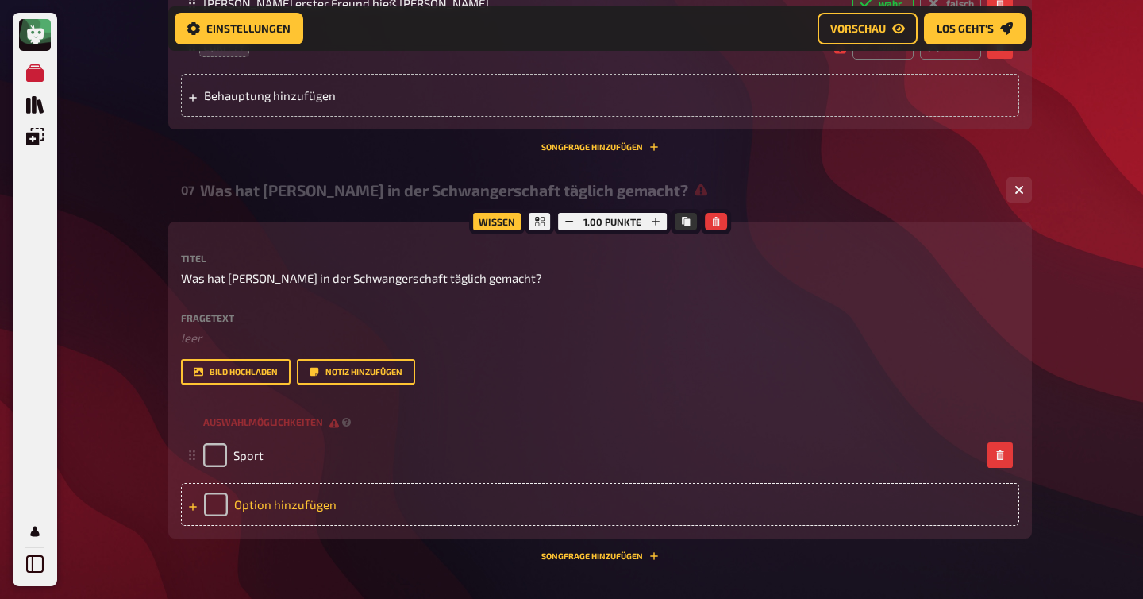
click at [257, 511] on div "Option hinzufügen" at bounding box center [600, 504] width 838 height 43
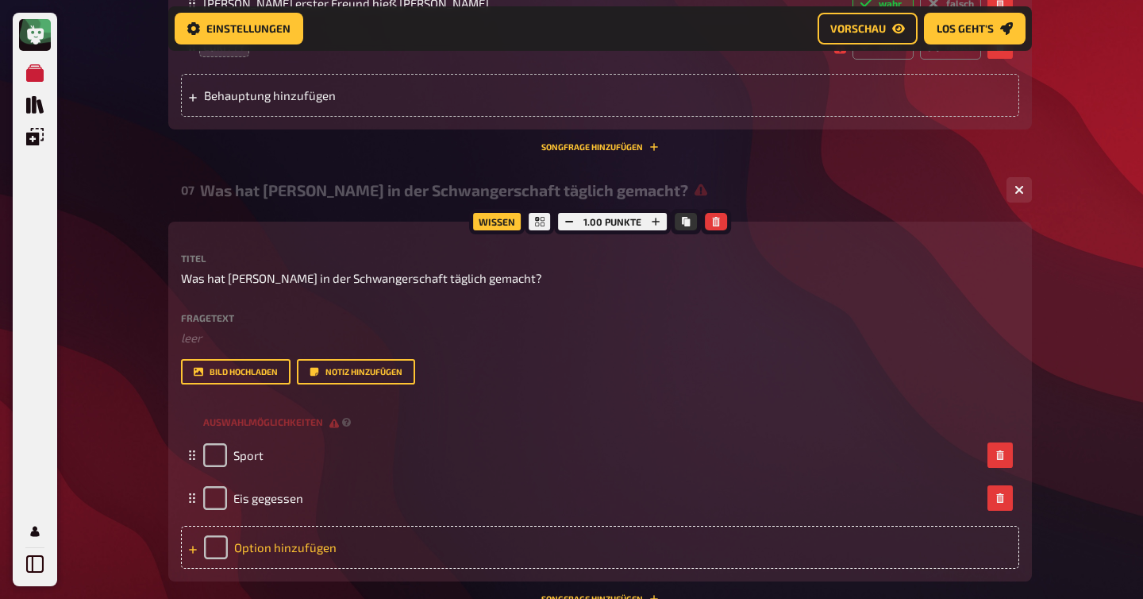
click at [263, 549] on div "Option hinzufügen" at bounding box center [600, 547] width 838 height 43
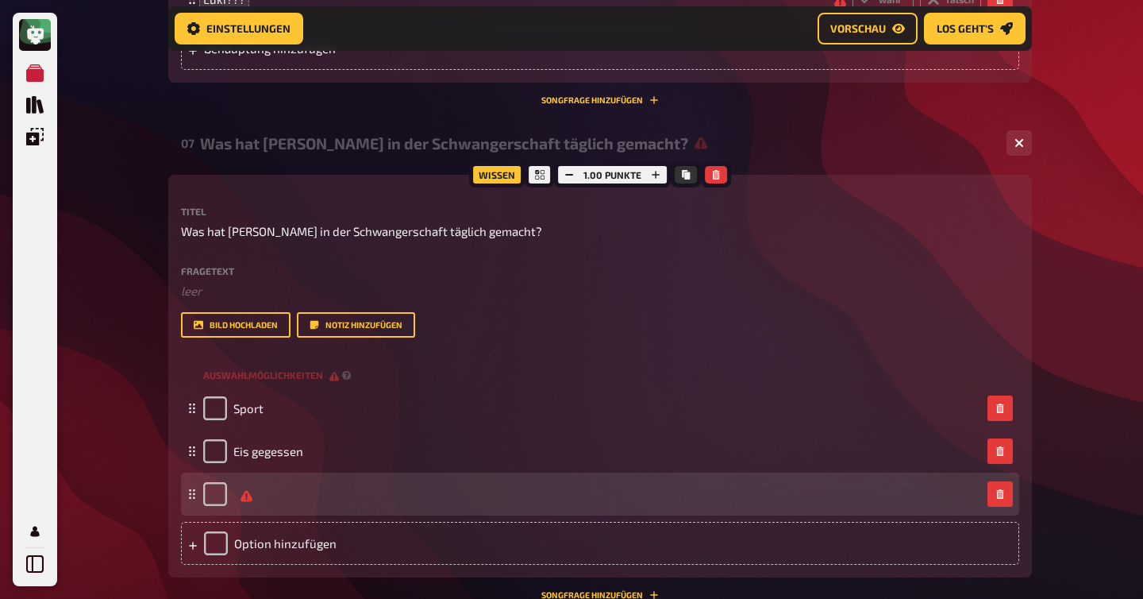
scroll to position [3484, 0]
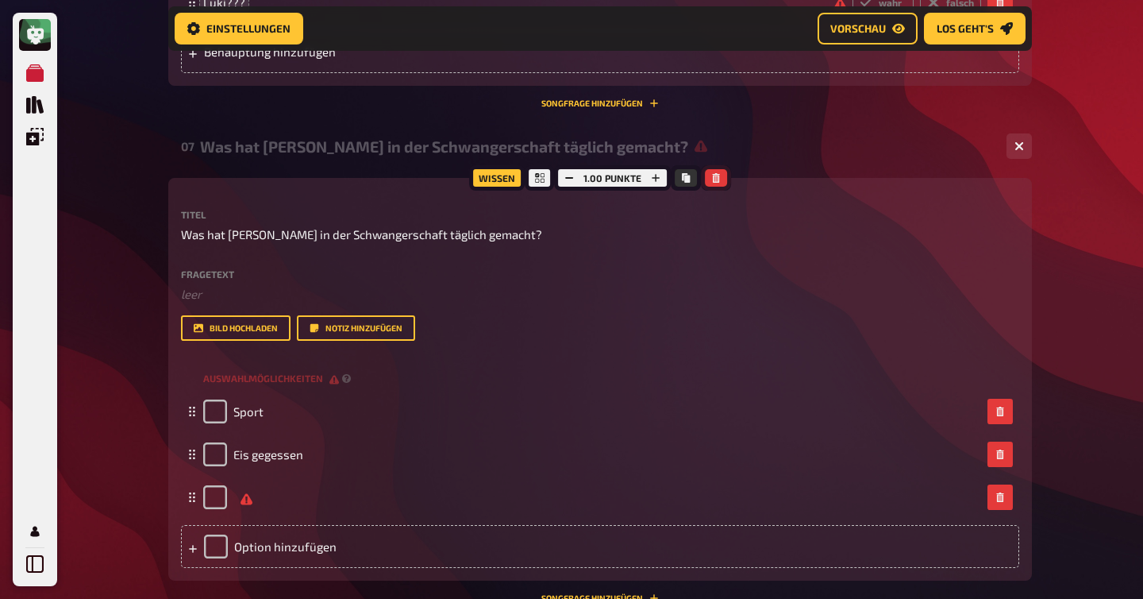
click at [715, 182] on icon "button" at bounding box center [715, 178] width 7 height 10
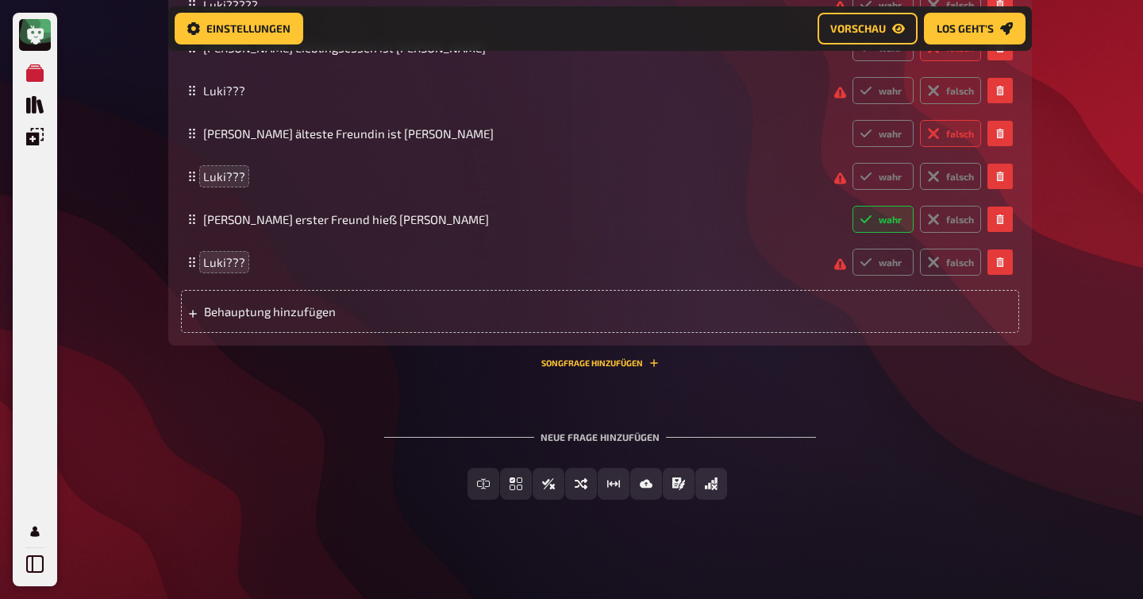
scroll to position [3228, 0]
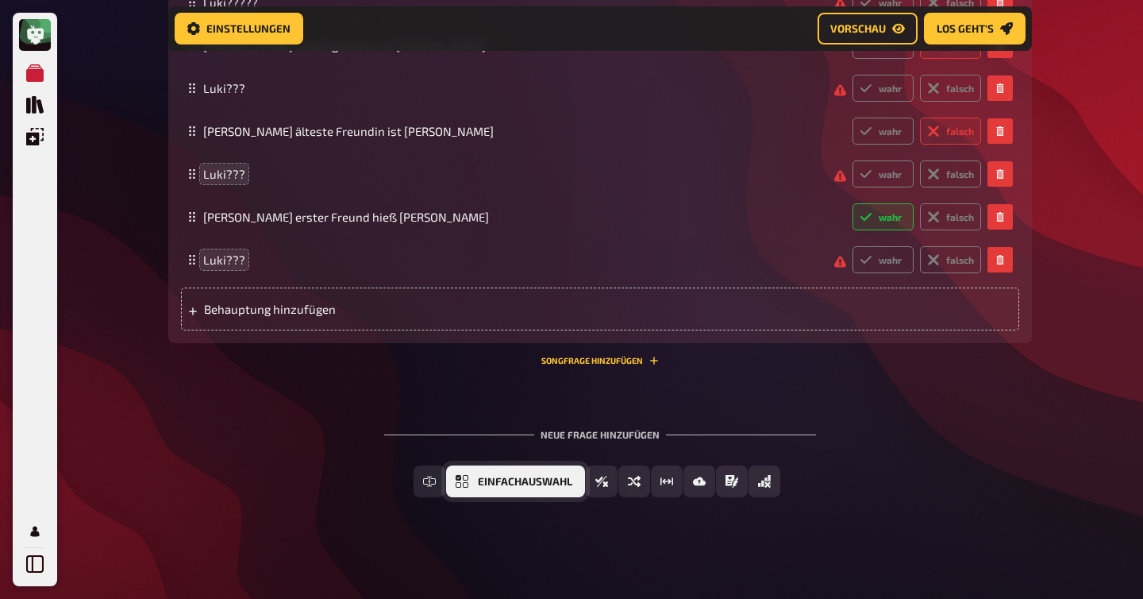
click at [491, 485] on span "Einfachauswahl" at bounding box center [525, 481] width 94 height 11
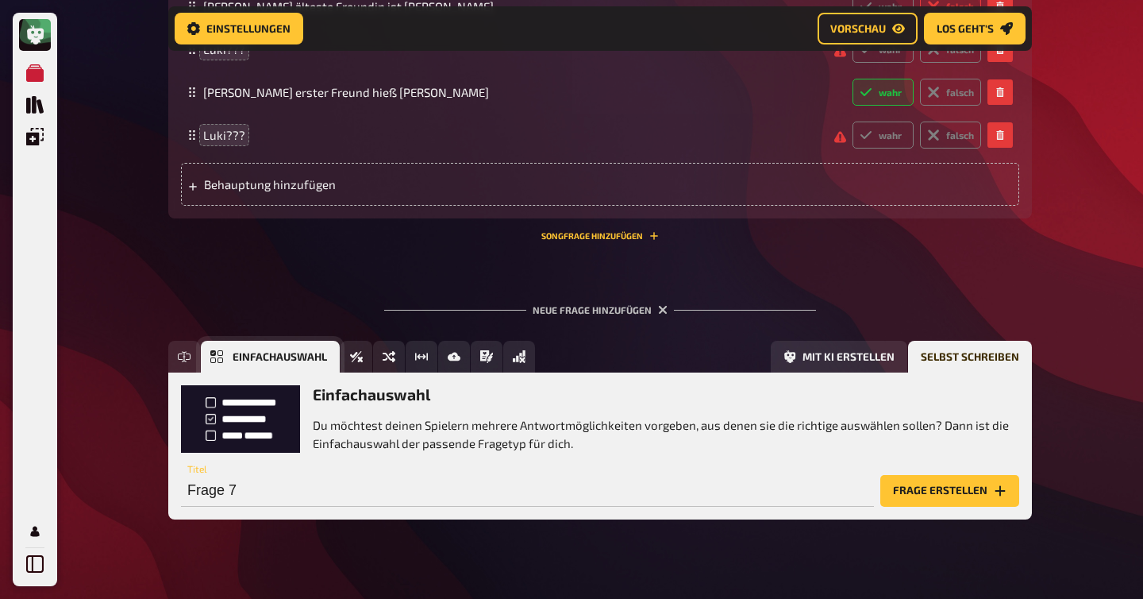
scroll to position [3374, 0]
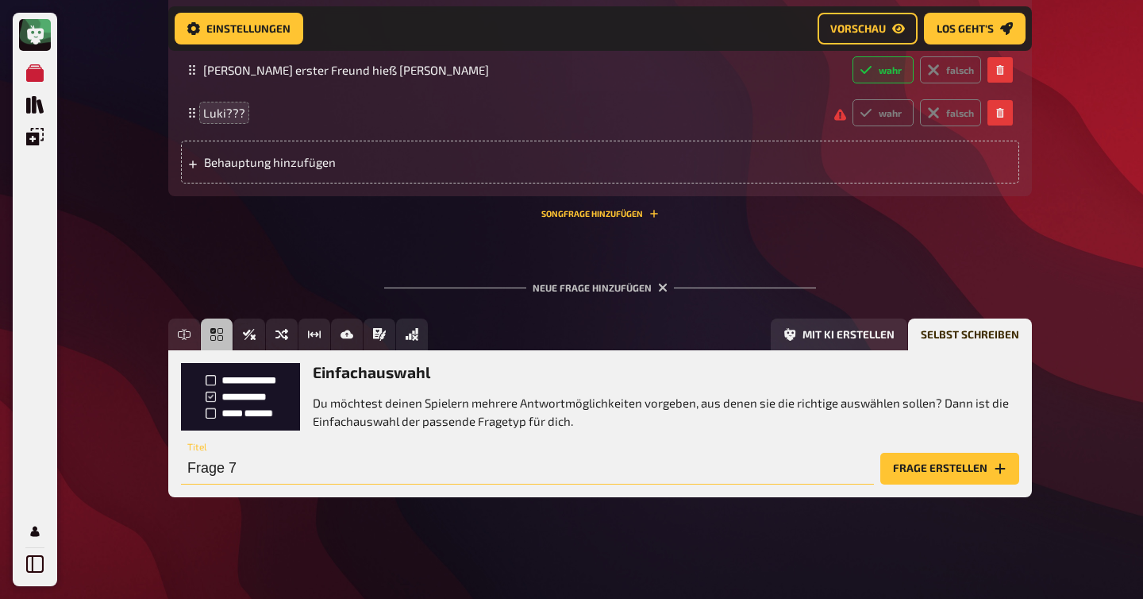
click at [227, 472] on input "Frage 7" at bounding box center [527, 469] width 693 height 32
type input "Wer hat zuerst "Ich liebe dich" gesagt?"
click at [911, 475] on button "Frage erstellen" at bounding box center [950, 469] width 139 height 32
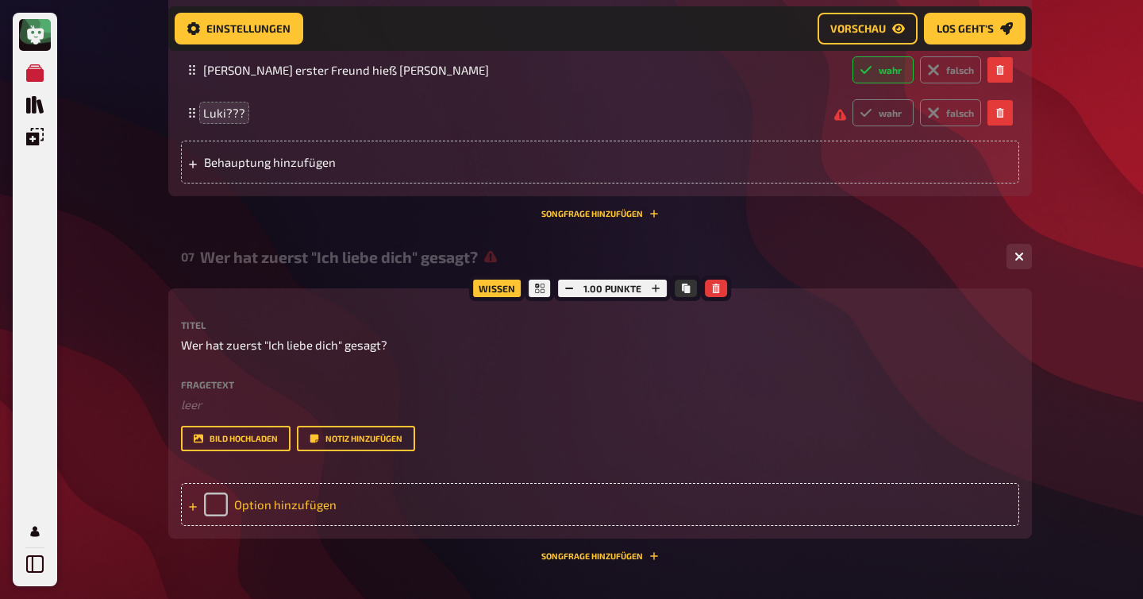
click at [279, 508] on div "Option hinzufügen" at bounding box center [600, 504] width 838 height 43
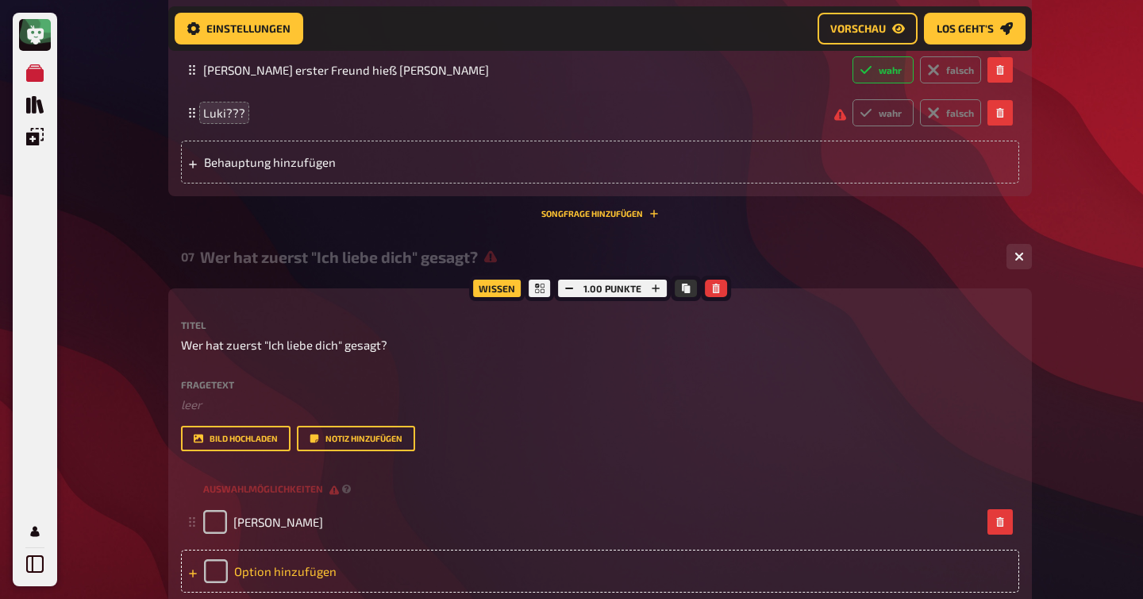
click at [279, 571] on div "Option hinzufügen" at bounding box center [600, 570] width 838 height 43
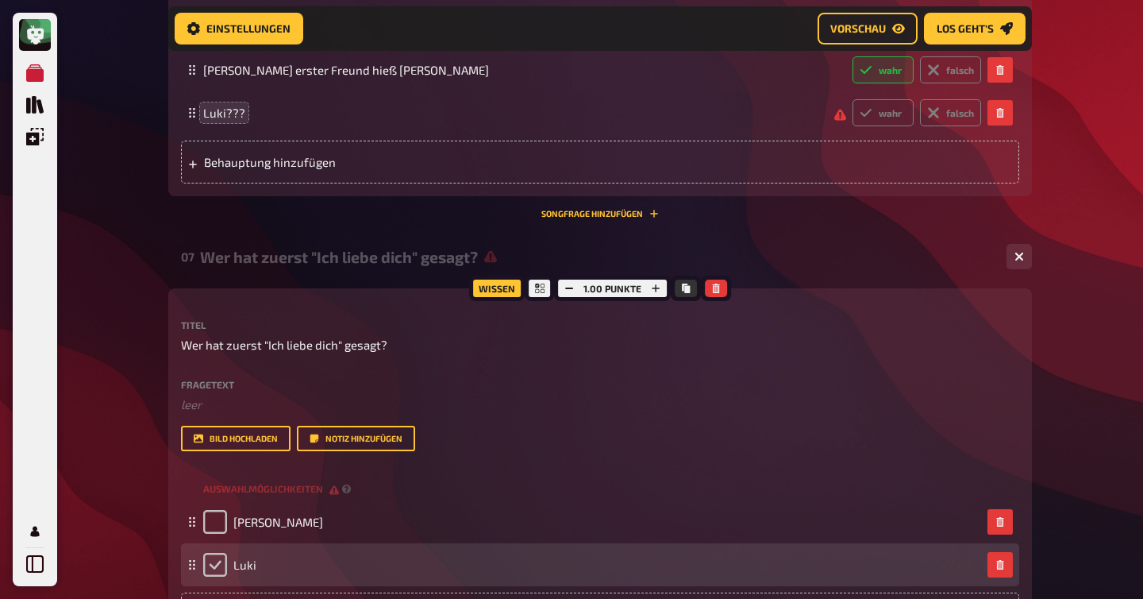
click at [216, 564] on input "checkbox" at bounding box center [215, 565] width 24 height 24
checkbox input "true"
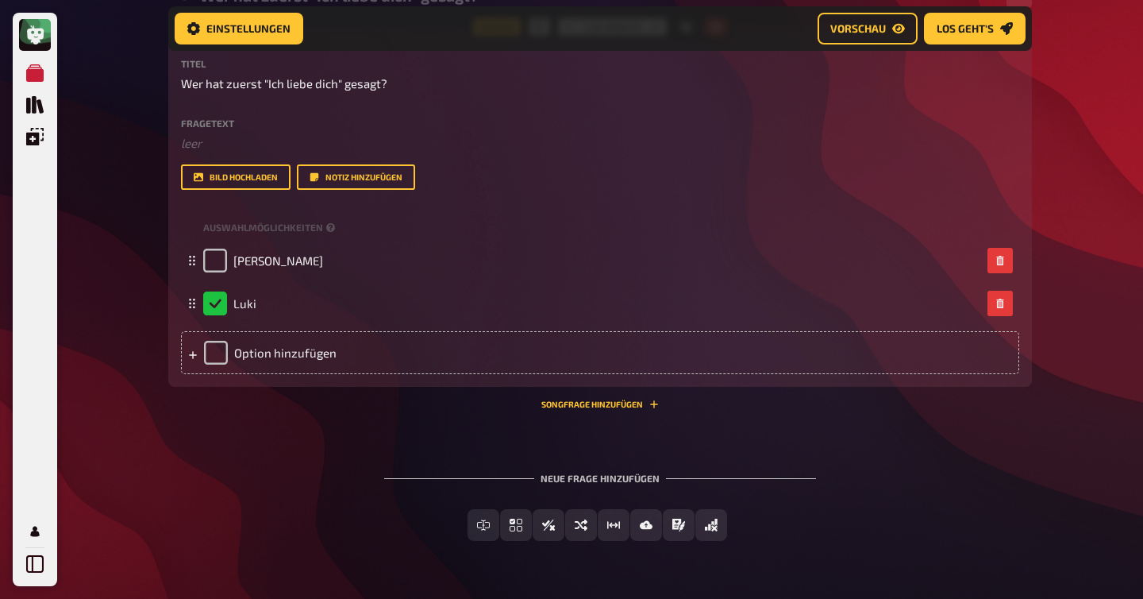
scroll to position [3650, 0]
